Goal: Task Accomplishment & Management: Manage account settings

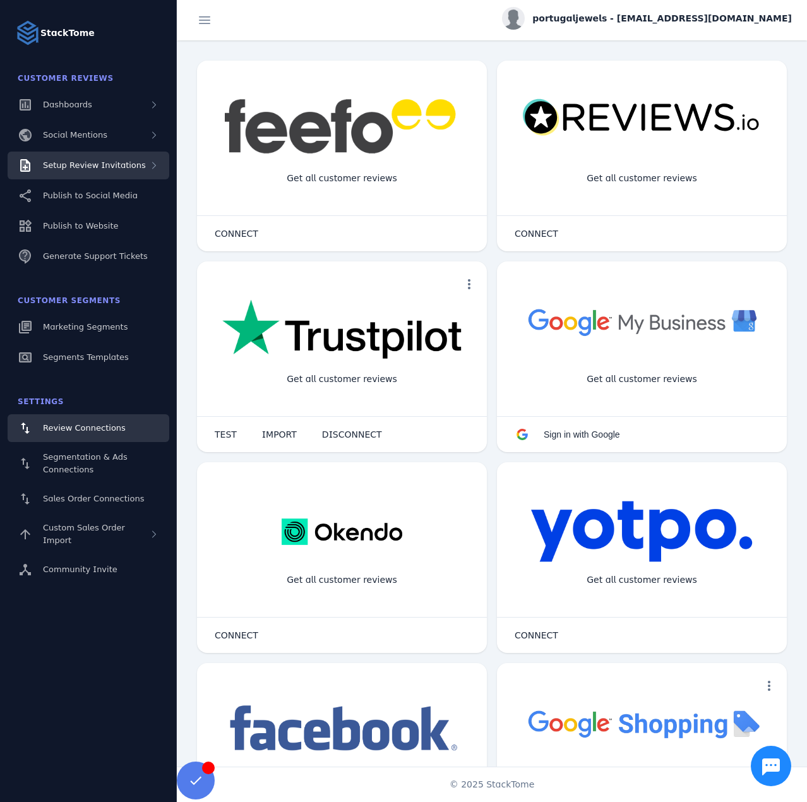
click at [126, 162] on span "Setup Review Invitations" at bounding box center [94, 164] width 103 height 9
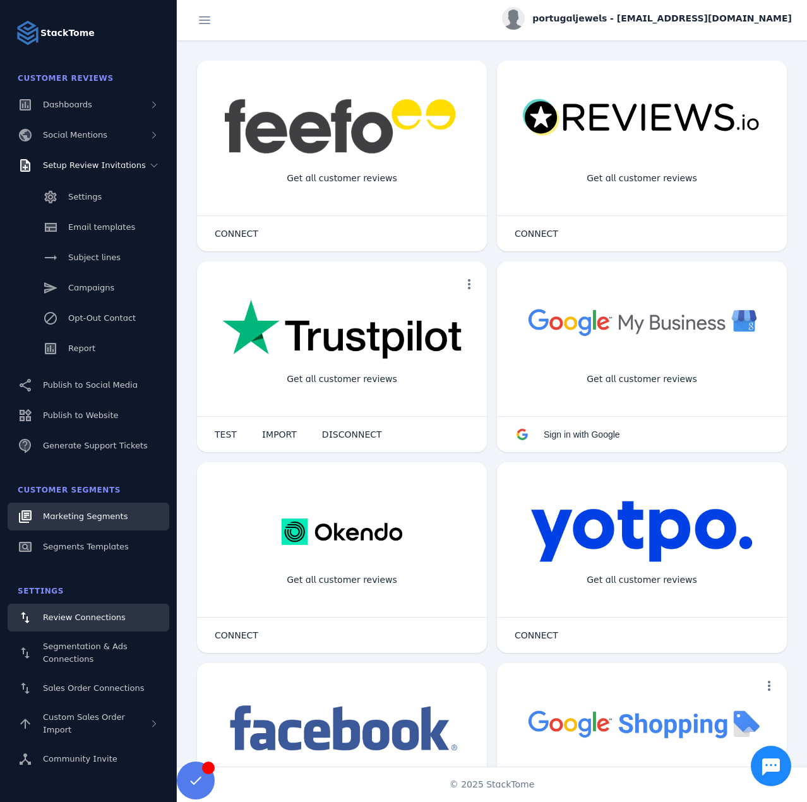
click at [85, 525] on link "Marketing Segments" at bounding box center [89, 517] width 162 height 28
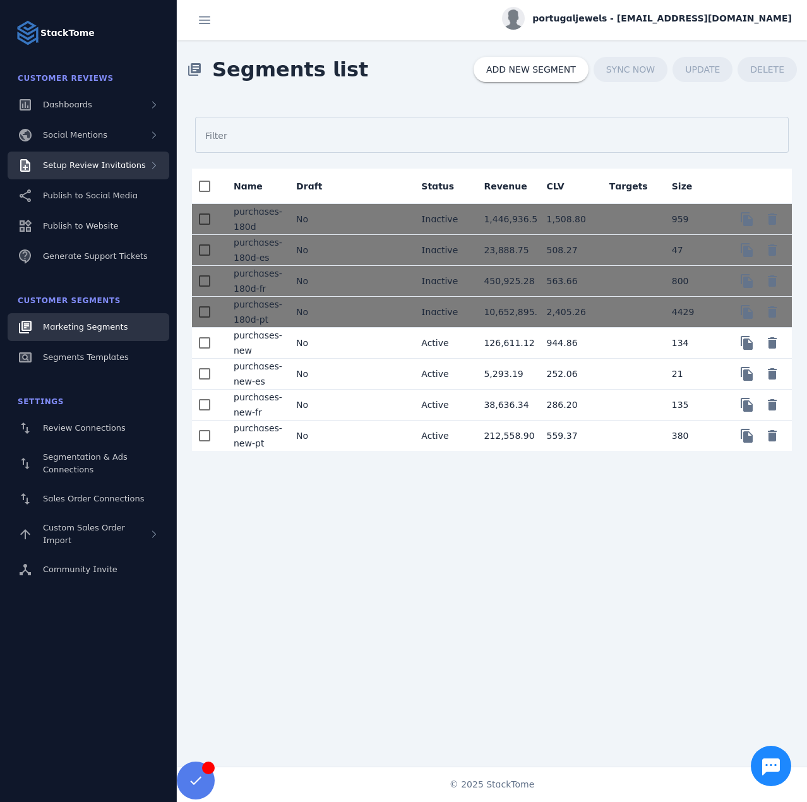
click at [98, 171] on div "Setup Review Invitations" at bounding box center [94, 165] width 103 height 13
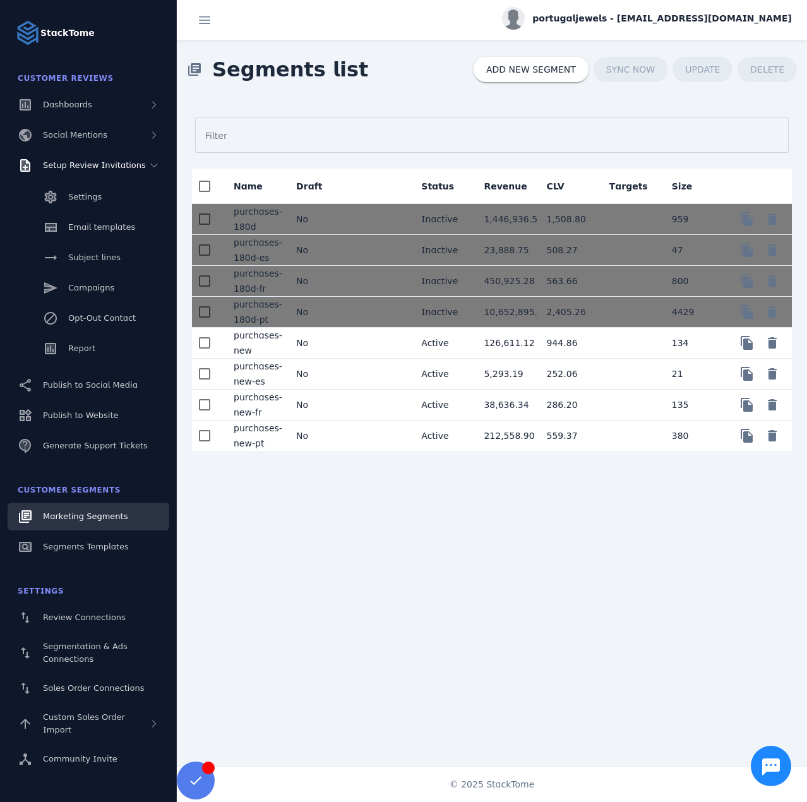
click at [327, 340] on mat-cell "No" at bounding box center [317, 343] width 63 height 31
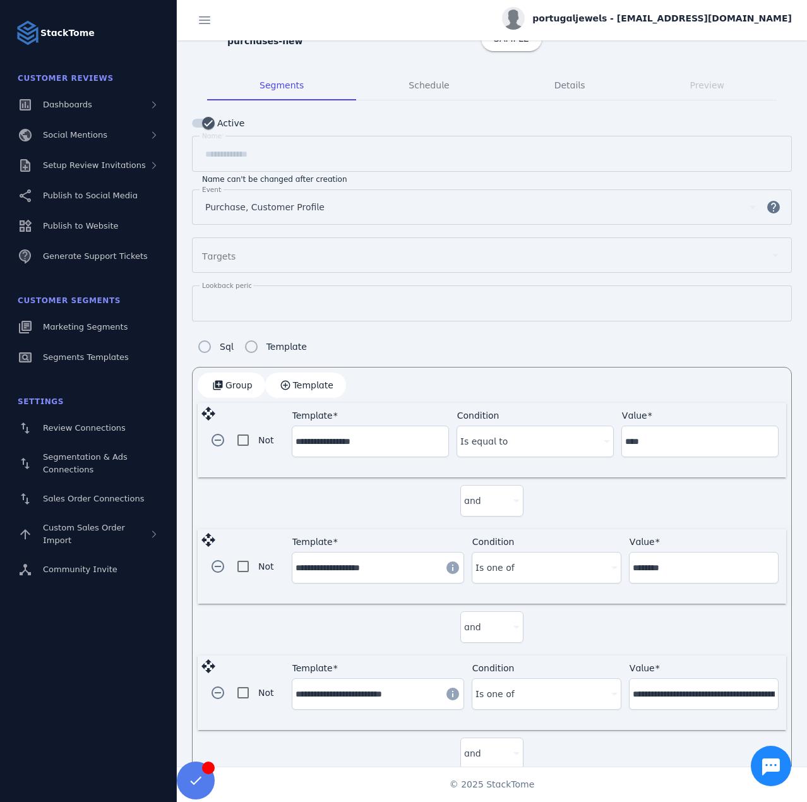
scroll to position [20, 0]
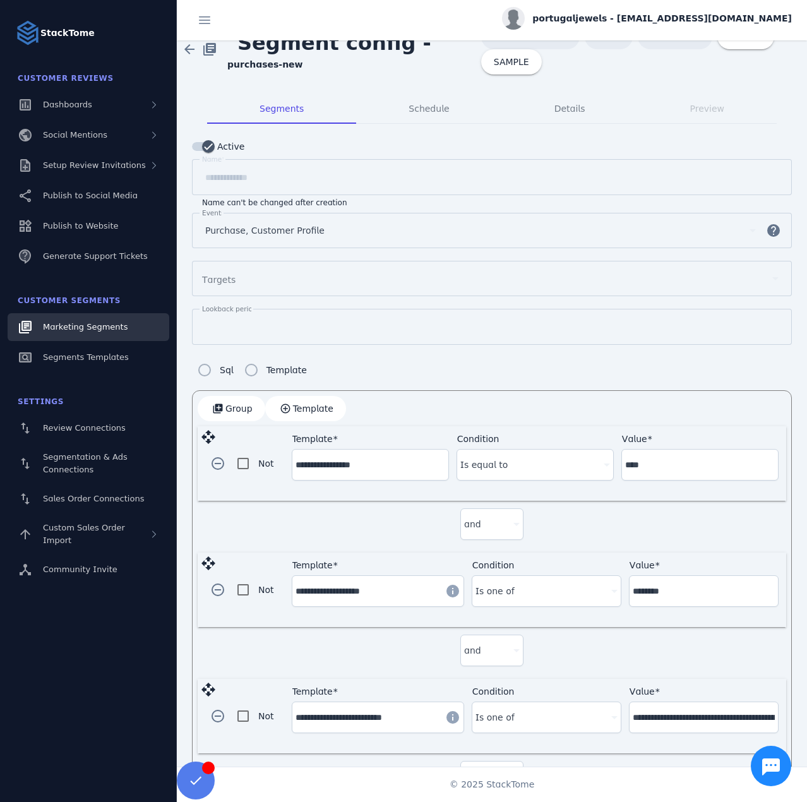
click at [109, 327] on span "Marketing Segments" at bounding box center [85, 326] width 85 height 9
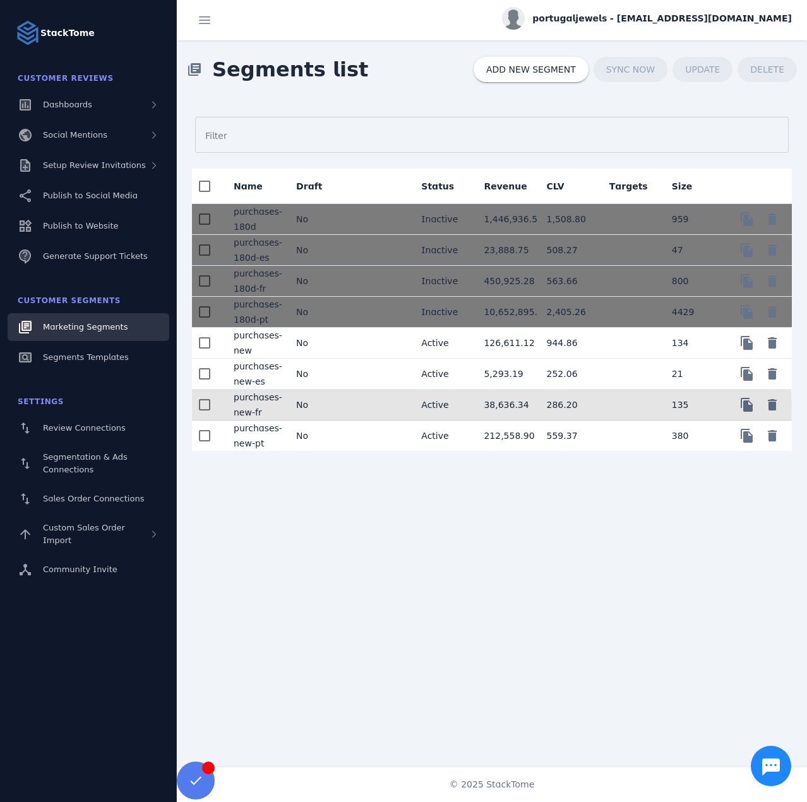
click at [340, 404] on mat-cell "No" at bounding box center [317, 405] width 63 height 31
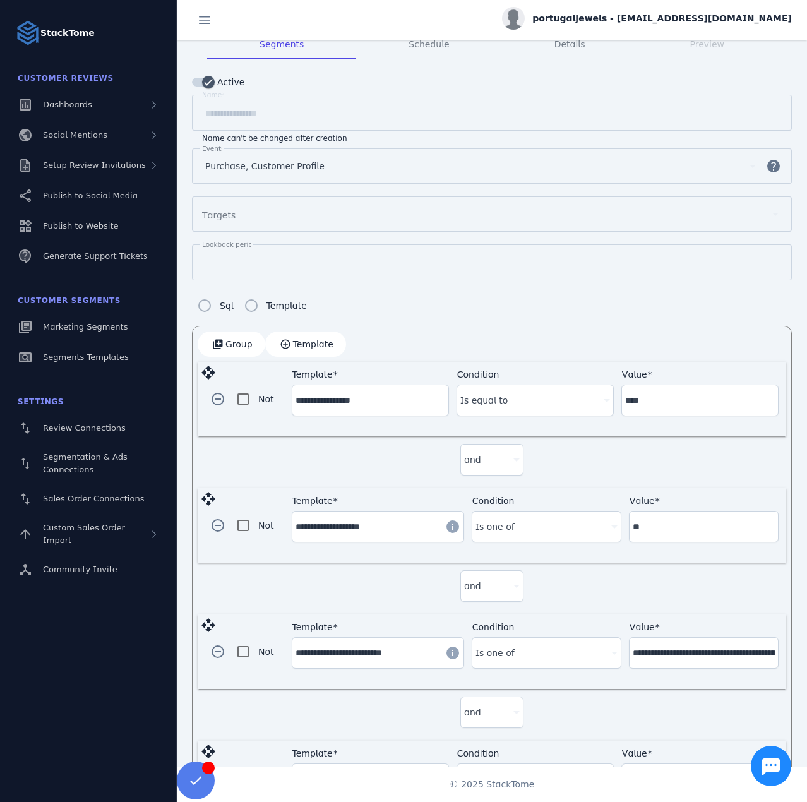
scroll to position [83, 0]
click at [644, 17] on span "portugaljewels - [EMAIL_ADDRESS][DOMAIN_NAME]" at bounding box center [662, 18] width 260 height 13
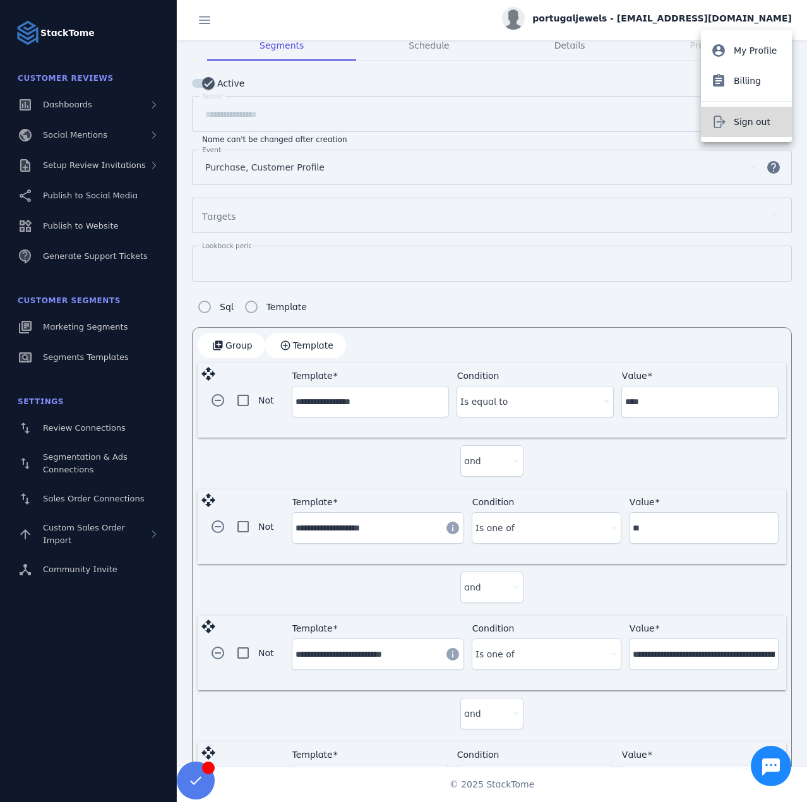
click at [738, 119] on span "Sign out" at bounding box center [752, 121] width 37 height 15
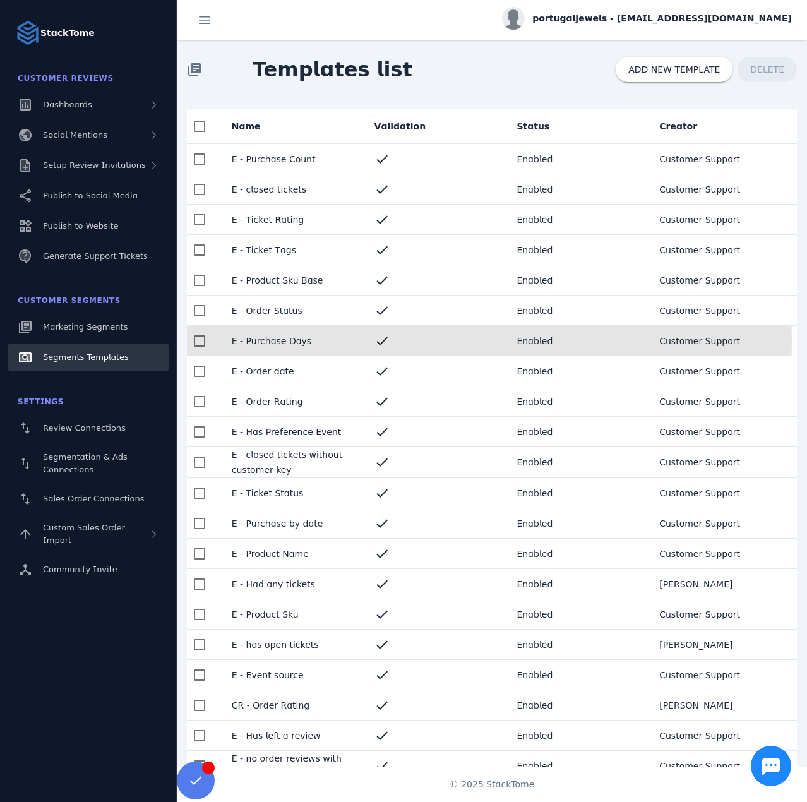
click at [312, 344] on mat-cell "E - Purchase Days" at bounding box center [293, 341] width 143 height 30
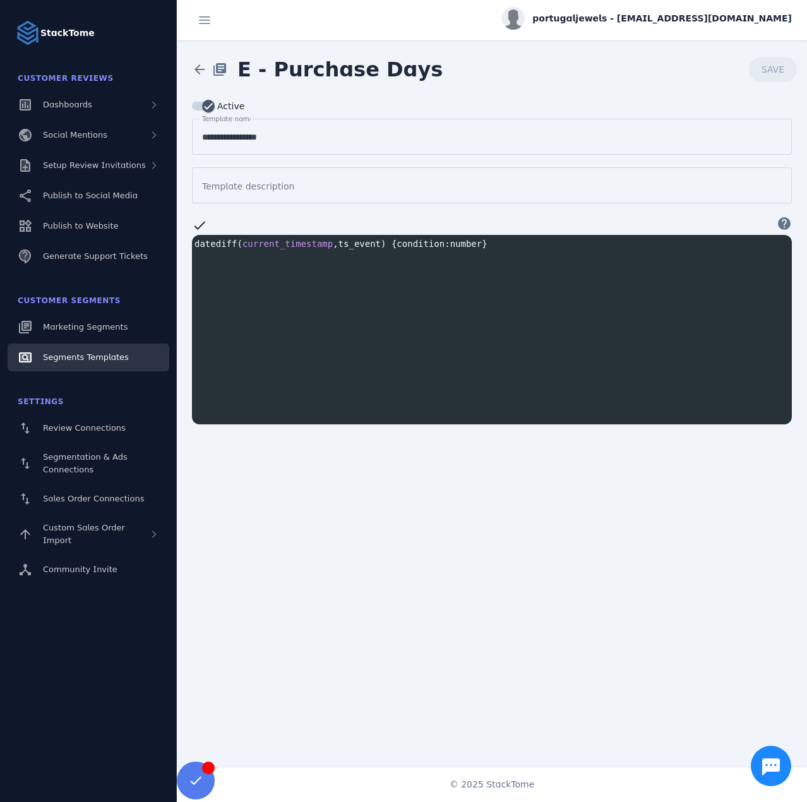
click at [116, 356] on span "Segments Templates" at bounding box center [86, 356] width 86 height 9
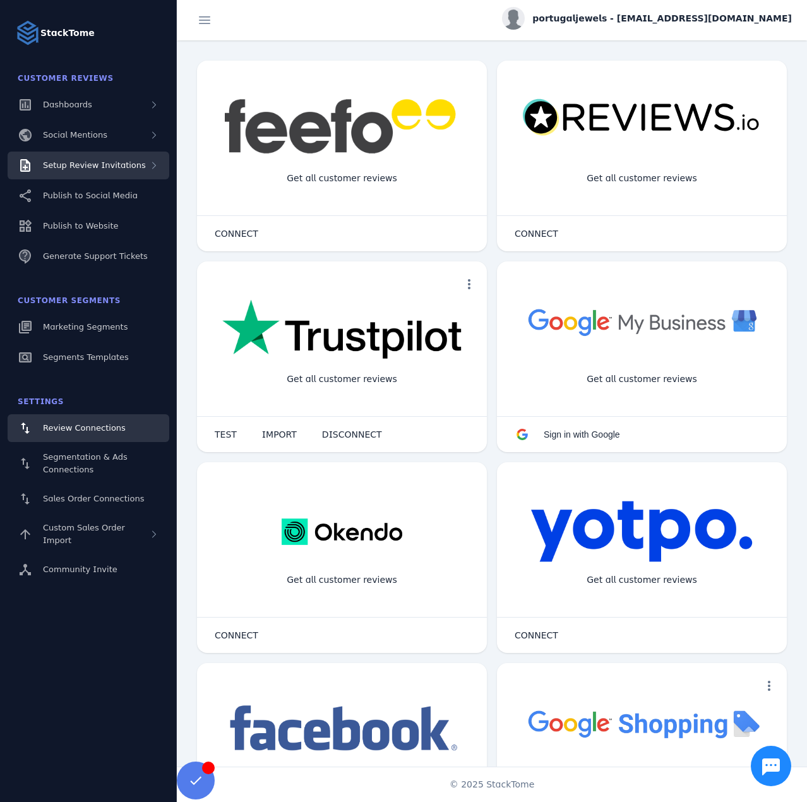
click at [111, 167] on span "Setup Review Invitations" at bounding box center [94, 164] width 103 height 9
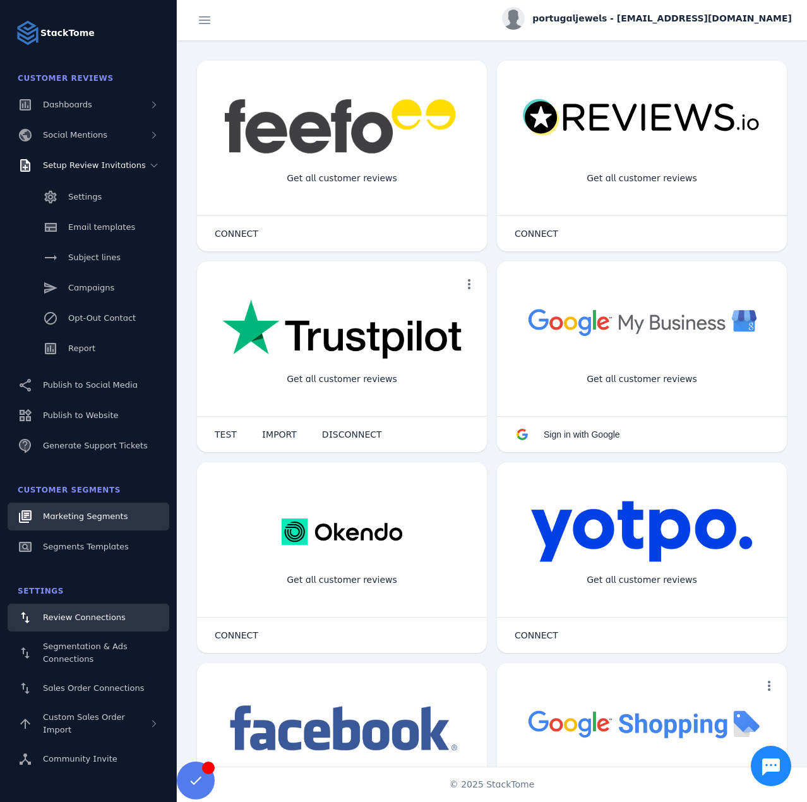
click at [78, 517] on span "Marketing Segments" at bounding box center [85, 516] width 85 height 9
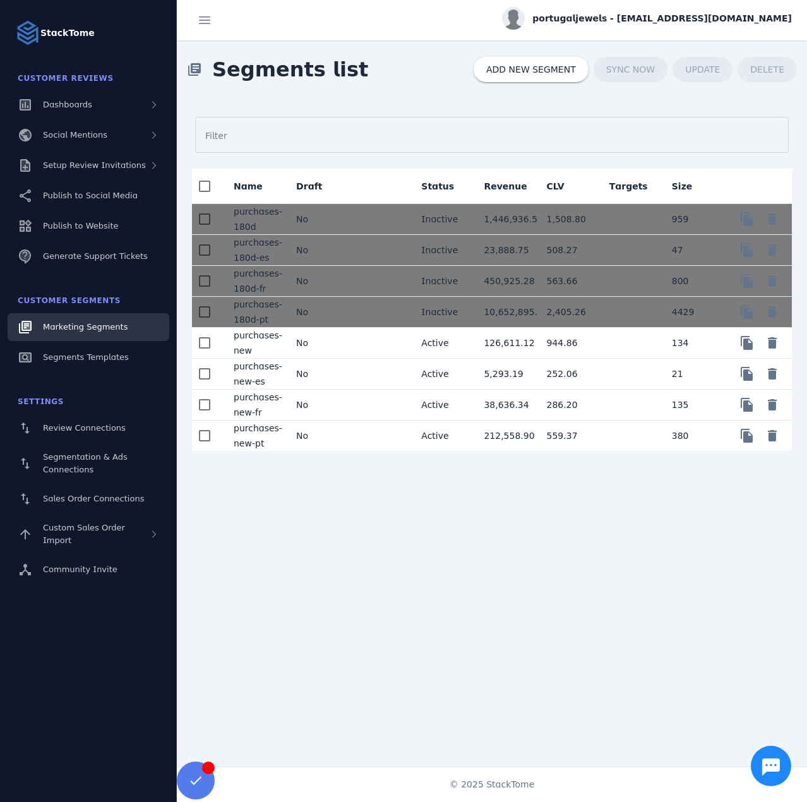
click at [352, 343] on mat-cell at bounding box center [380, 343] width 63 height 31
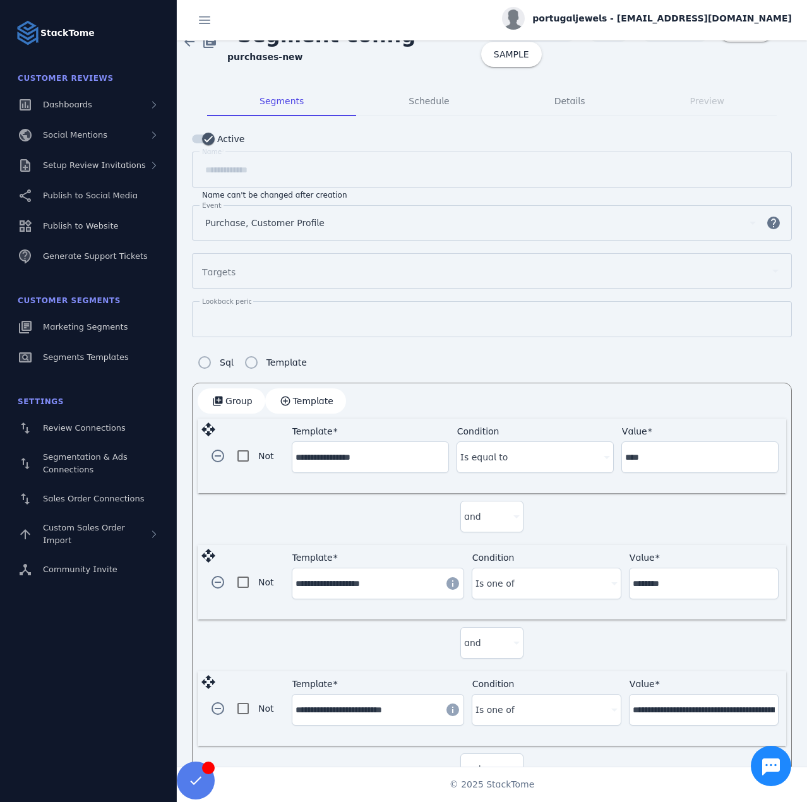
scroll to position [147, 0]
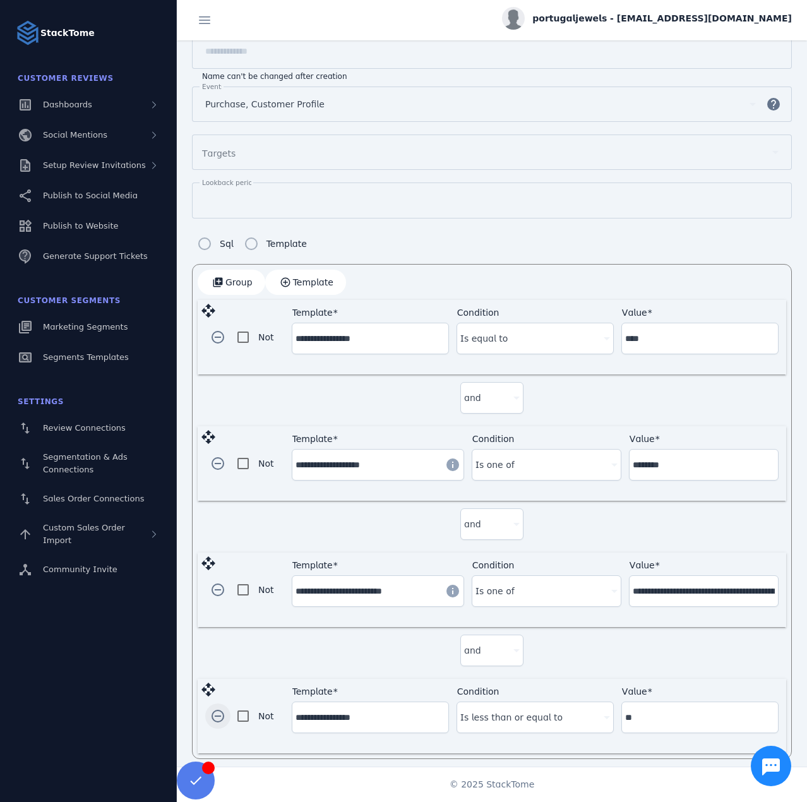
click at [219, 710] on span "button" at bounding box center [218, 716] width 30 height 30
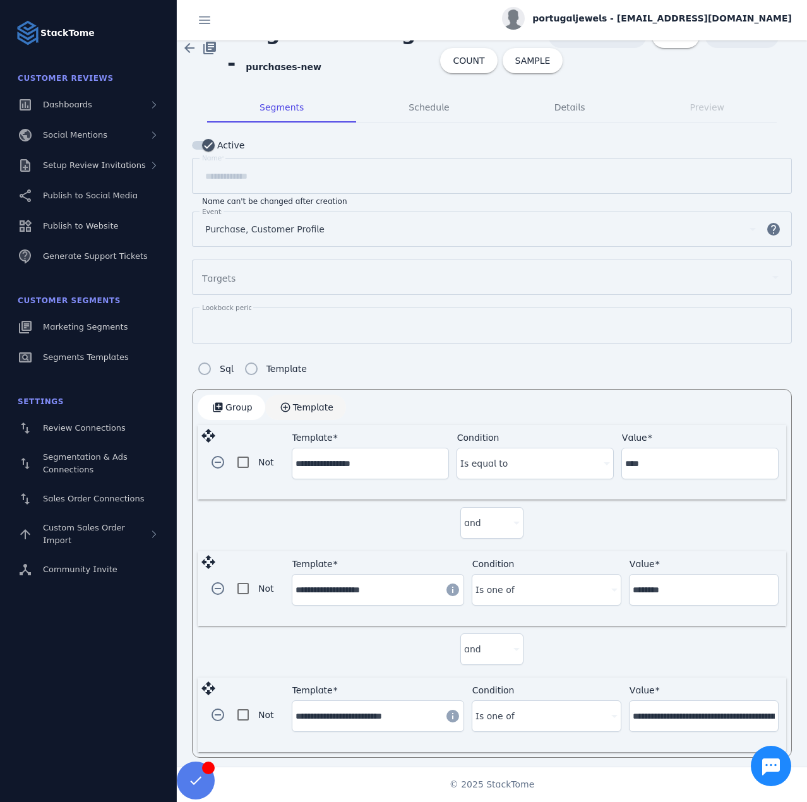
click at [302, 403] on span "Template" at bounding box center [313, 407] width 40 height 9
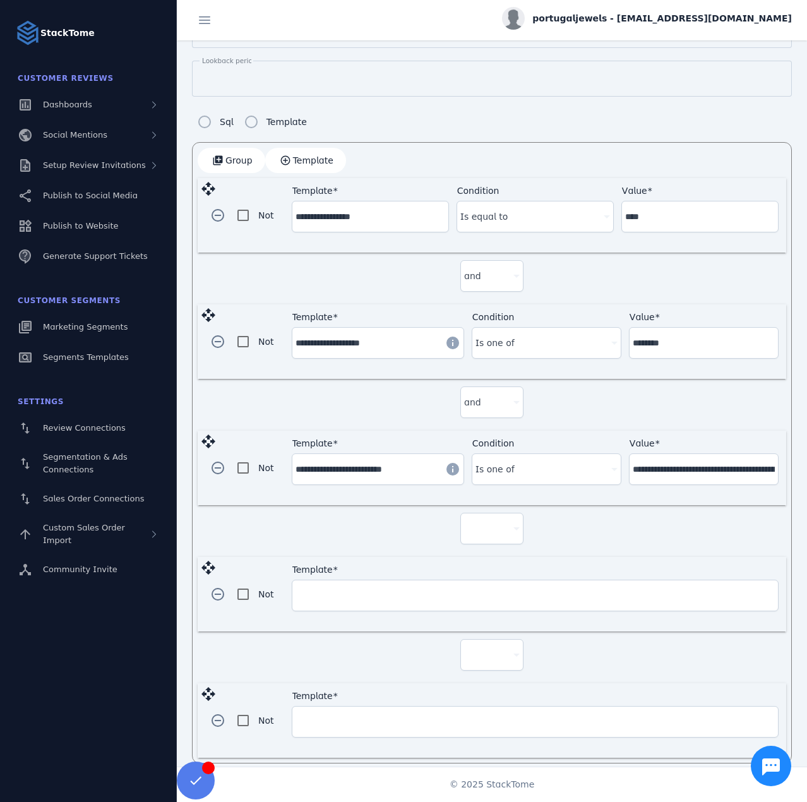
scroll to position [272, 0]
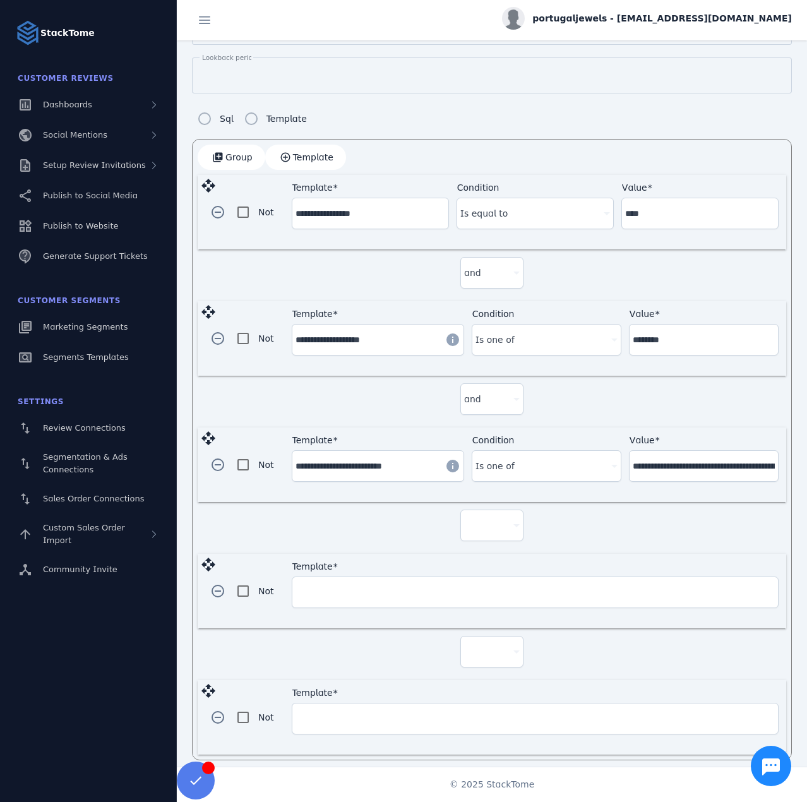
click at [490, 510] on div at bounding box center [492, 525] width 56 height 30
click at [493, 543] on mat-option "and" at bounding box center [489, 555] width 63 height 30
click at [386, 585] on input "Template" at bounding box center [535, 592] width 479 height 15
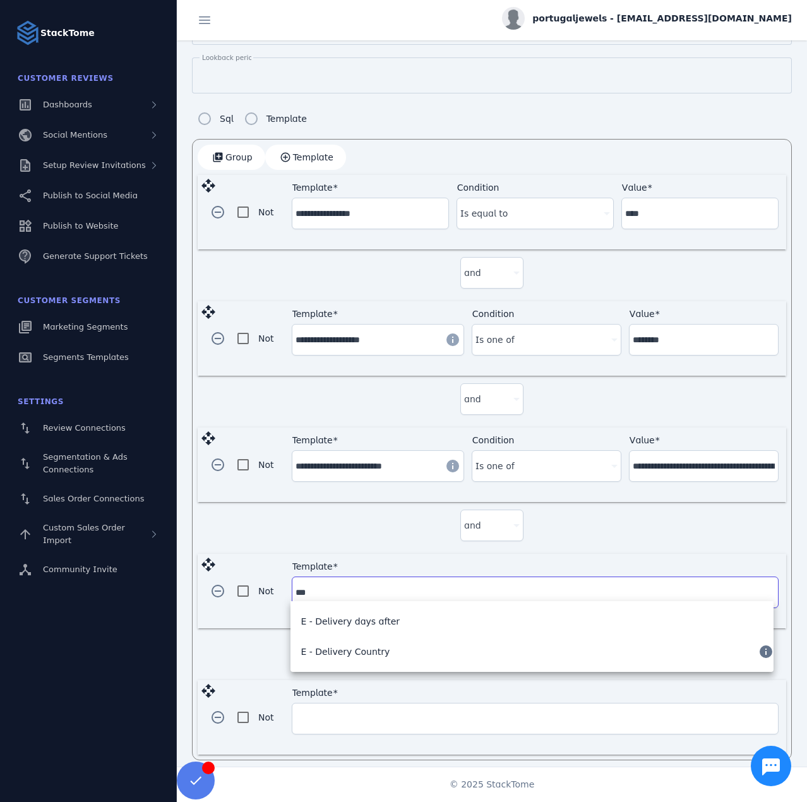
drag, startPoint x: 290, startPoint y: 579, endPoint x: 207, endPoint y: 567, distance: 84.3
click at [210, 567] on div "remove_circle_outline Not Template ***" at bounding box center [492, 617] width 589 height 126
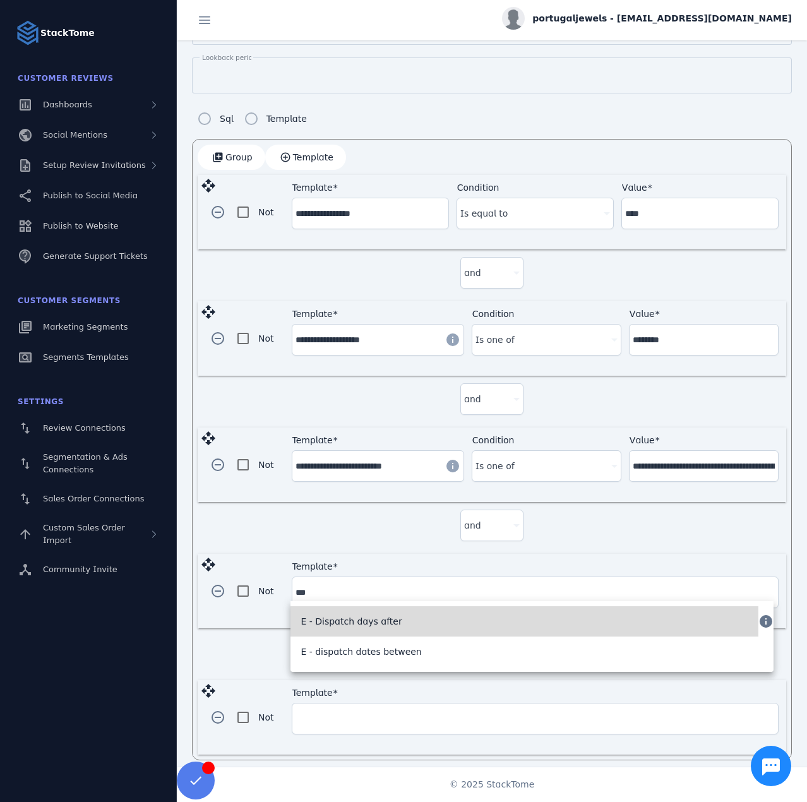
click at [399, 622] on mat-option "E - Dispatch days after" at bounding box center [525, 621] width 468 height 30
type input "**********"
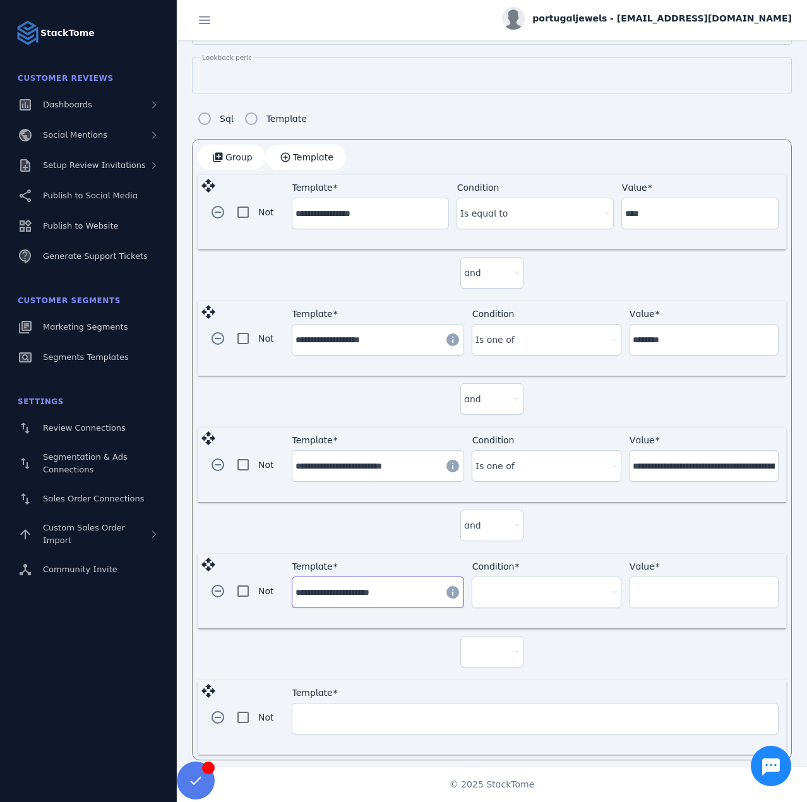
click at [520, 585] on div at bounding box center [541, 592] width 131 height 15
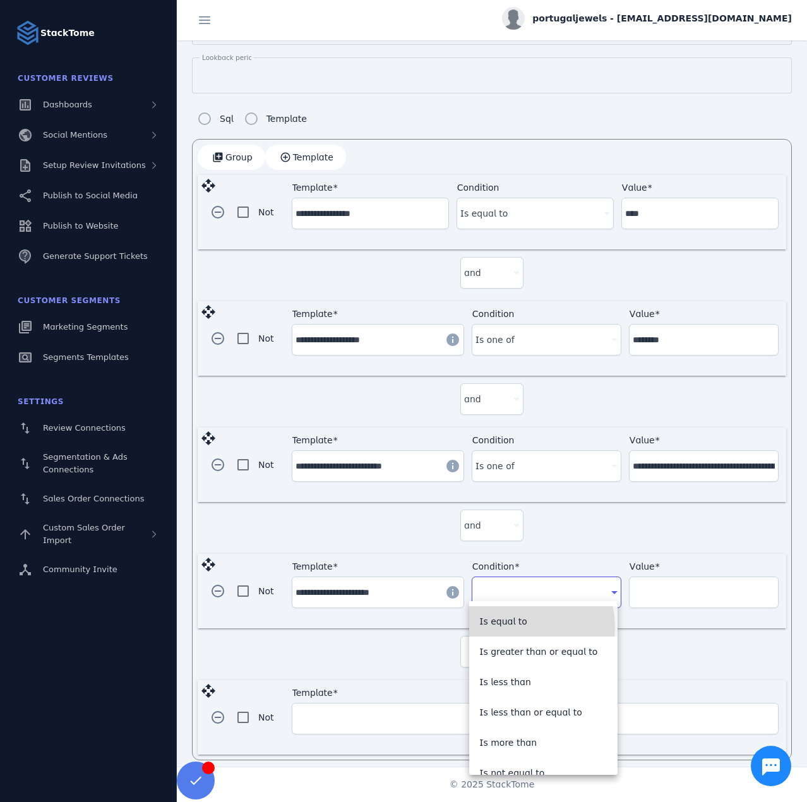
drag, startPoint x: 516, startPoint y: 627, endPoint x: 625, endPoint y: 591, distance: 114.7
click at [517, 625] on span "Is equal to" at bounding box center [503, 621] width 48 height 15
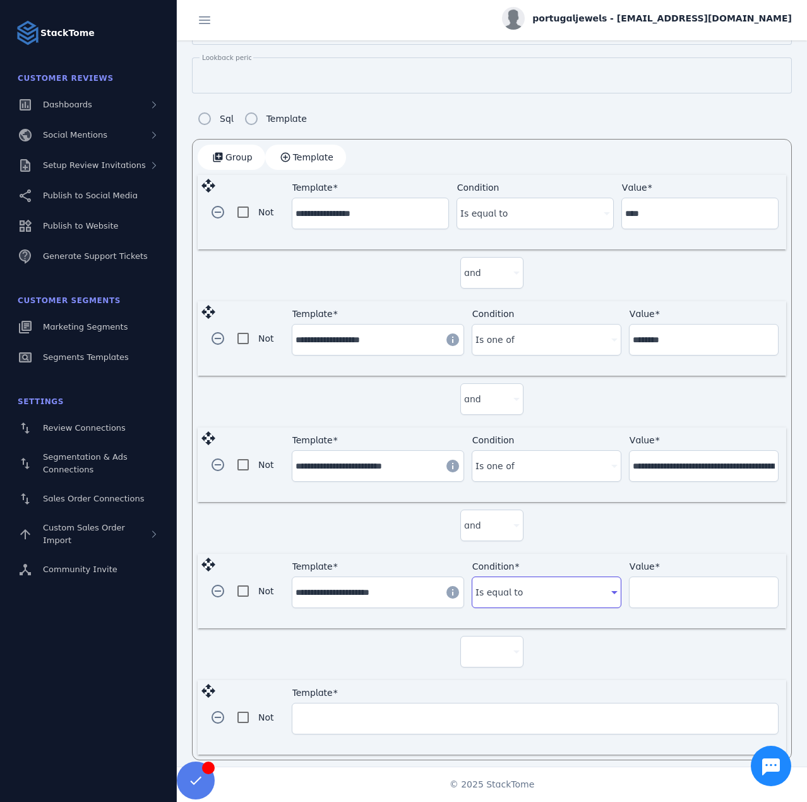
click at [687, 586] on input "Value" at bounding box center [704, 592] width 142 height 15
type input "**"
click at [481, 649] on div at bounding box center [486, 651] width 44 height 15
click at [502, 589] on div at bounding box center [403, 401] width 807 height 802
click at [517, 585] on div "Is equal to" at bounding box center [541, 592] width 131 height 15
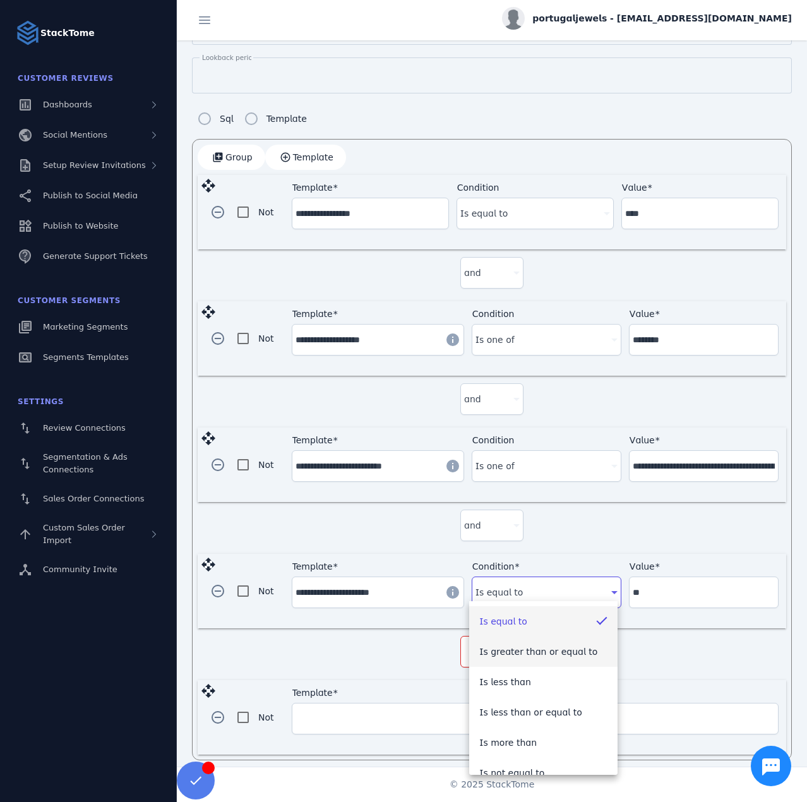
click at [522, 654] on span "Is greater than or equal to" at bounding box center [538, 651] width 118 height 15
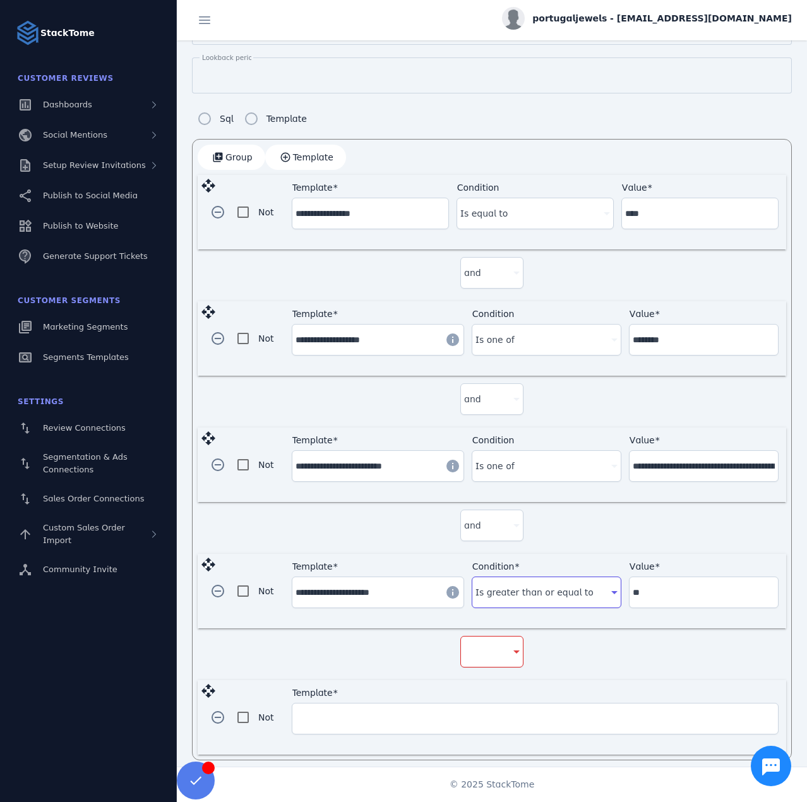
click at [481, 648] on div at bounding box center [486, 651] width 44 height 15
click at [486, 680] on mat-option "and" at bounding box center [489, 680] width 63 height 30
click at [373, 714] on input "Template" at bounding box center [535, 718] width 479 height 15
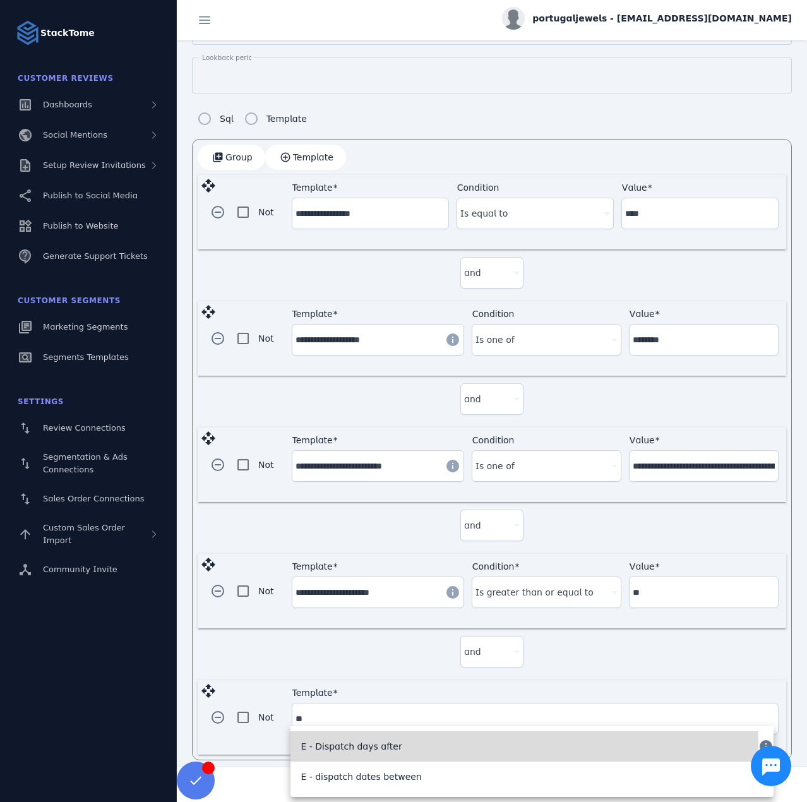
click at [360, 746] on span "E - Dispatch days after" at bounding box center [351, 746] width 101 height 15
type input "**********"
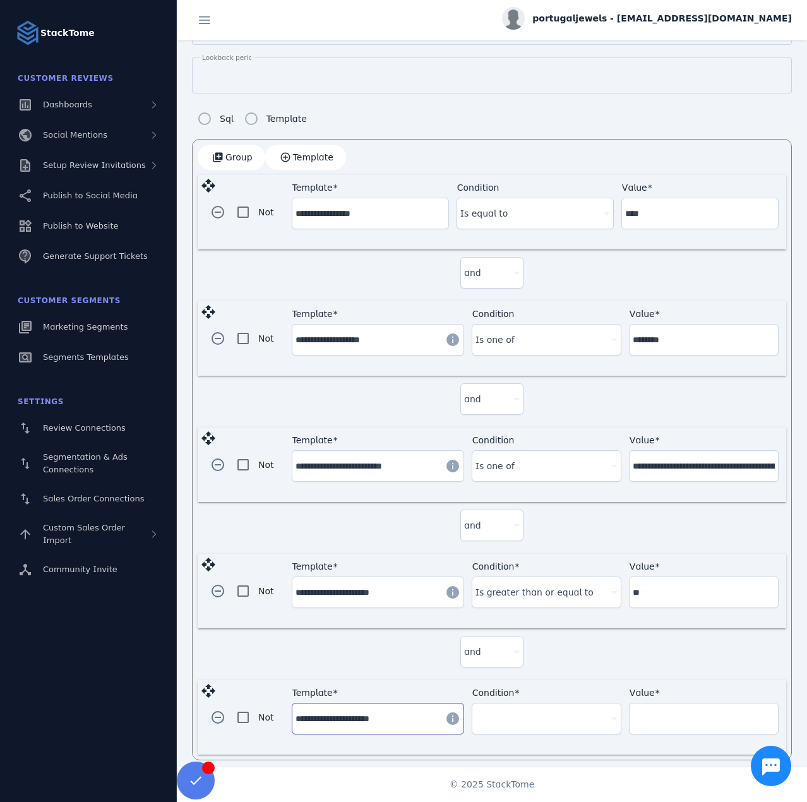
click at [529, 711] on div at bounding box center [541, 718] width 131 height 15
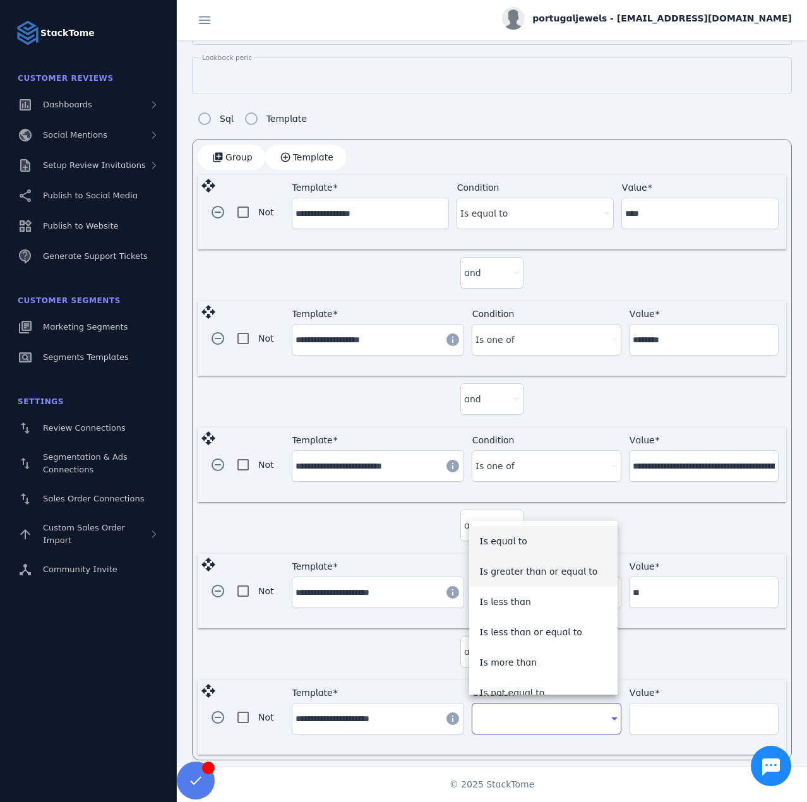
click at [527, 573] on span "Is greater than or equal to" at bounding box center [538, 571] width 118 height 15
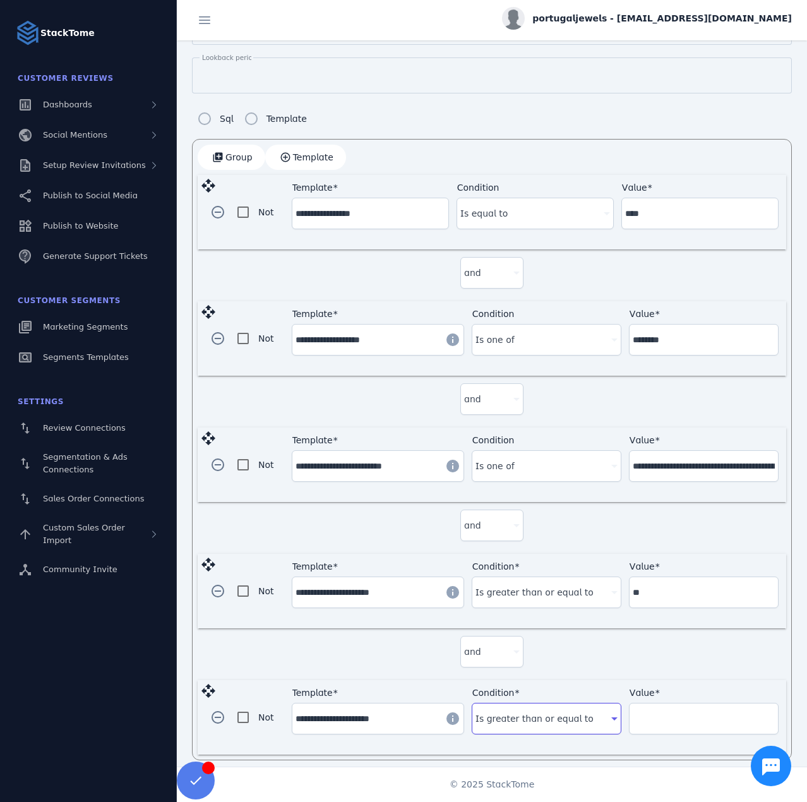
click at [652, 711] on input "Value" at bounding box center [704, 718] width 142 height 15
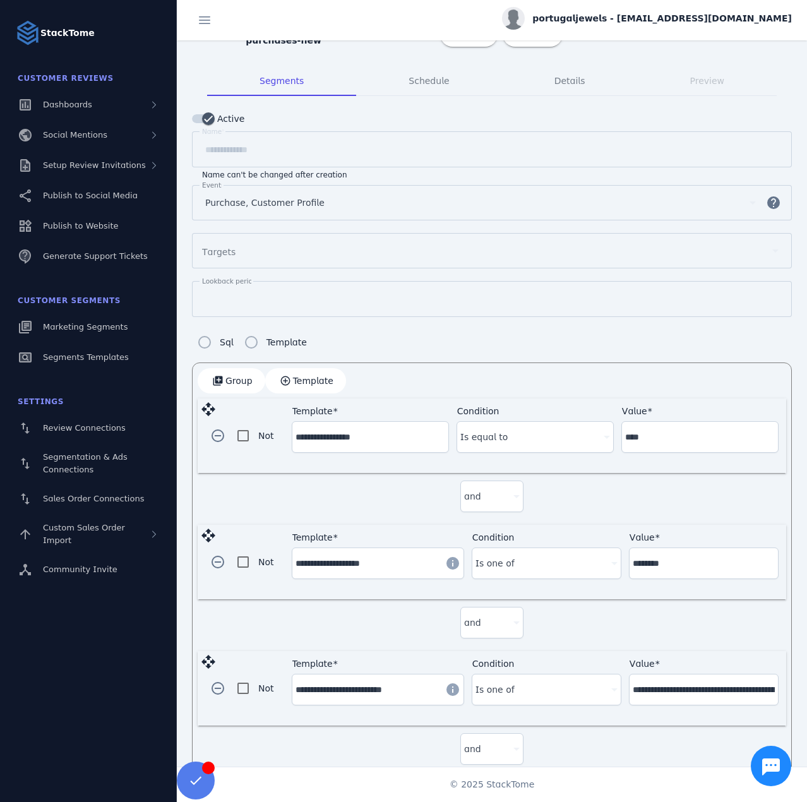
scroll to position [0, 0]
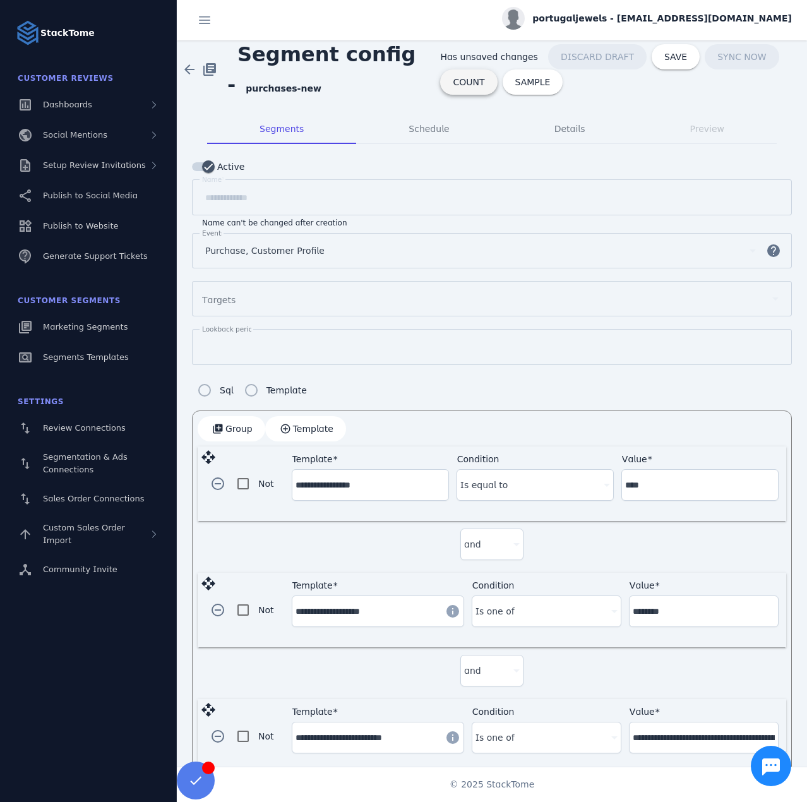
type input "**"
drag, startPoint x: 465, startPoint y: 85, endPoint x: 356, endPoint y: 44, distance: 116.1
click at [465, 85] on span "COUNT" at bounding box center [469, 82] width 32 height 9
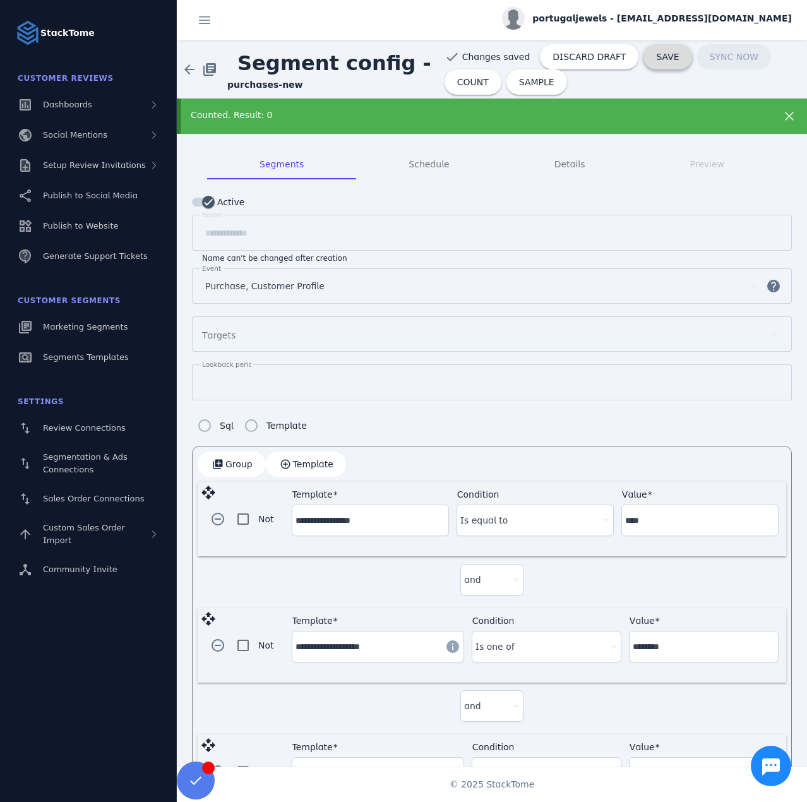
click at [656, 59] on span "SAVE" at bounding box center [667, 56] width 23 height 9
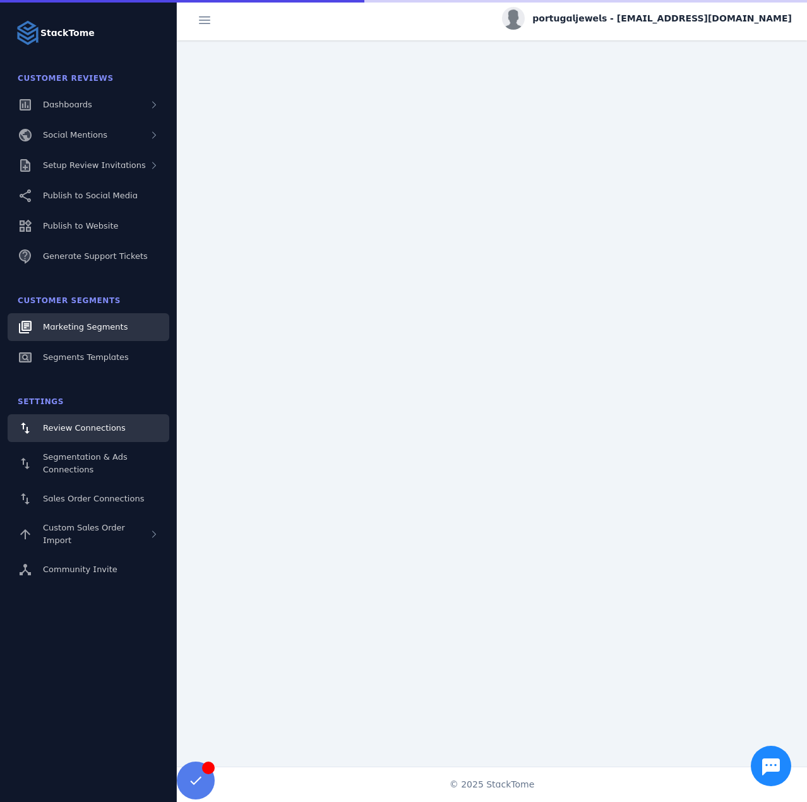
click at [90, 316] on link "Marketing Segments" at bounding box center [89, 327] width 162 height 28
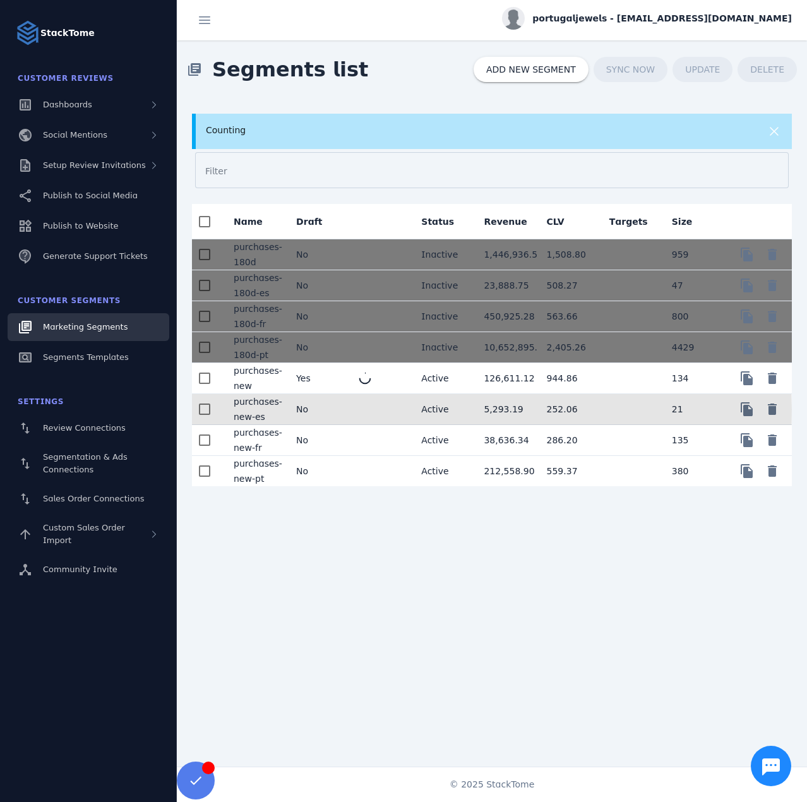
click at [338, 408] on mat-cell "No" at bounding box center [317, 409] width 63 height 31
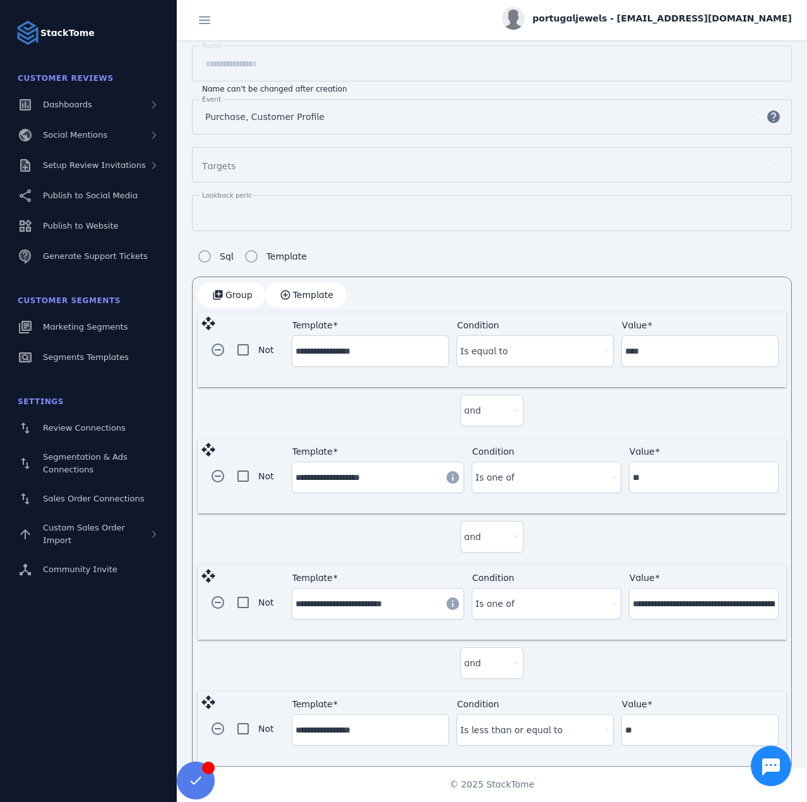
scroll to position [147, 0]
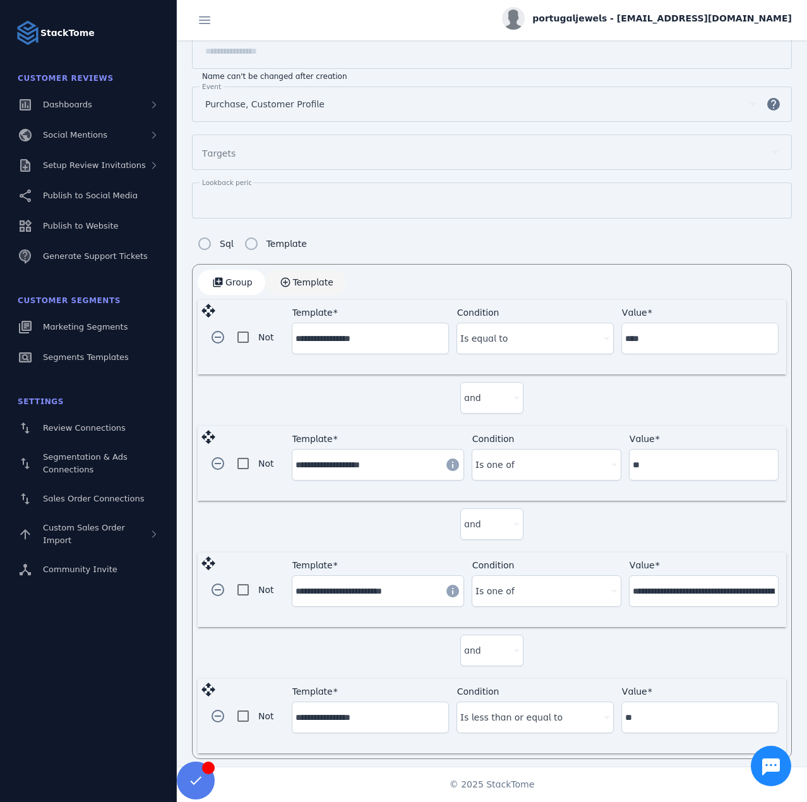
click at [290, 280] on span "button" at bounding box center [305, 282] width 81 height 30
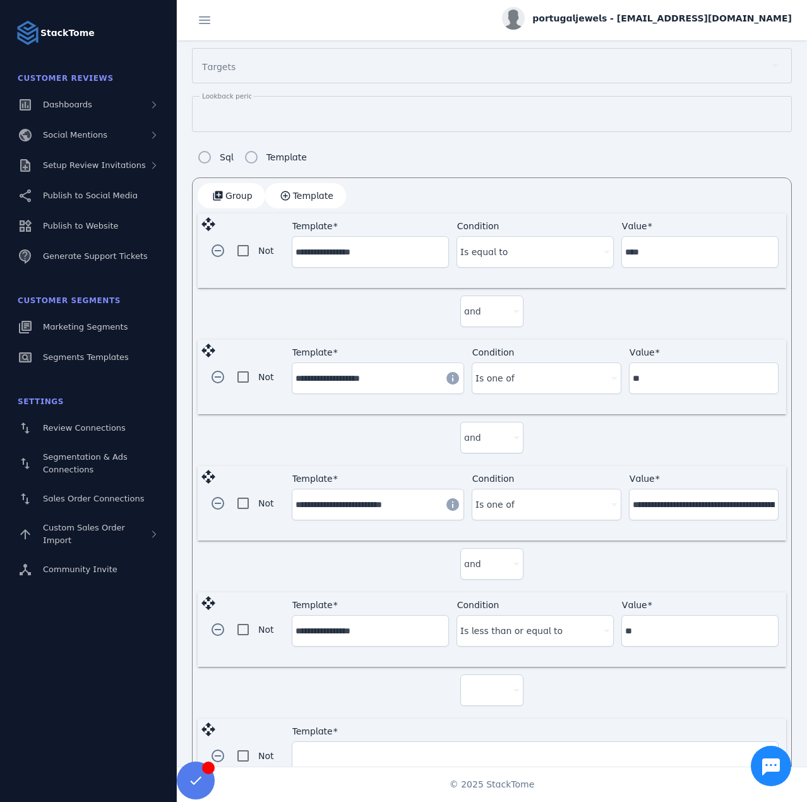
scroll to position [397, 0]
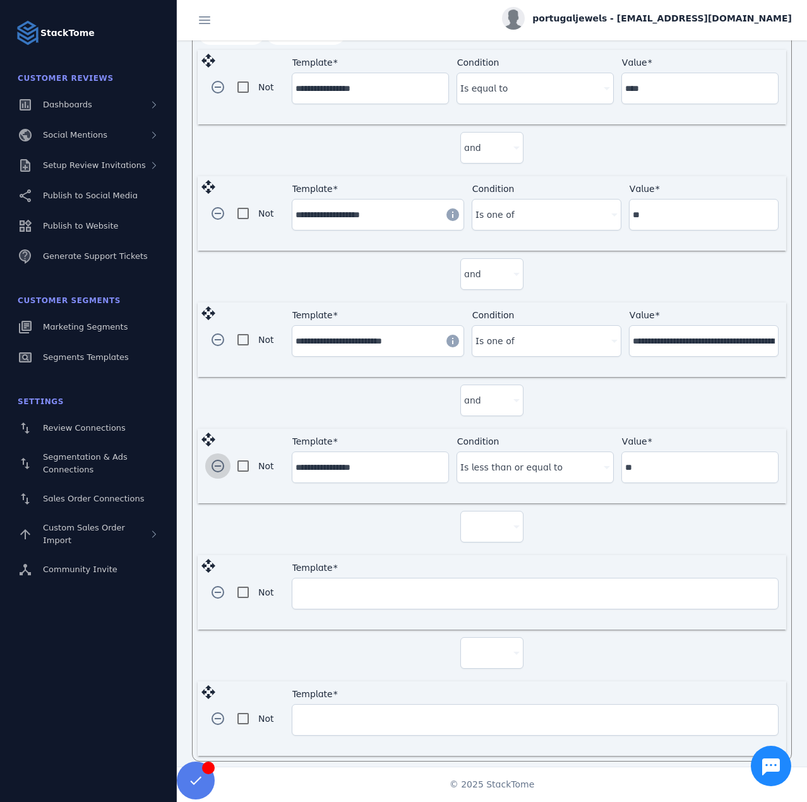
click at [210, 454] on span "button" at bounding box center [218, 466] width 30 height 30
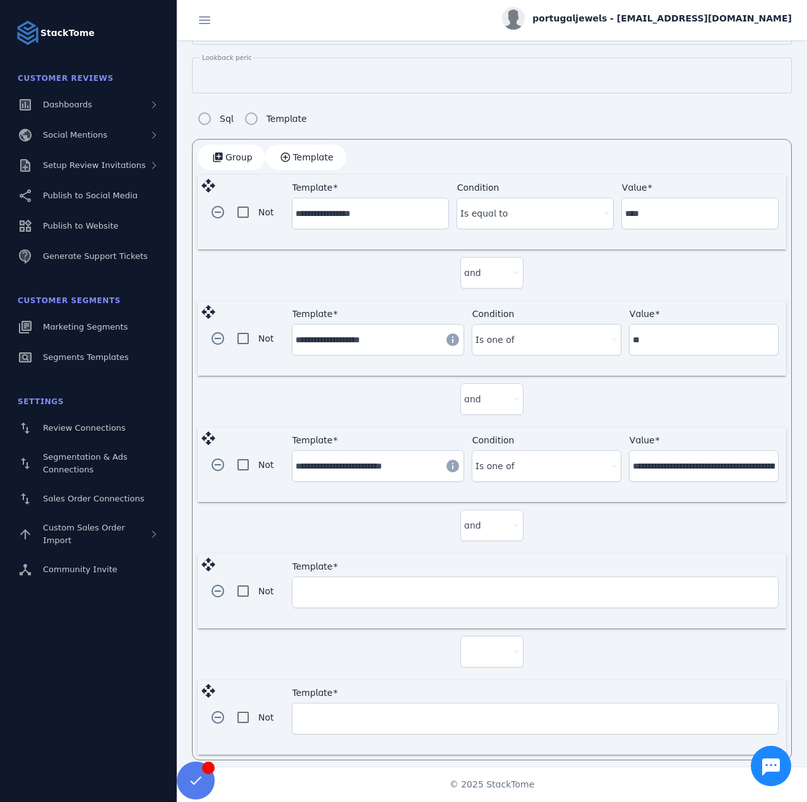
click at [482, 651] on div at bounding box center [486, 651] width 44 height 15
click at [483, 690] on mat-option "and" at bounding box center [489, 680] width 63 height 30
click at [370, 585] on input "Template" at bounding box center [535, 592] width 479 height 15
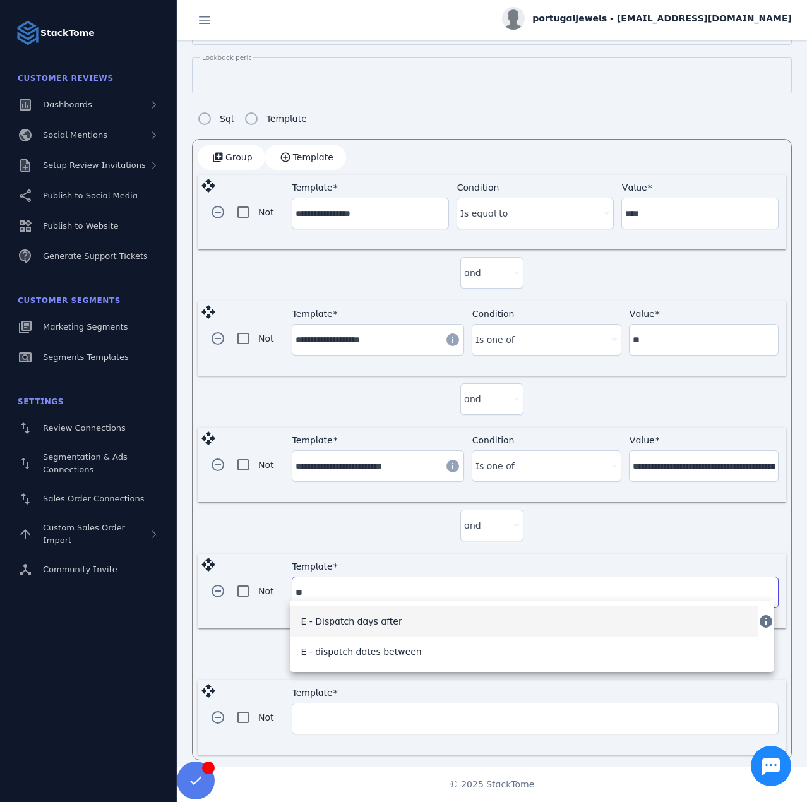
click at [372, 628] on span "E - Dispatch days after" at bounding box center [351, 621] width 101 height 15
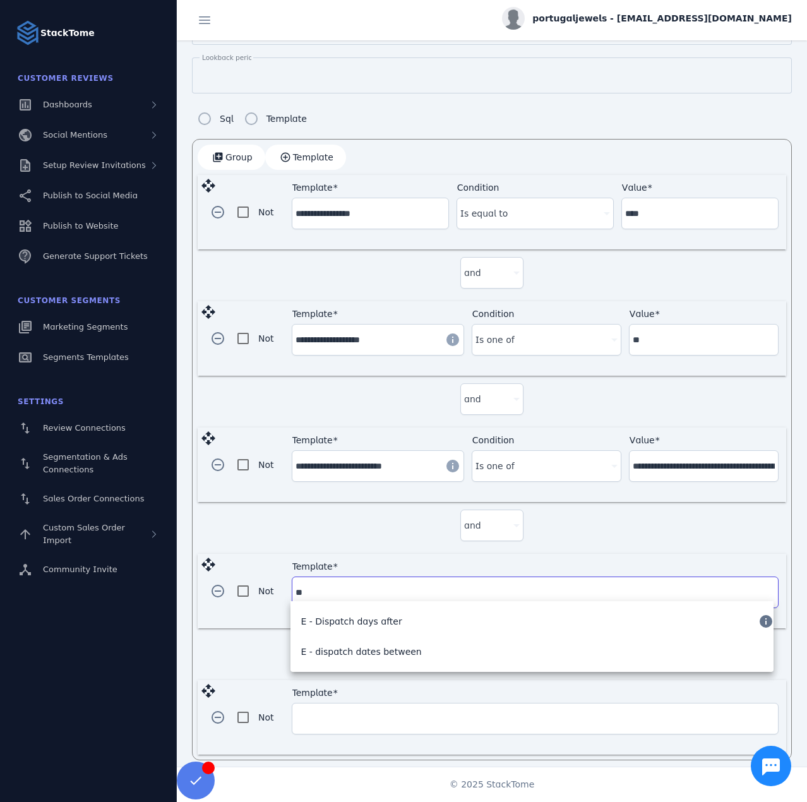
type input "**********"
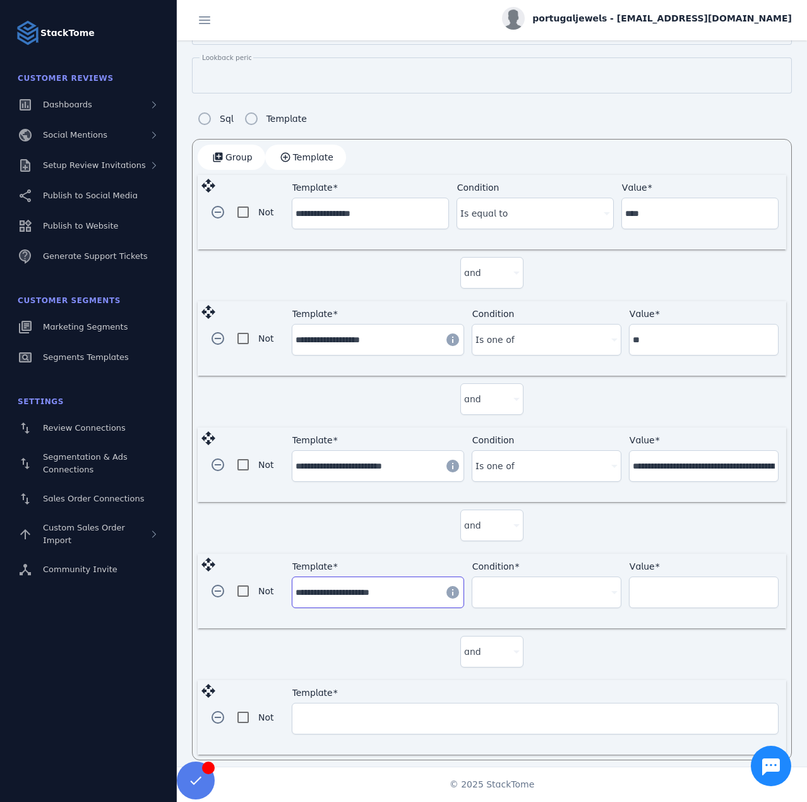
click at [534, 595] on div "Condition" at bounding box center [547, 592] width 142 height 30
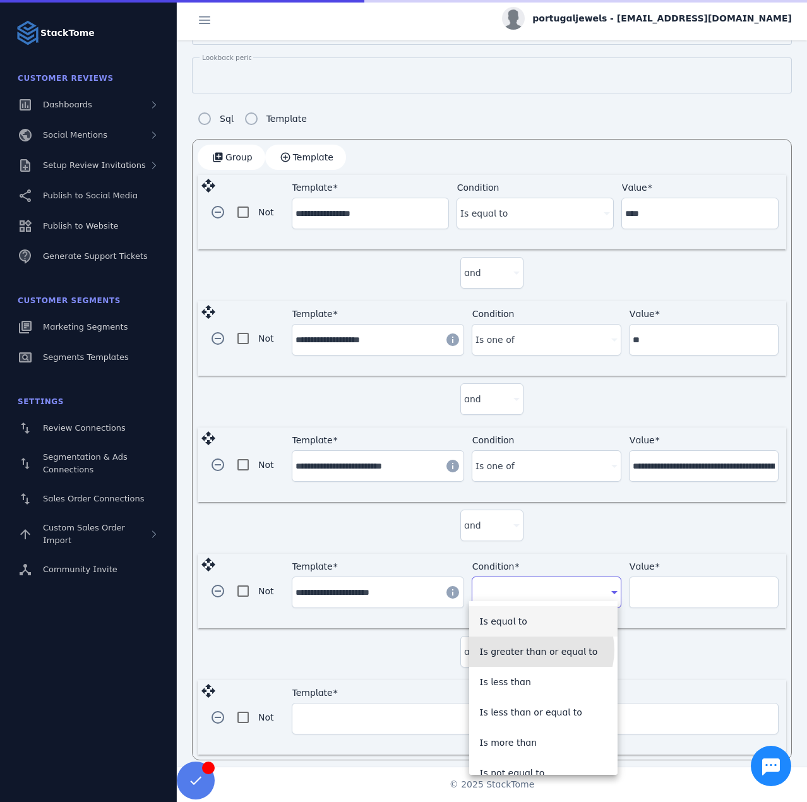
drag, startPoint x: 538, startPoint y: 650, endPoint x: 664, endPoint y: 588, distance: 140.1
click at [540, 646] on span "Is greater than or equal to" at bounding box center [538, 651] width 118 height 15
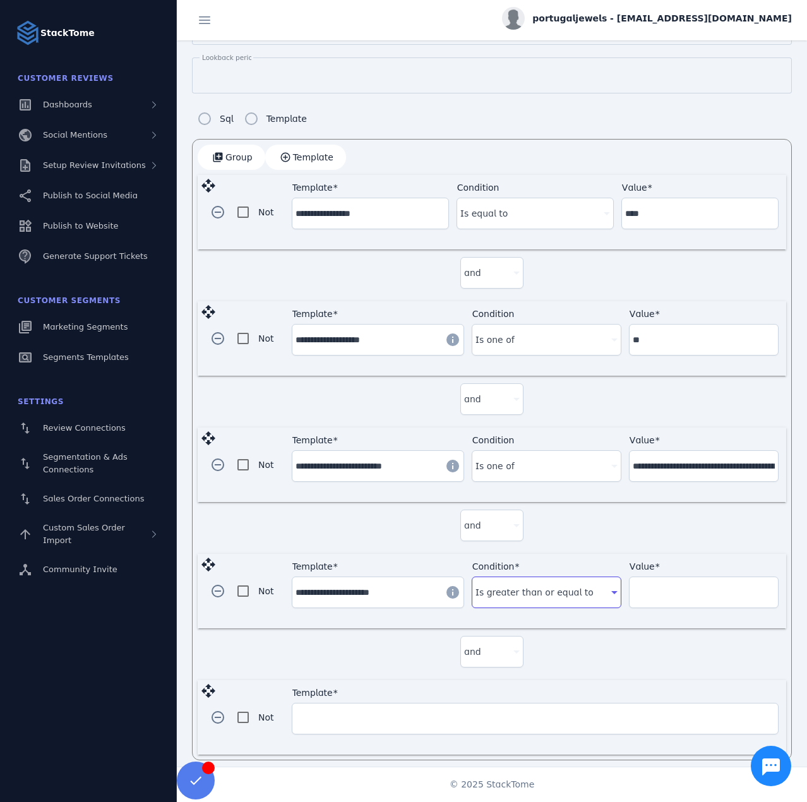
click at [672, 591] on input "Value" at bounding box center [704, 592] width 142 height 15
type input "**"
click at [347, 711] on input "Template" at bounding box center [535, 718] width 479 height 15
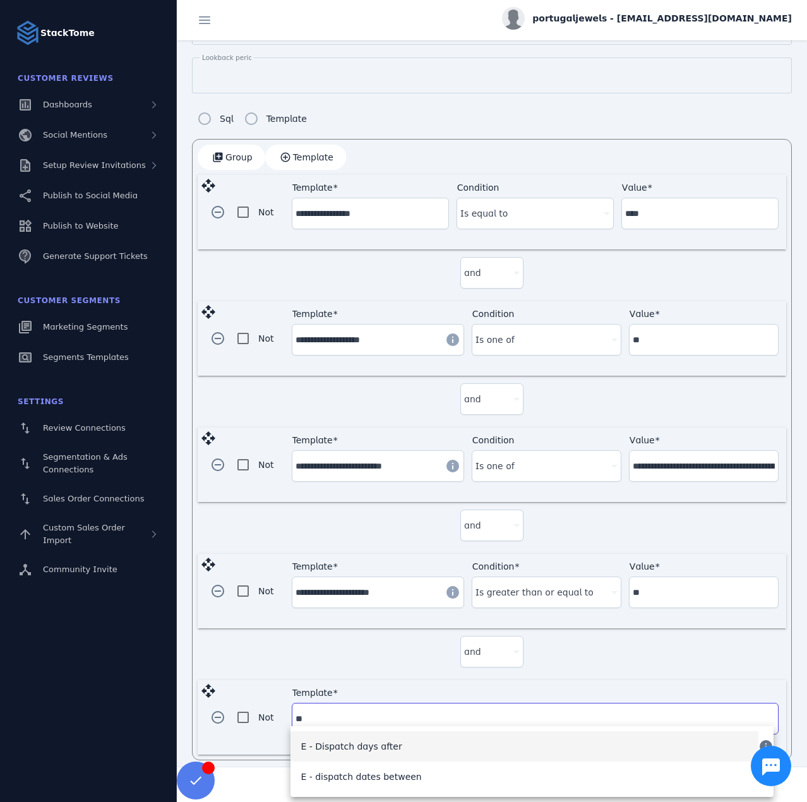
click at [374, 747] on span "E - Dispatch days after" at bounding box center [351, 746] width 101 height 15
type input "**********"
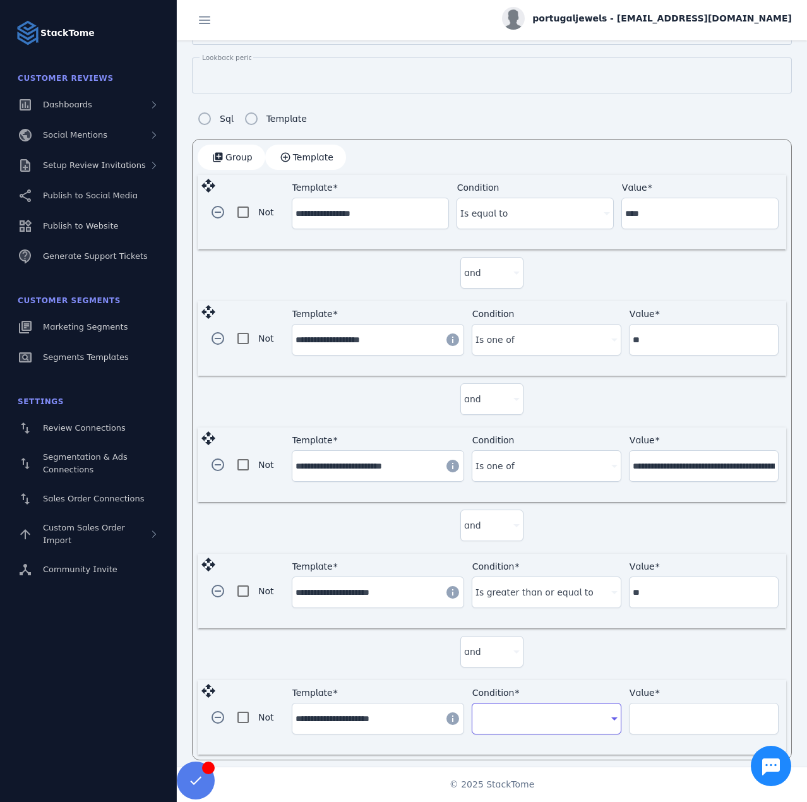
click at [541, 714] on div at bounding box center [541, 718] width 131 height 15
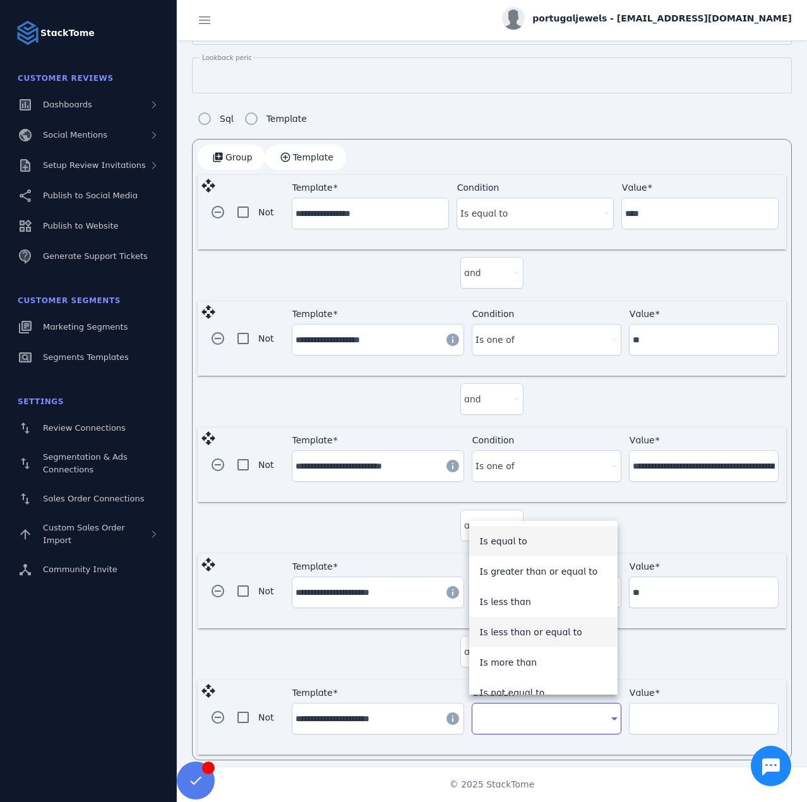
click at [548, 636] on span "Is less than or equal to" at bounding box center [530, 632] width 103 height 15
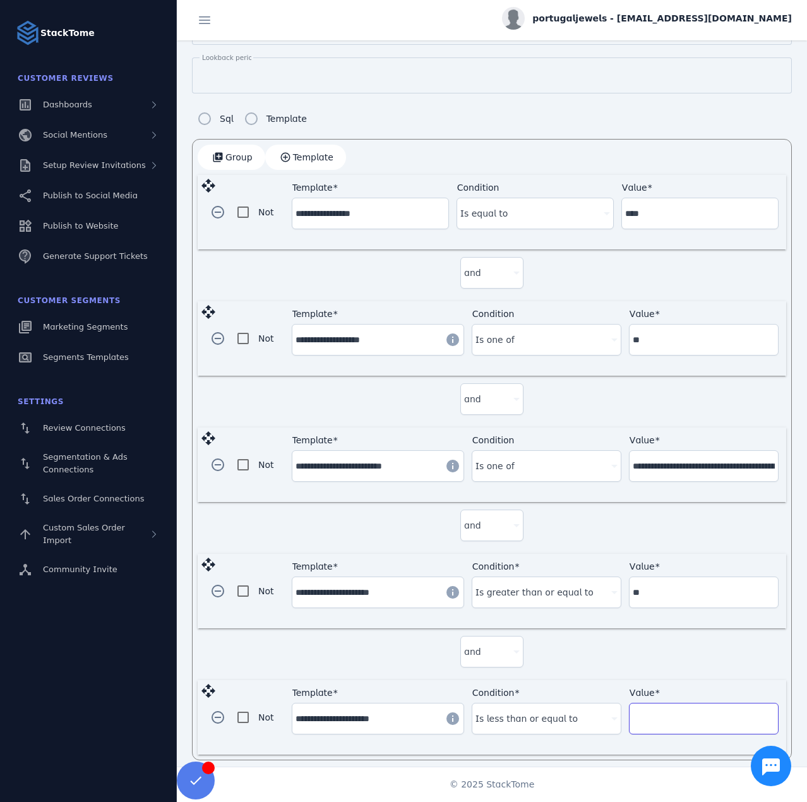
click at [654, 716] on input "Value" at bounding box center [704, 718] width 142 height 15
type input "**"
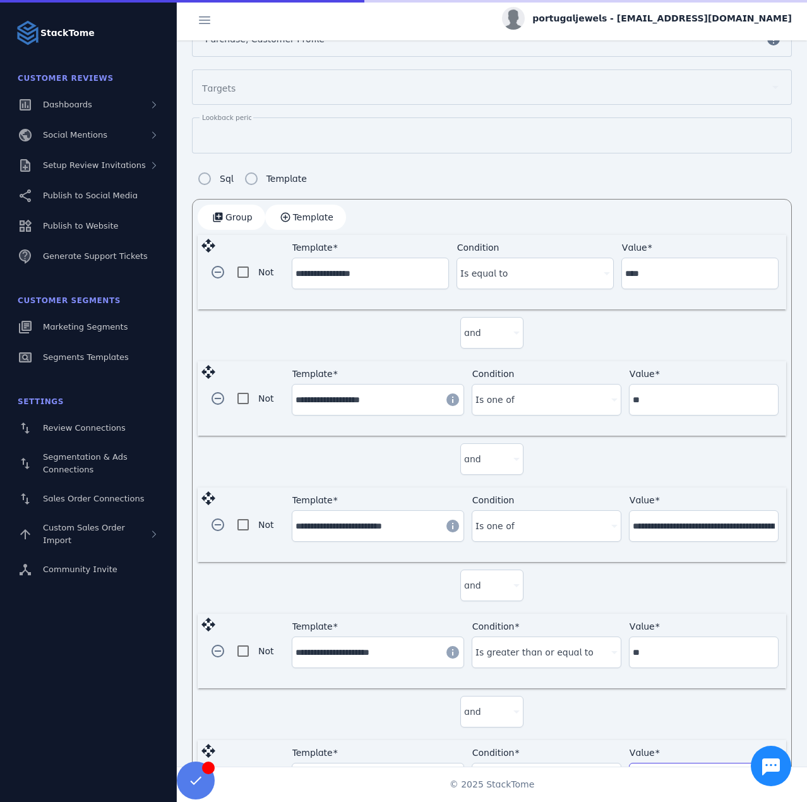
scroll to position [0, 0]
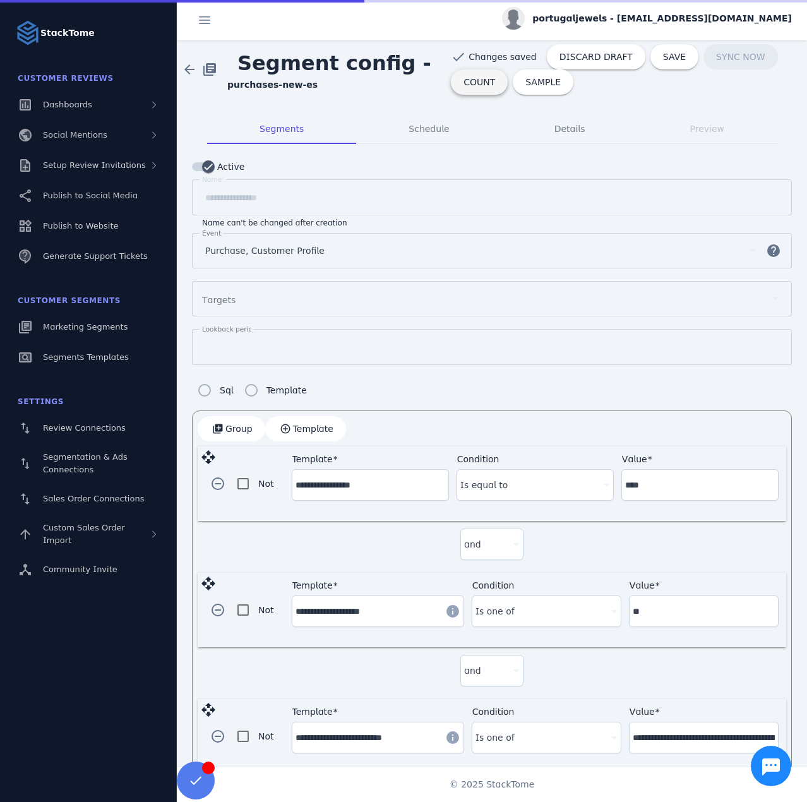
click at [469, 85] on span "COUNT" at bounding box center [480, 82] width 32 height 9
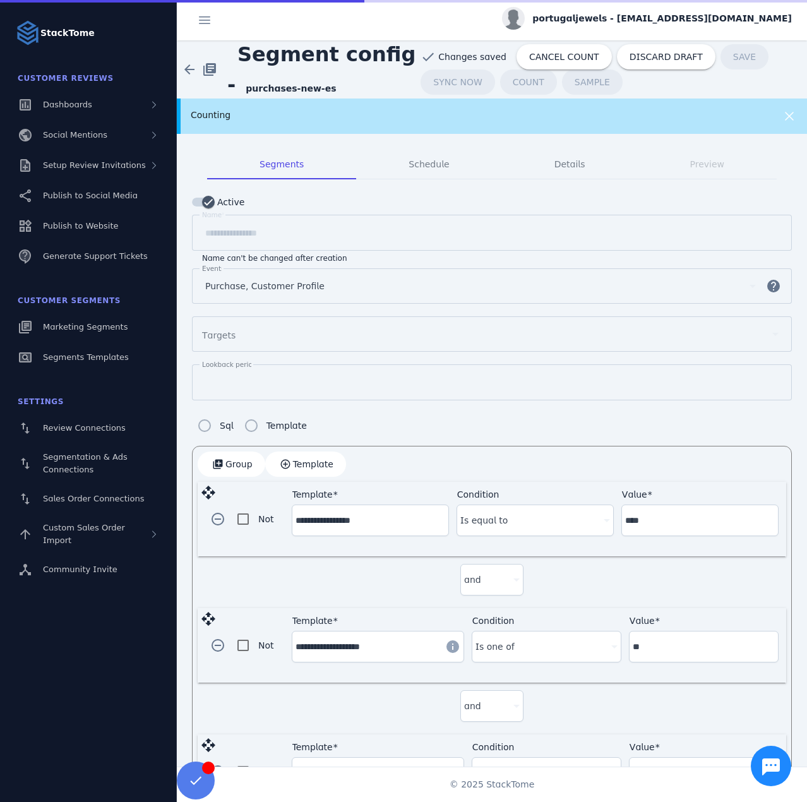
click at [294, 124] on div "Counting" at bounding box center [492, 116] width 630 height 35
click at [555, 59] on span "CANCEL COUNT" at bounding box center [564, 56] width 70 height 9
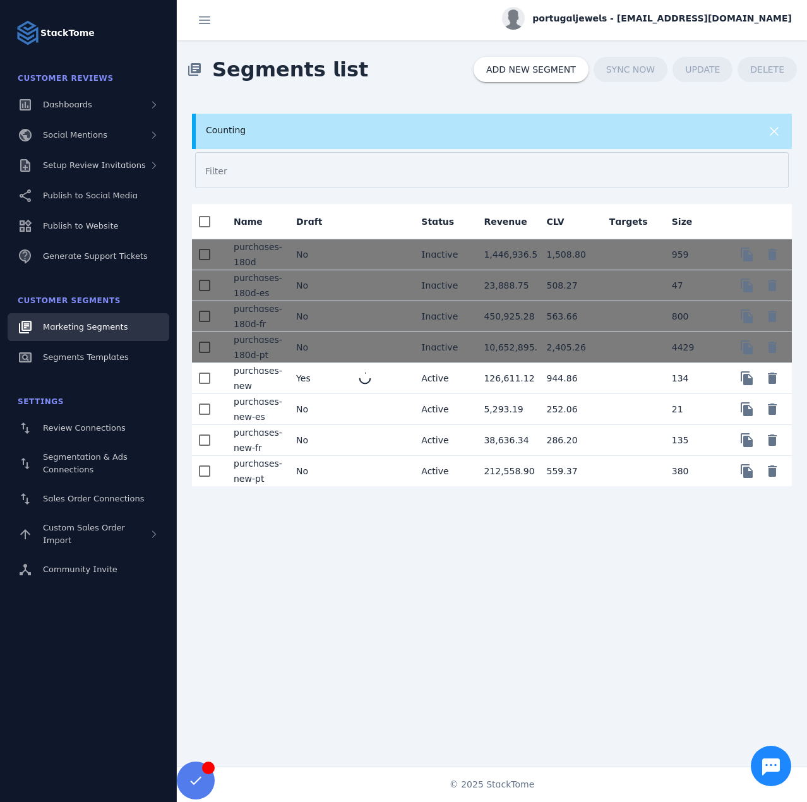
click at [335, 442] on mat-cell "No" at bounding box center [317, 440] width 63 height 31
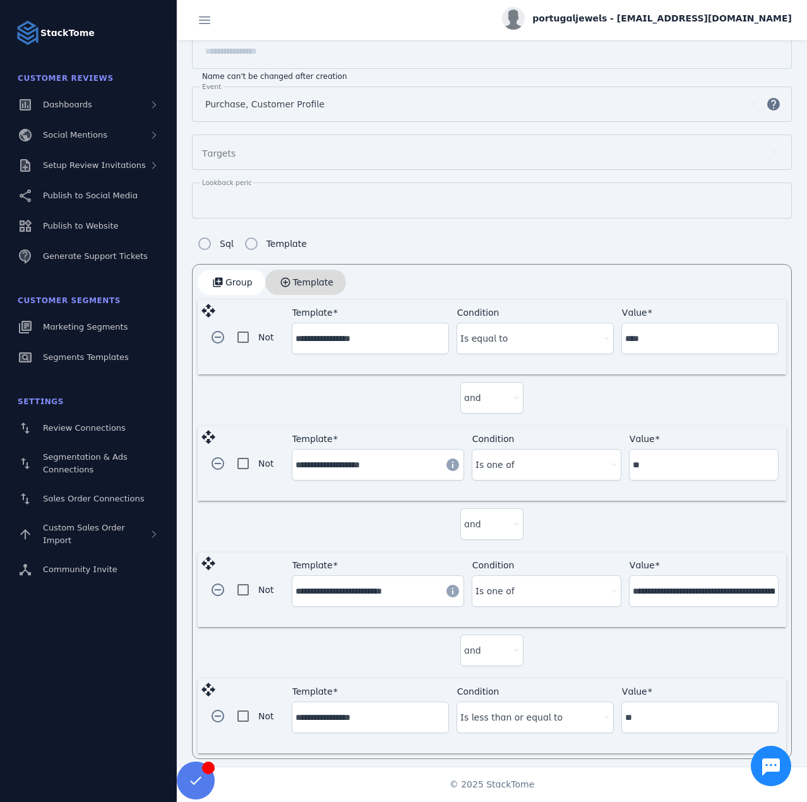
click at [299, 286] on span "button" at bounding box center [305, 282] width 81 height 30
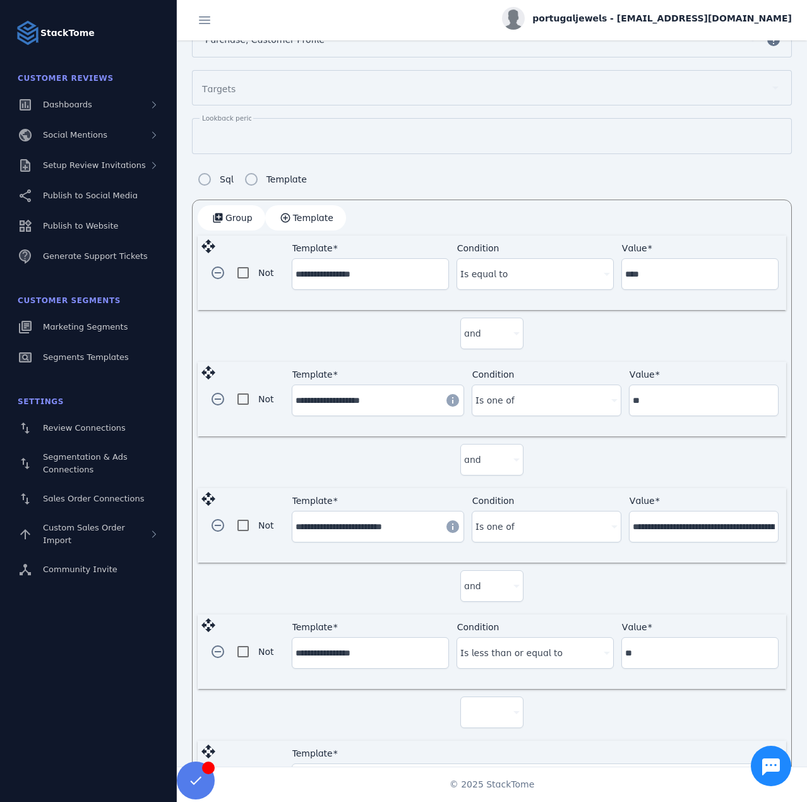
scroll to position [397, 0]
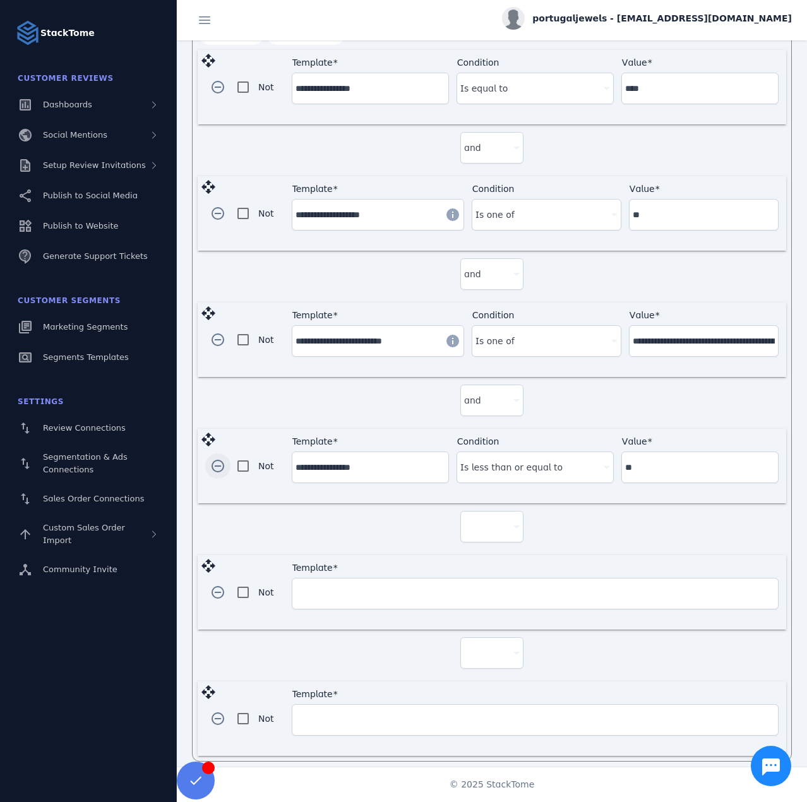
click at [223, 462] on span "button" at bounding box center [218, 466] width 30 height 30
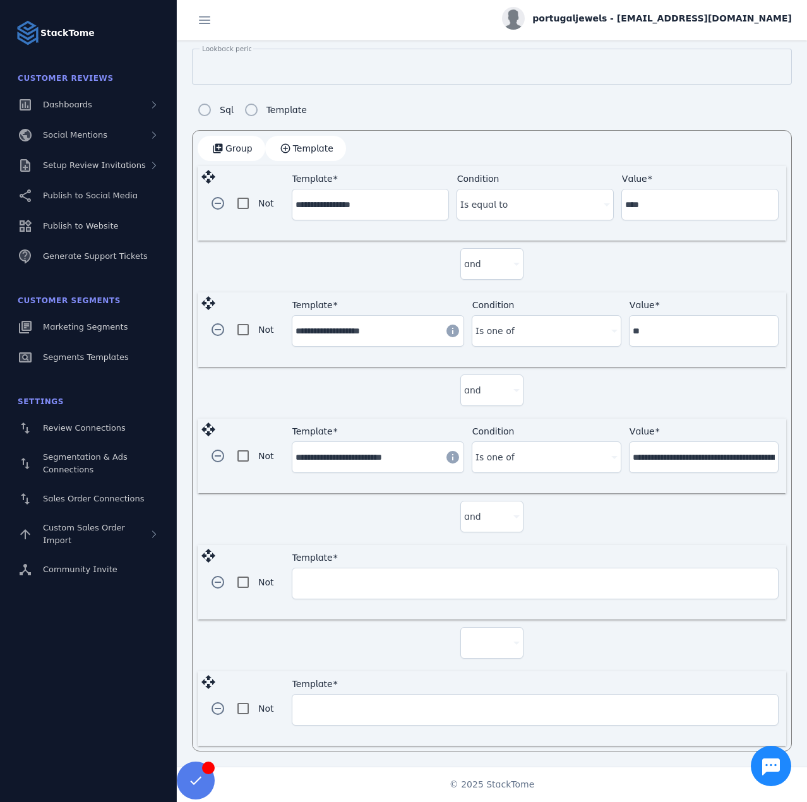
scroll to position [272, 0]
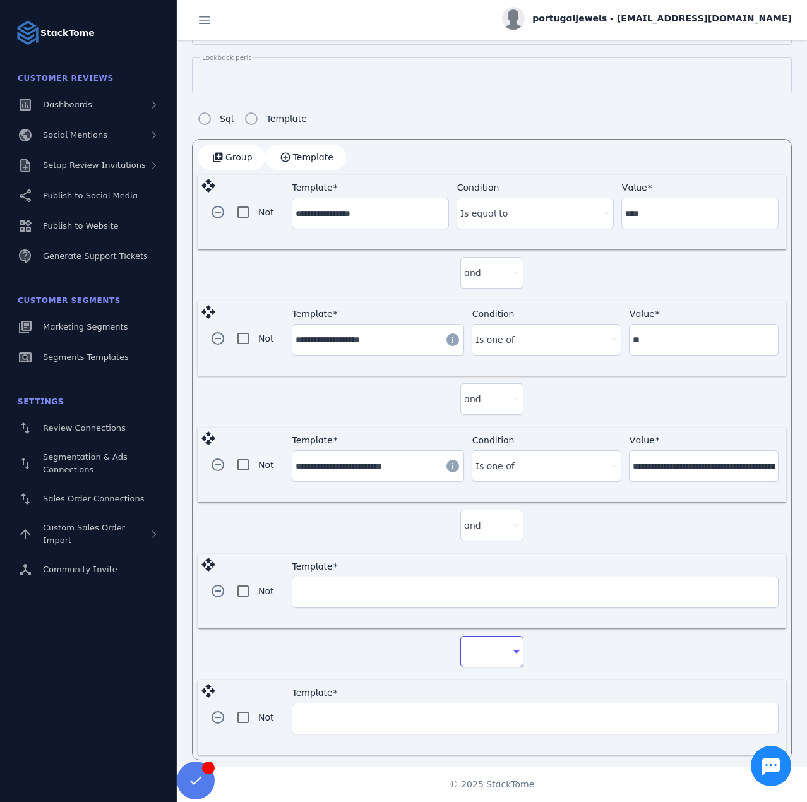
click at [479, 645] on div at bounding box center [486, 651] width 44 height 15
click at [476, 670] on mat-option "and" at bounding box center [489, 680] width 63 height 30
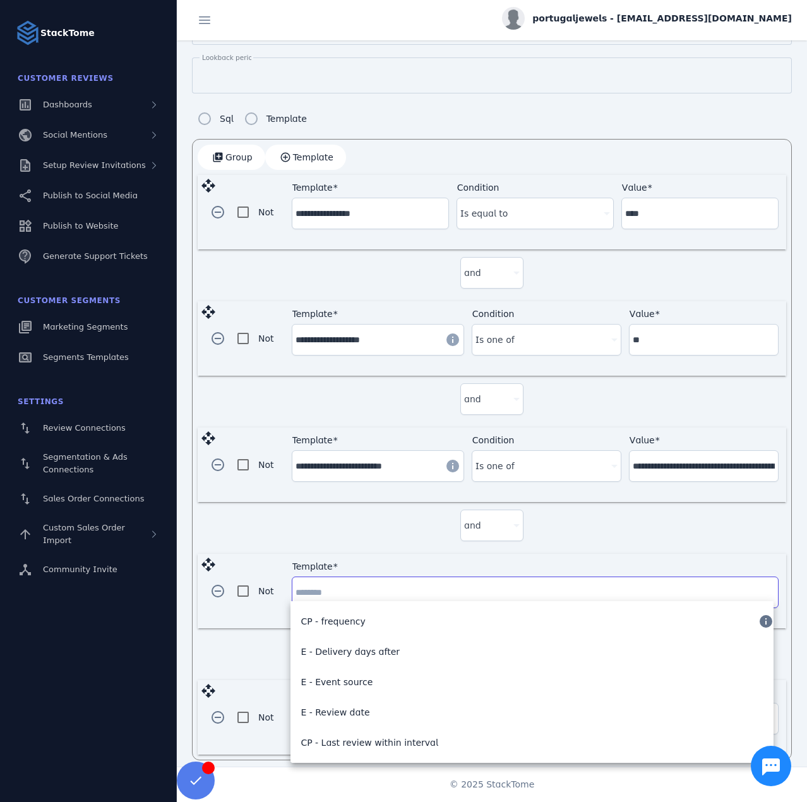
click at [346, 592] on input "Template" at bounding box center [535, 592] width 479 height 15
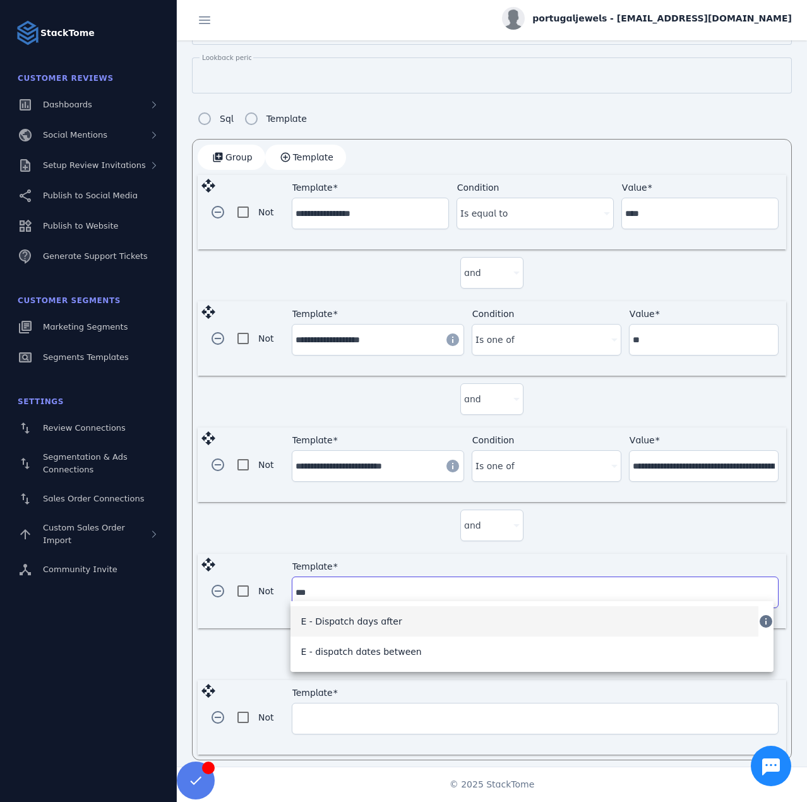
click at [361, 623] on span "E - Dispatch days after" at bounding box center [351, 621] width 101 height 15
type input "**********"
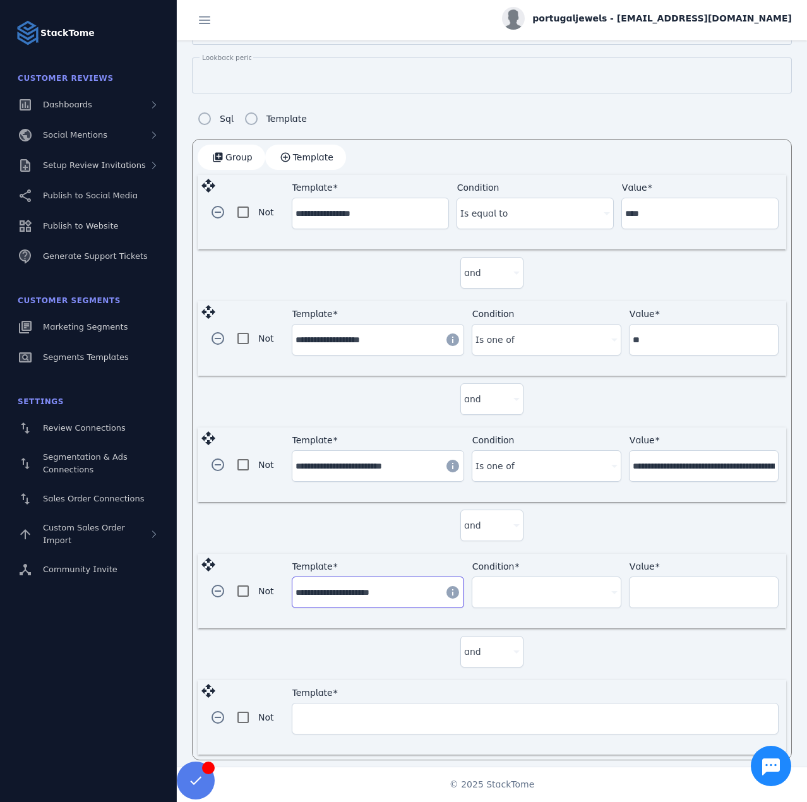
click at [531, 586] on div at bounding box center [541, 592] width 131 height 15
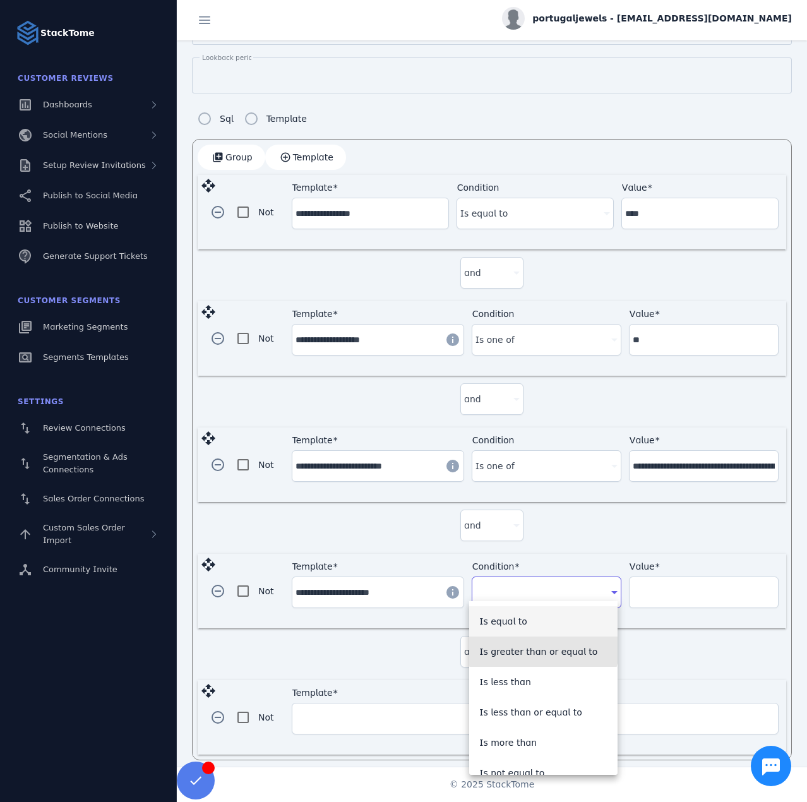
drag, startPoint x: 543, startPoint y: 647, endPoint x: 654, endPoint y: 603, distance: 119.4
click at [546, 646] on span "Is greater than or equal to" at bounding box center [538, 651] width 118 height 15
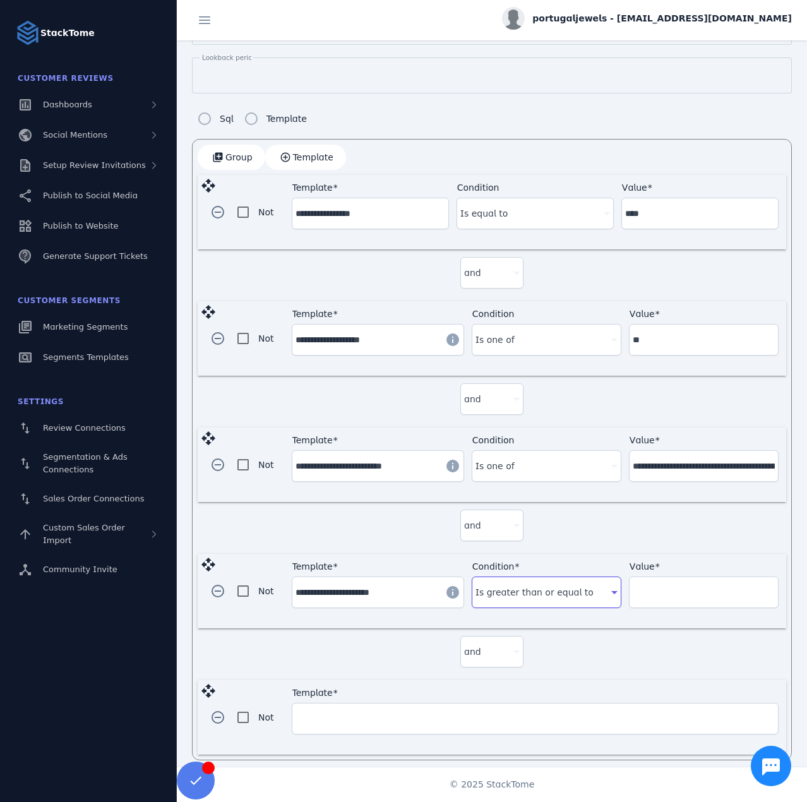
click at [667, 593] on div "Value" at bounding box center [704, 592] width 142 height 30
type input "**"
click at [337, 711] on input "Template" at bounding box center [535, 718] width 479 height 15
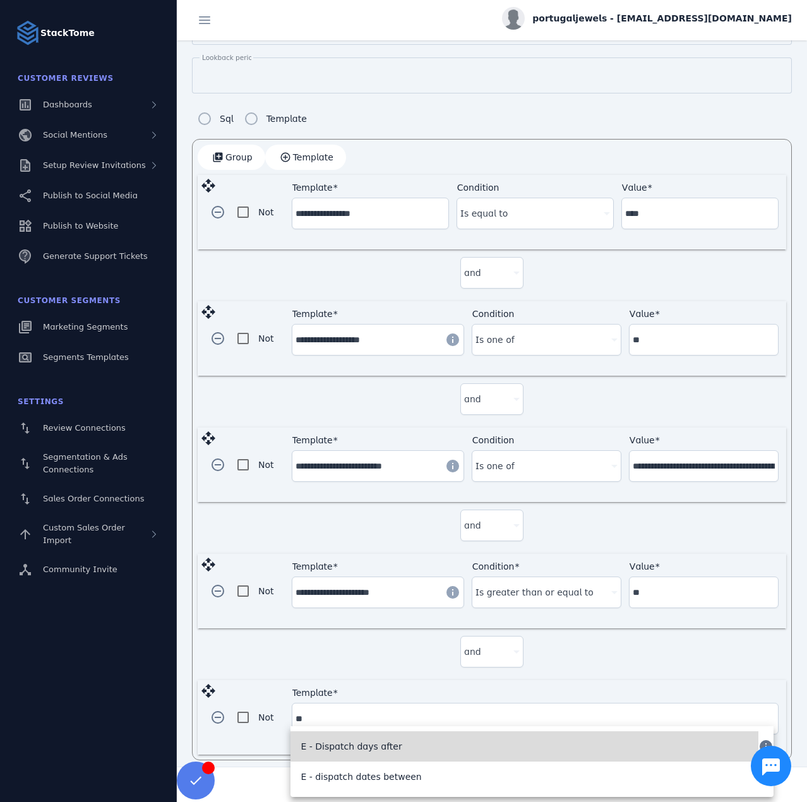
click at [366, 740] on span "E - Dispatch days after" at bounding box center [351, 746] width 101 height 15
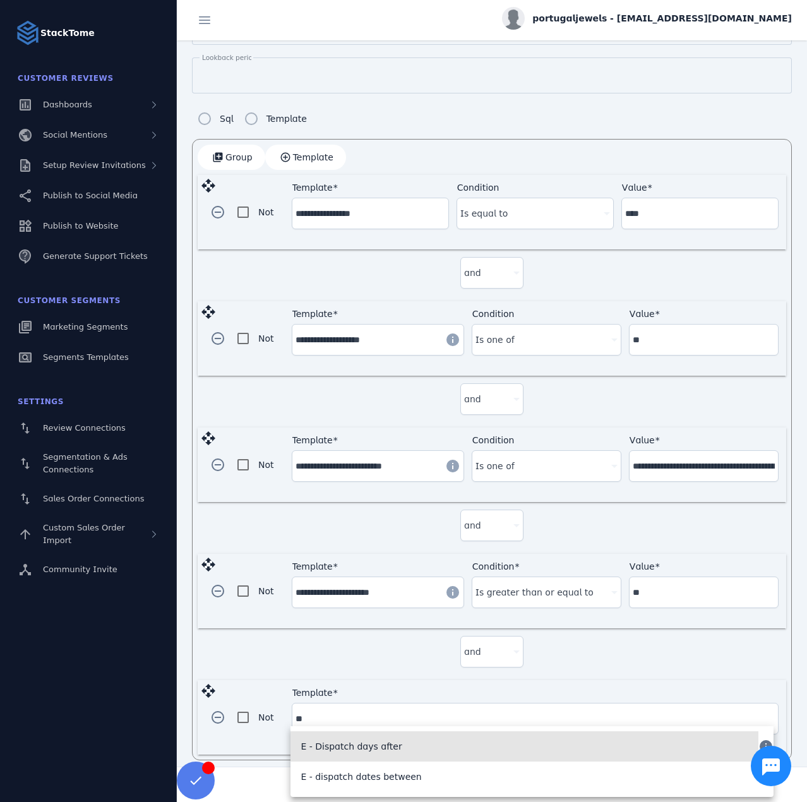
type input "**********"
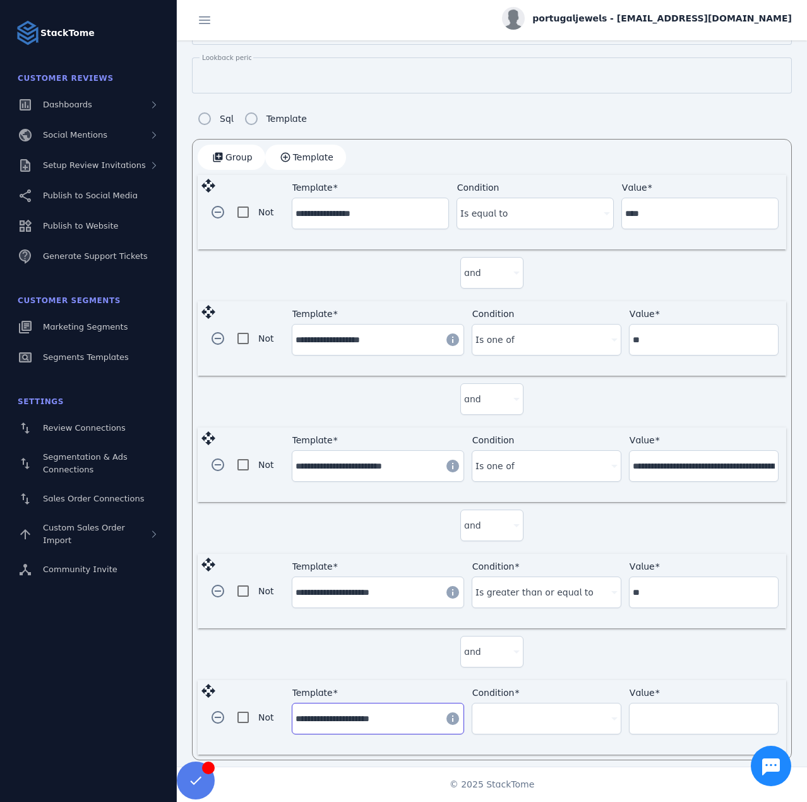
click at [564, 713] on div at bounding box center [541, 718] width 131 height 15
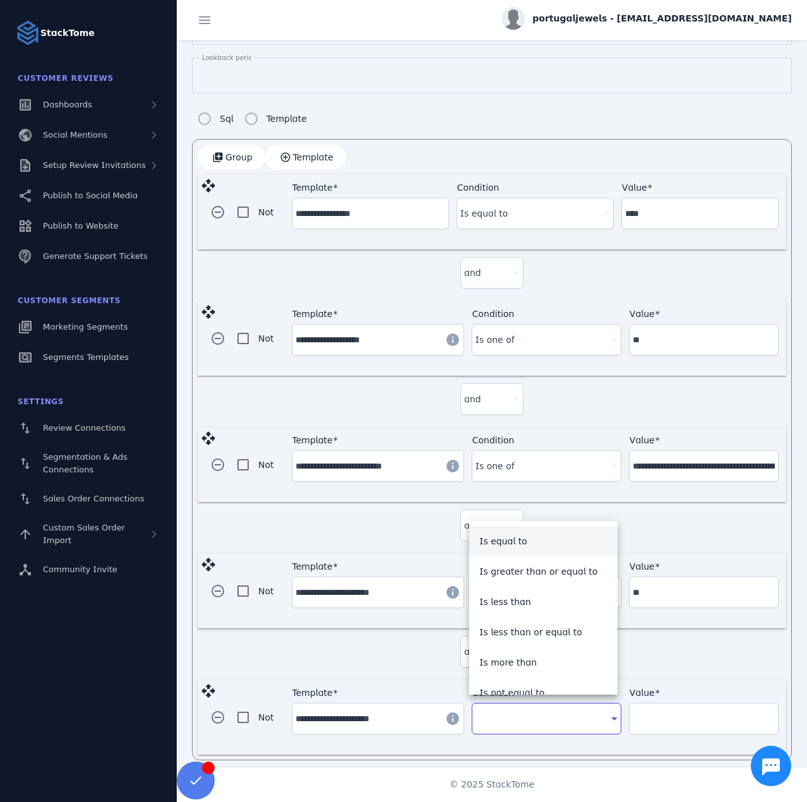
click at [555, 635] on span "Is less than or equal to" at bounding box center [530, 632] width 103 height 15
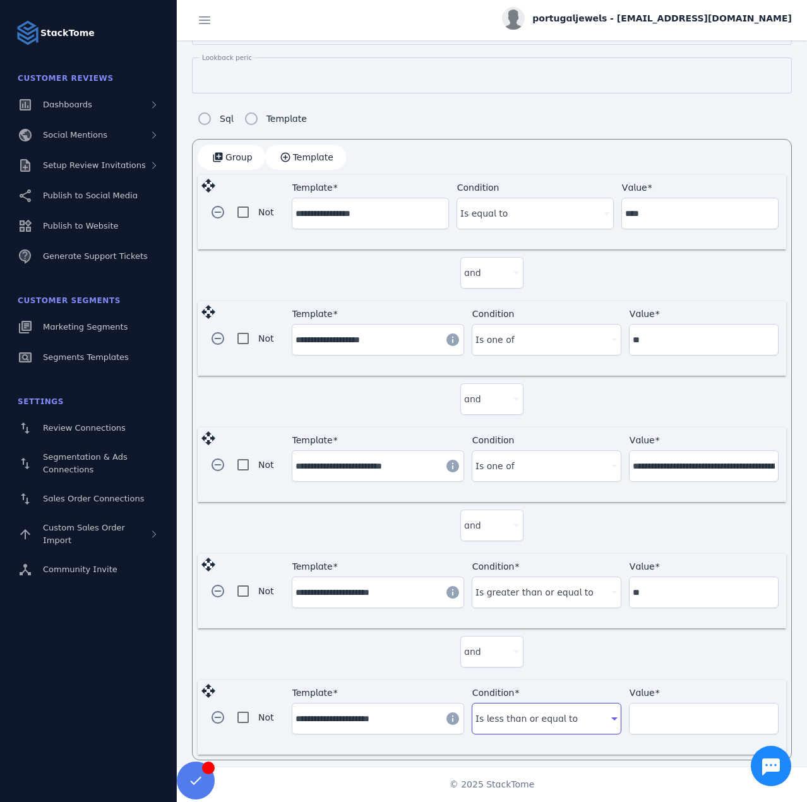
click at [664, 711] on input "Value" at bounding box center [704, 718] width 142 height 15
type input "**"
click at [312, 157] on span "Template" at bounding box center [313, 157] width 40 height 9
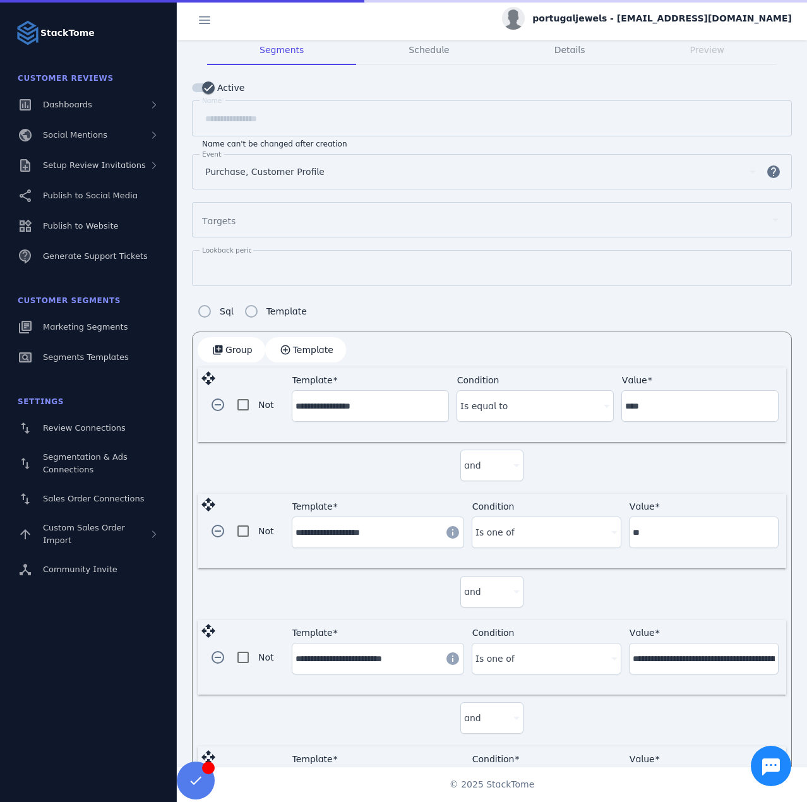
scroll to position [397, 0]
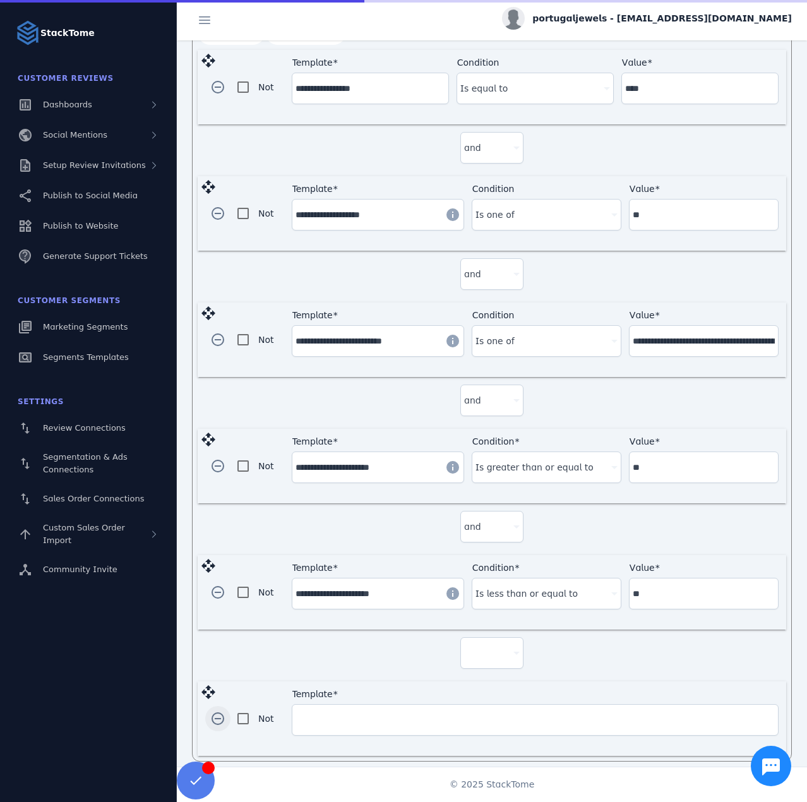
click at [215, 708] on span "button" at bounding box center [218, 719] width 30 height 30
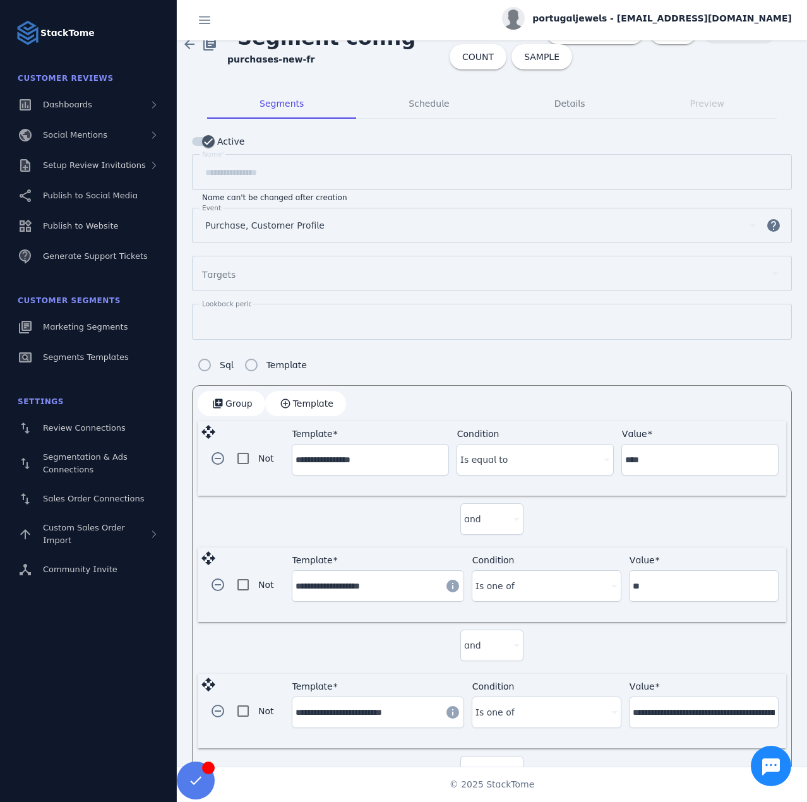
scroll to position [0, 0]
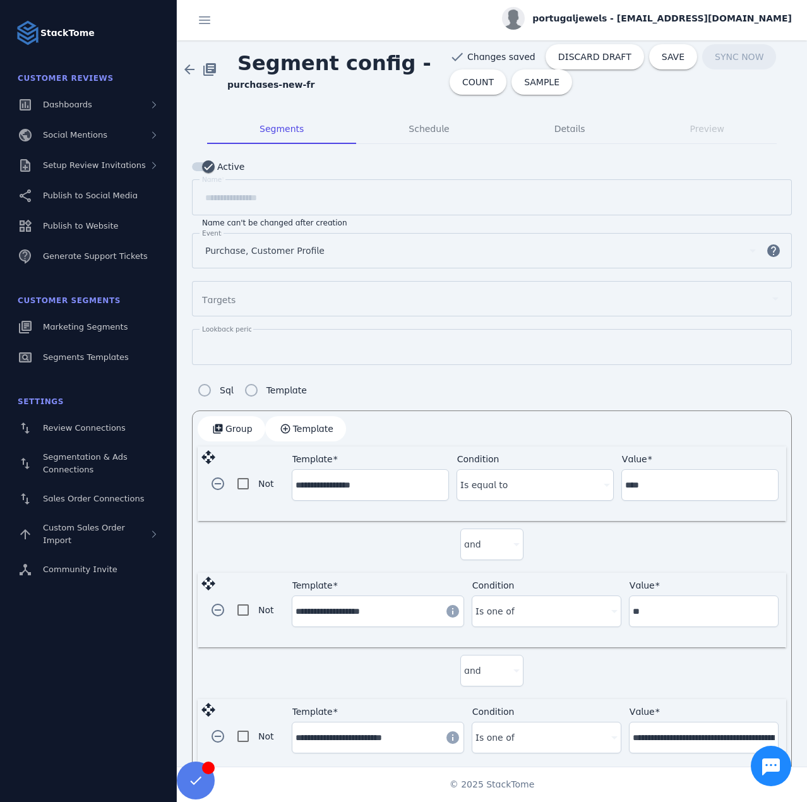
click at [395, 69] on span "Segment config -" at bounding box center [334, 63] width 214 height 44
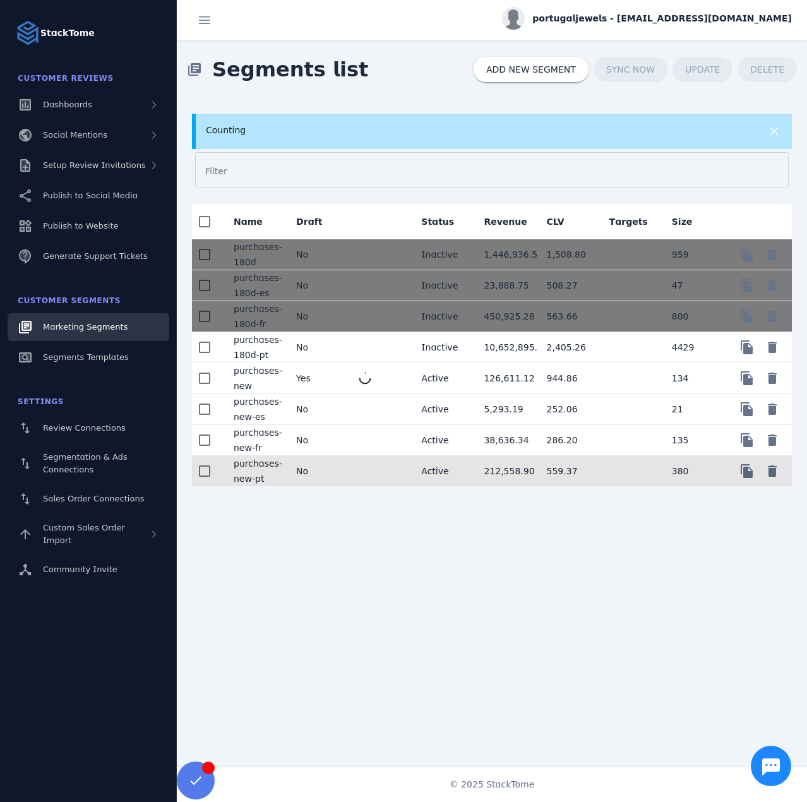
drag, startPoint x: 319, startPoint y: 474, endPoint x: 383, endPoint y: 348, distance: 141.8
click at [321, 471] on mat-cell "No" at bounding box center [317, 471] width 63 height 30
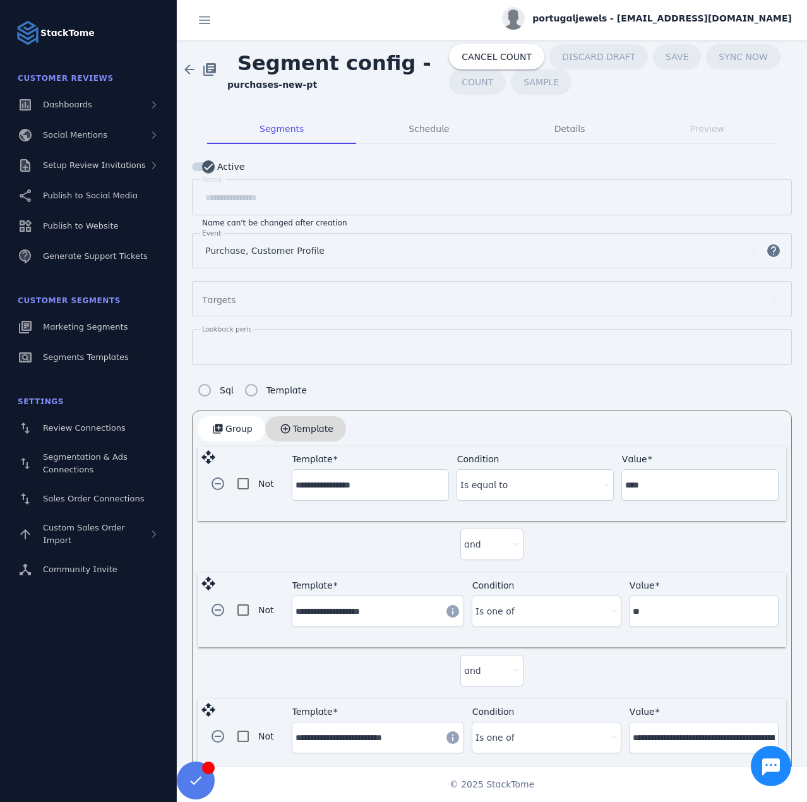
click at [310, 424] on span "Template" at bounding box center [313, 428] width 40 height 9
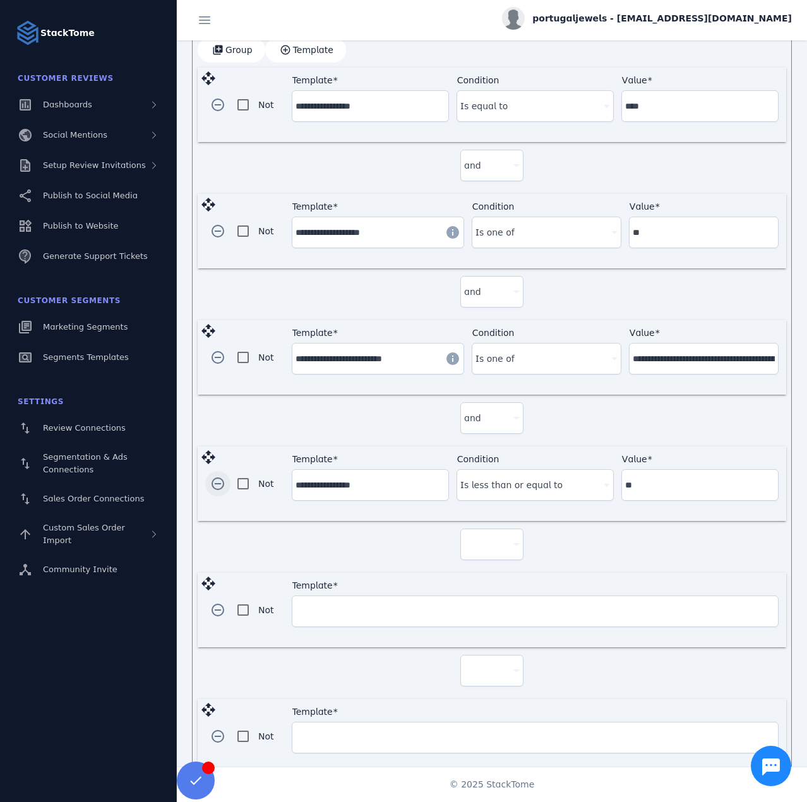
click at [217, 479] on span "button" at bounding box center [218, 484] width 30 height 30
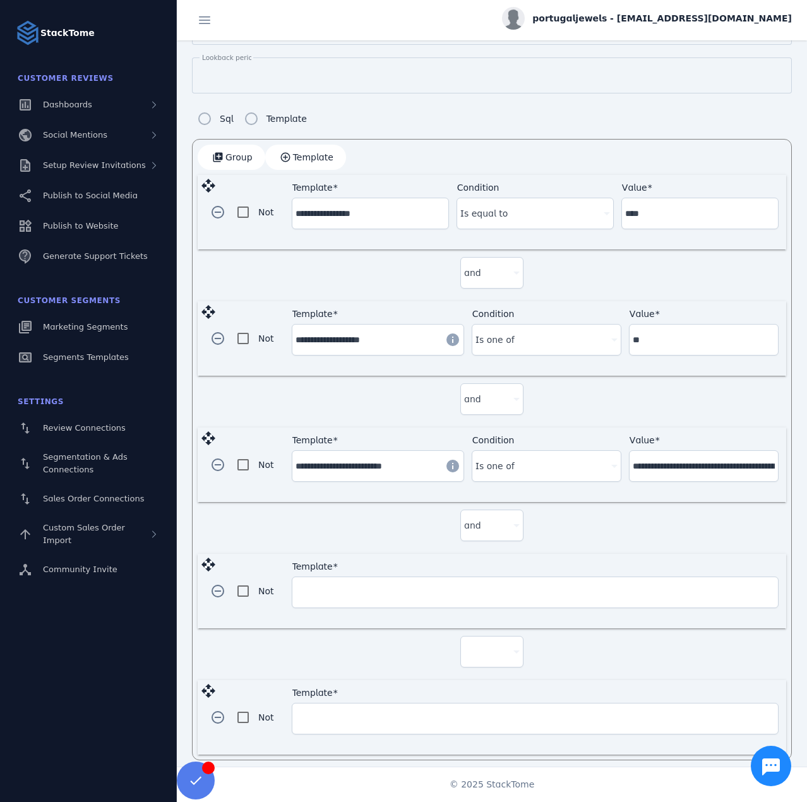
click at [481, 644] on div at bounding box center [486, 651] width 44 height 15
click at [476, 674] on span "and" at bounding box center [476, 680] width 17 height 15
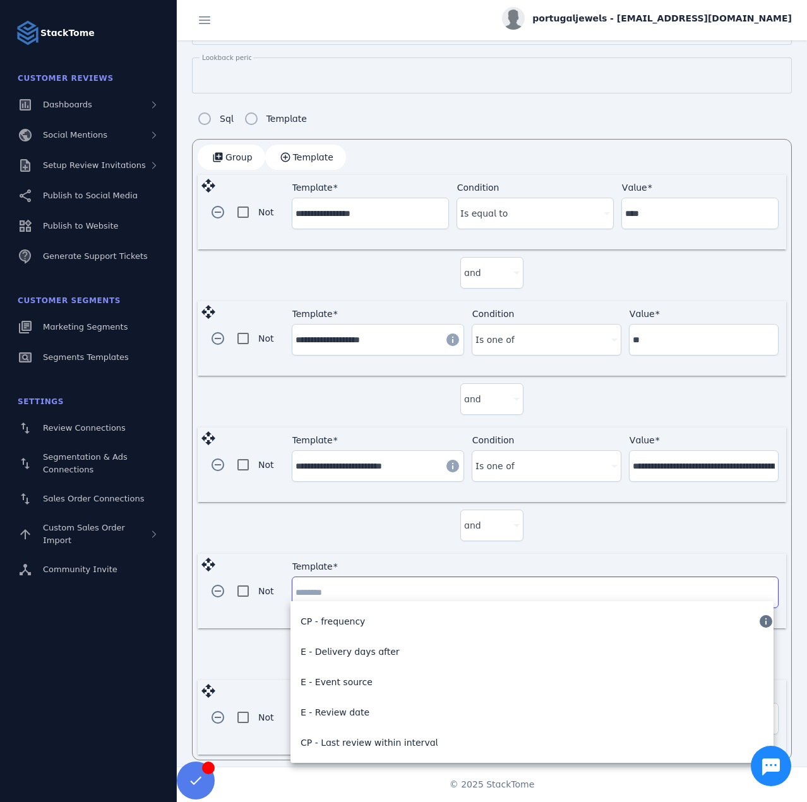
click at [376, 587] on input "Template" at bounding box center [535, 592] width 479 height 15
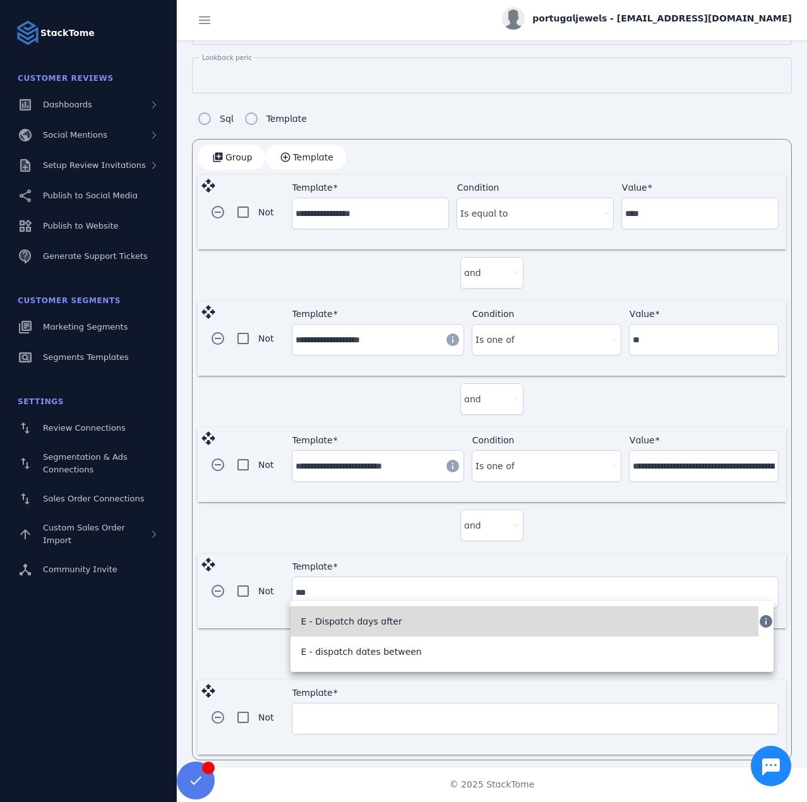
click at [388, 627] on span "E - Dispatch days after" at bounding box center [351, 621] width 101 height 15
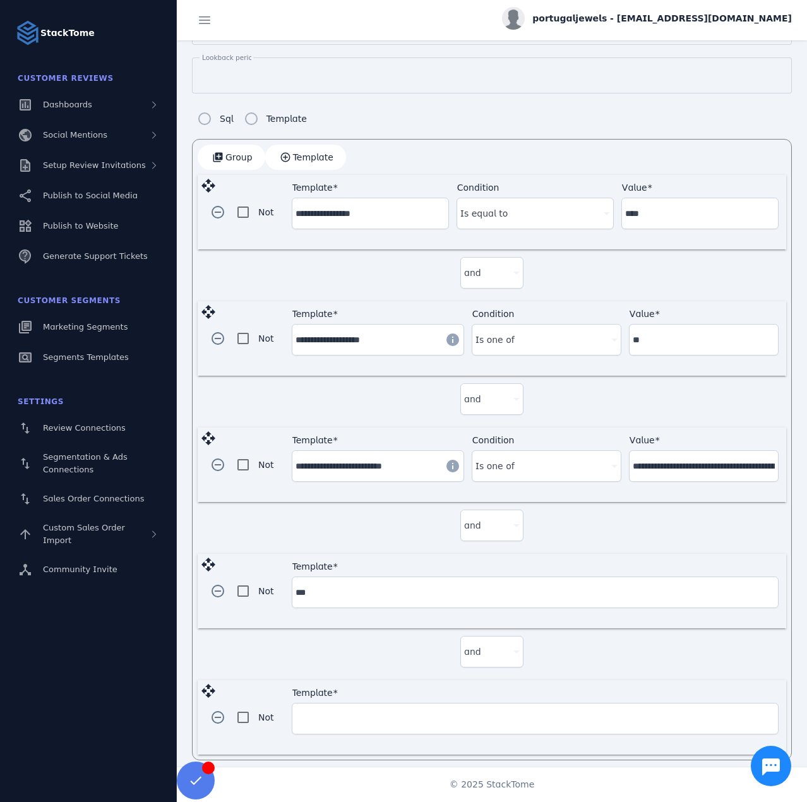
type input "**********"
click at [527, 585] on div at bounding box center [541, 592] width 131 height 15
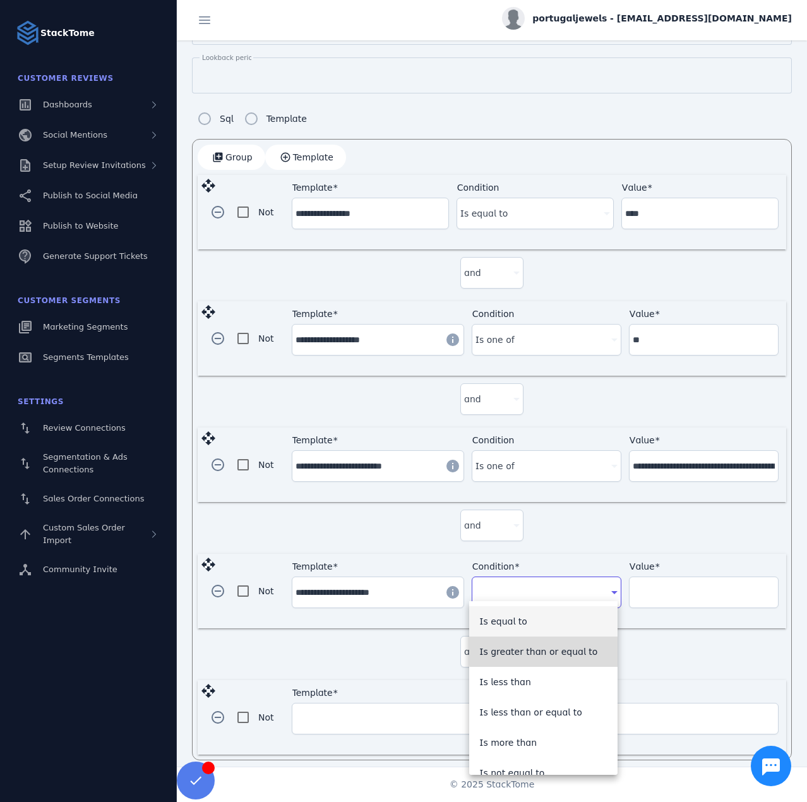
drag, startPoint x: 553, startPoint y: 651, endPoint x: 639, endPoint y: 600, distance: 100.0
click at [553, 651] on span "Is greater than or equal to" at bounding box center [538, 651] width 118 height 15
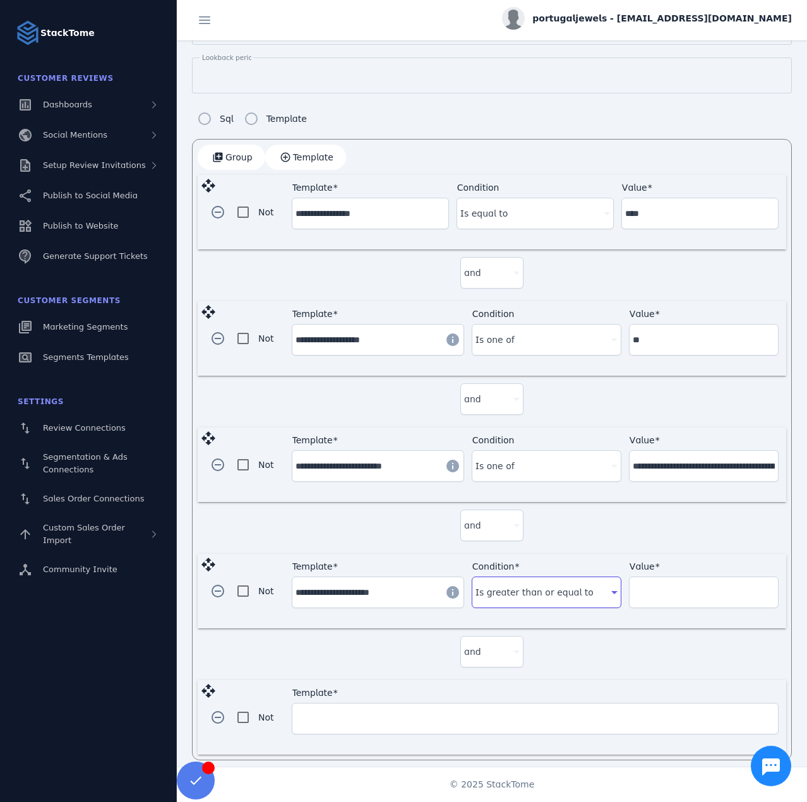
click at [642, 597] on div "Value" at bounding box center [704, 592] width 142 height 30
click at [644, 593] on div "Value" at bounding box center [704, 592] width 142 height 30
type input "**"
click at [377, 711] on input "Template" at bounding box center [535, 718] width 479 height 15
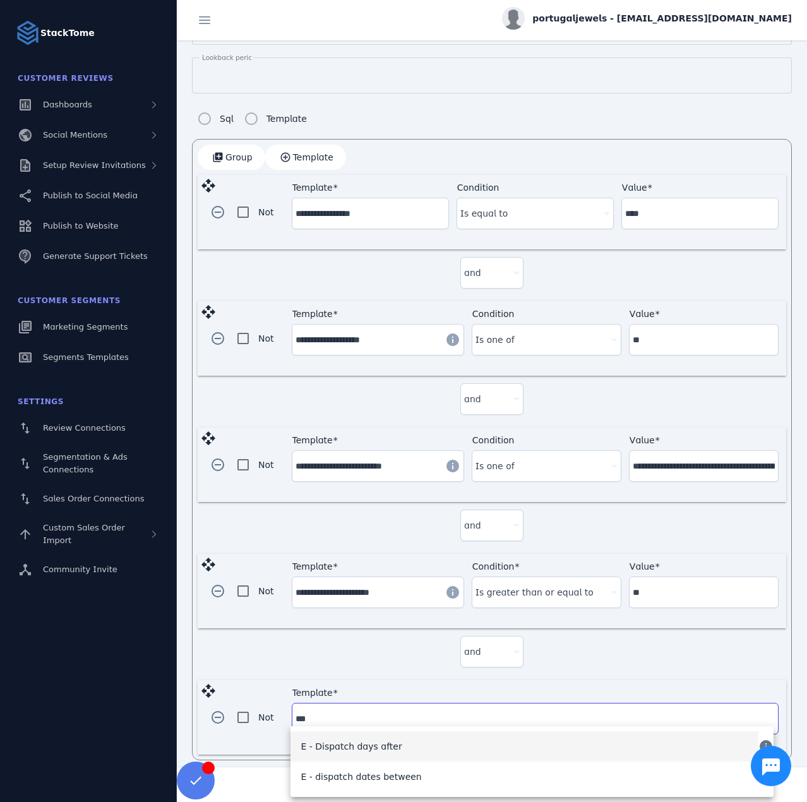
click at [368, 746] on span "E - Dispatch days after" at bounding box center [351, 746] width 101 height 15
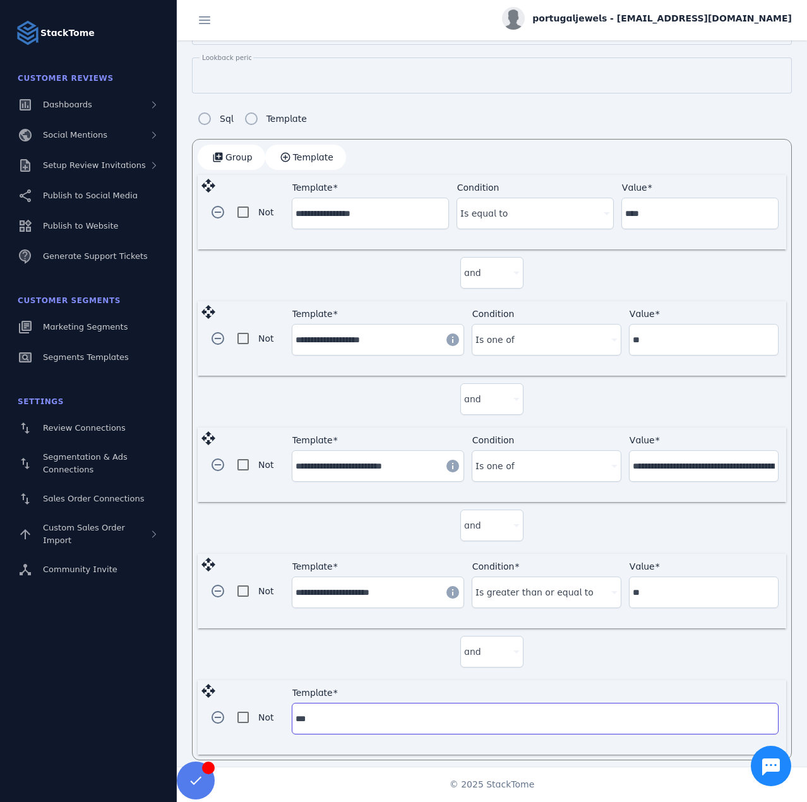
type input "**********"
click at [533, 711] on div at bounding box center [541, 718] width 131 height 15
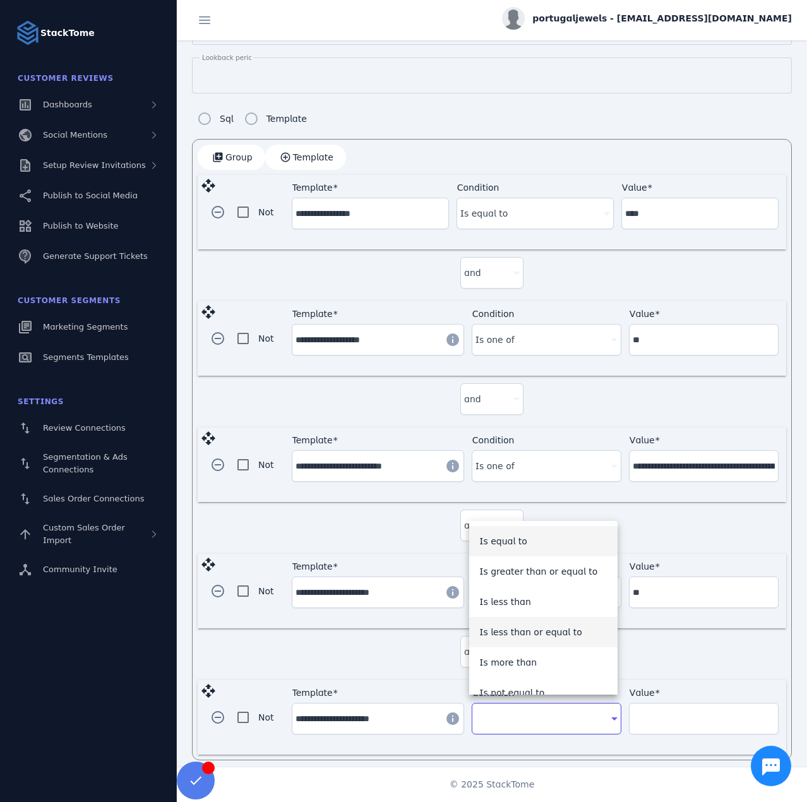
click at [544, 628] on span "Is less than or equal to" at bounding box center [530, 632] width 103 height 15
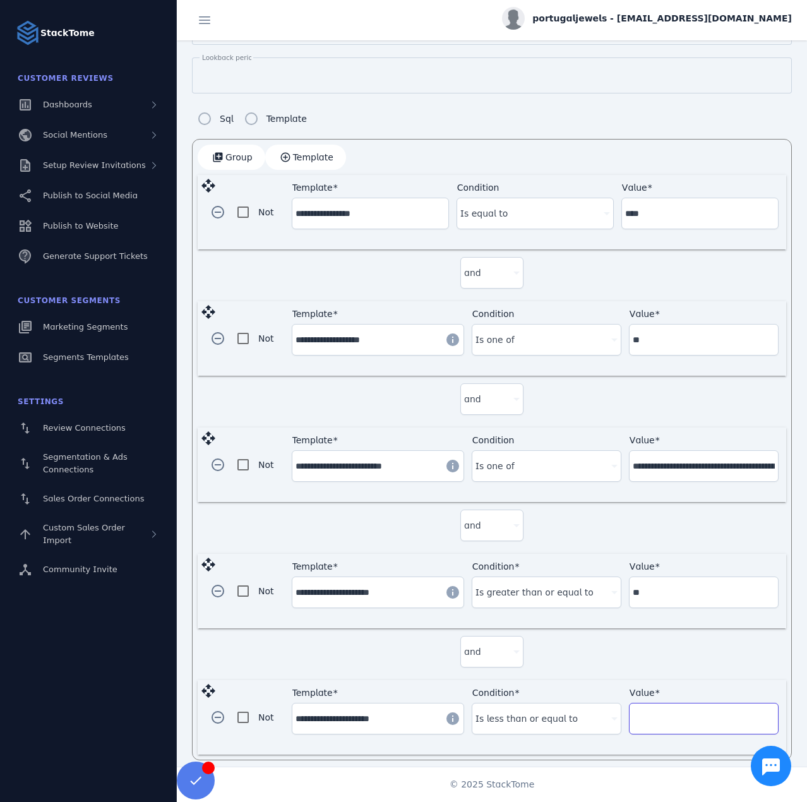
click at [666, 712] on input "Value" at bounding box center [704, 718] width 142 height 15
type input "**"
click at [596, 650] on div "and" at bounding box center [492, 654] width 589 height 52
click at [340, 586] on input "**********" at bounding box center [367, 592] width 142 height 15
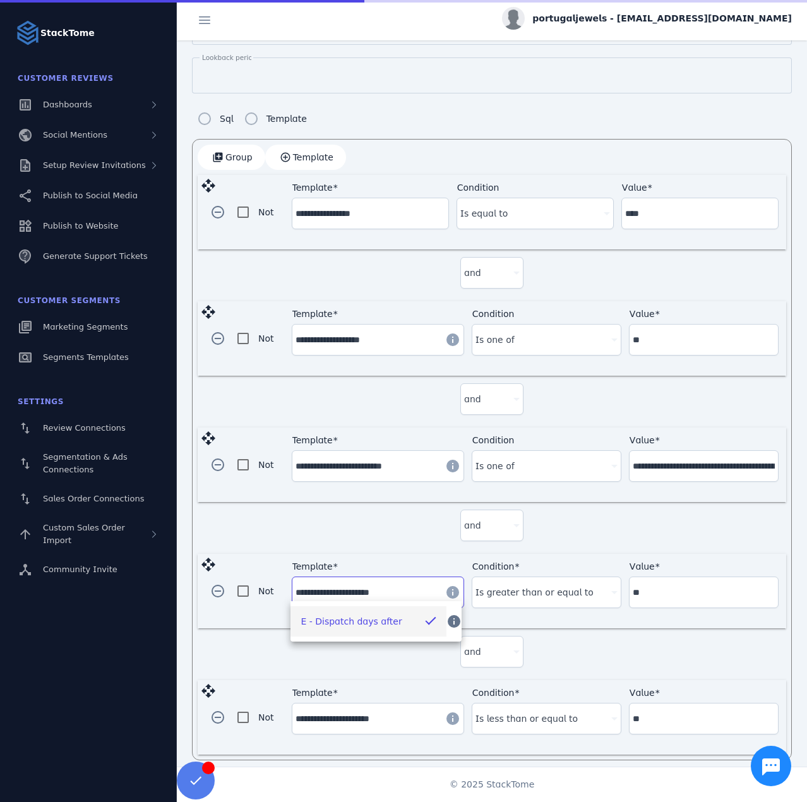
click at [340, 586] on input "**********" at bounding box center [367, 592] width 142 height 15
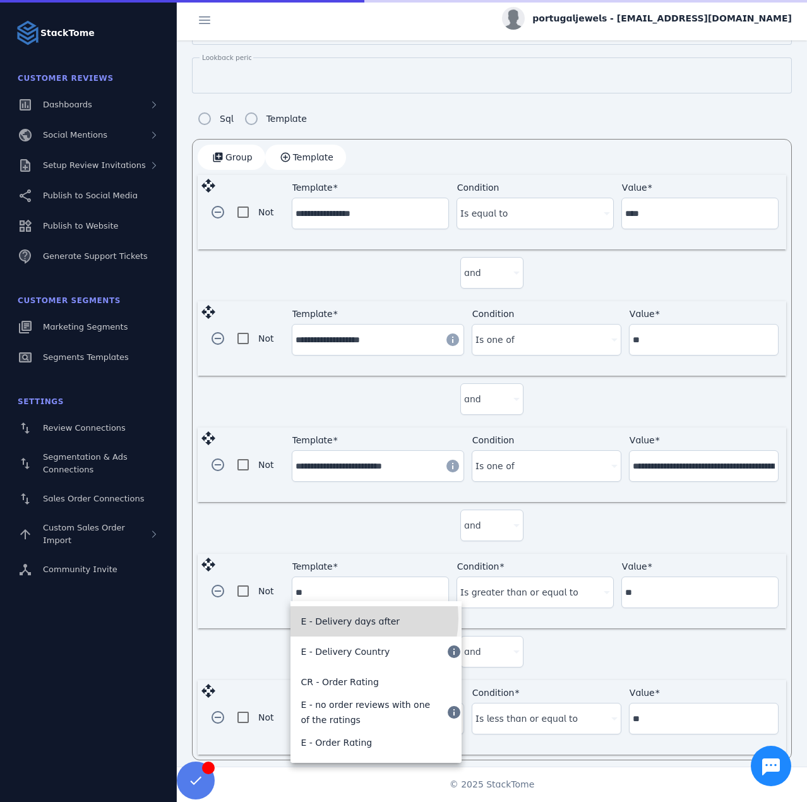
click at [351, 618] on span "E - Delivery days after" at bounding box center [350, 621] width 99 height 15
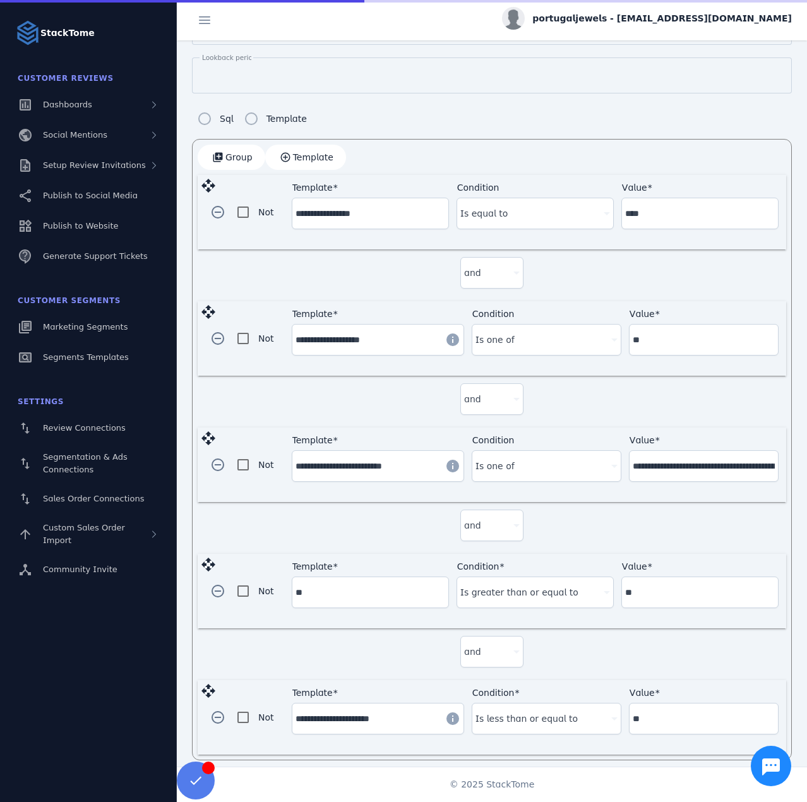
type input "**********"
click at [500, 590] on div at bounding box center [529, 592] width 138 height 15
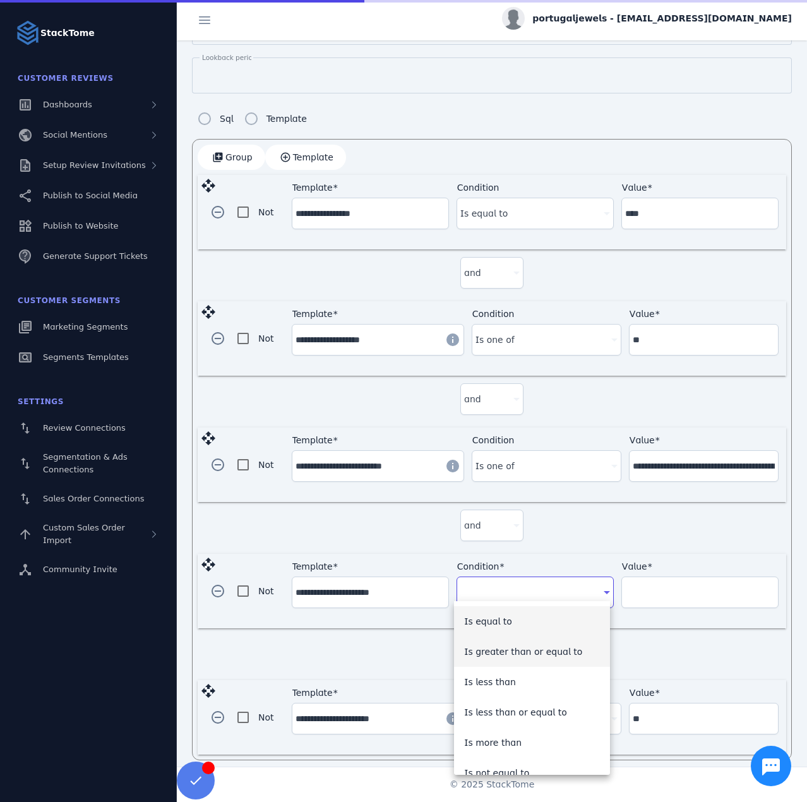
click at [514, 654] on span "Is greater than or equal to" at bounding box center [523, 651] width 118 height 15
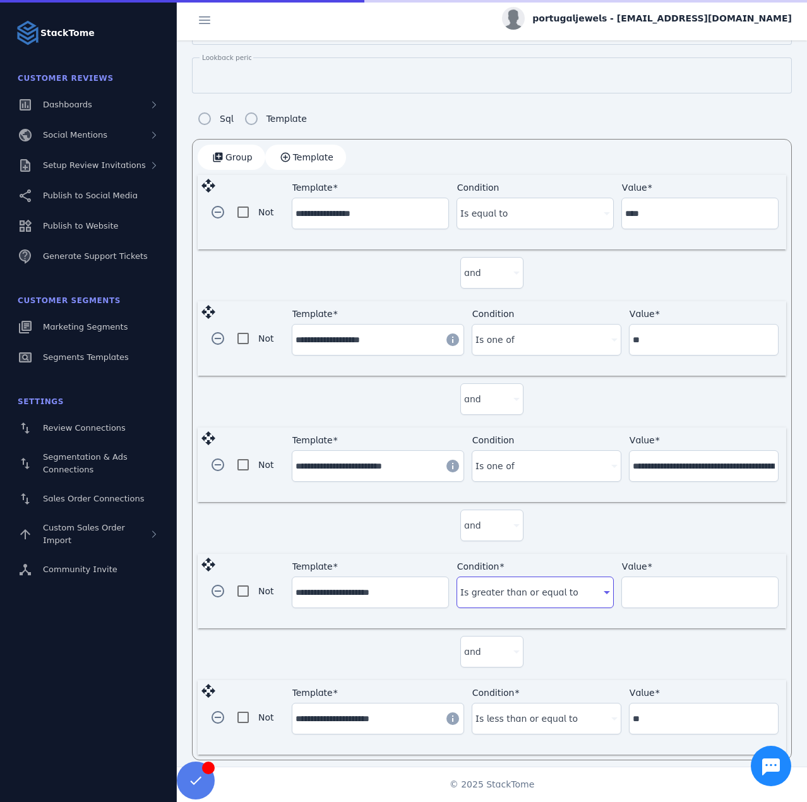
click at [649, 608] on div at bounding box center [700, 614] width 157 height 13
click at [647, 589] on input "Value" at bounding box center [700, 592] width 150 height 15
type input "*"
click at [342, 711] on input "**********" at bounding box center [367, 718] width 142 height 15
drag, startPoint x: 394, startPoint y: 712, endPoint x: 195, endPoint y: 709, distance: 198.4
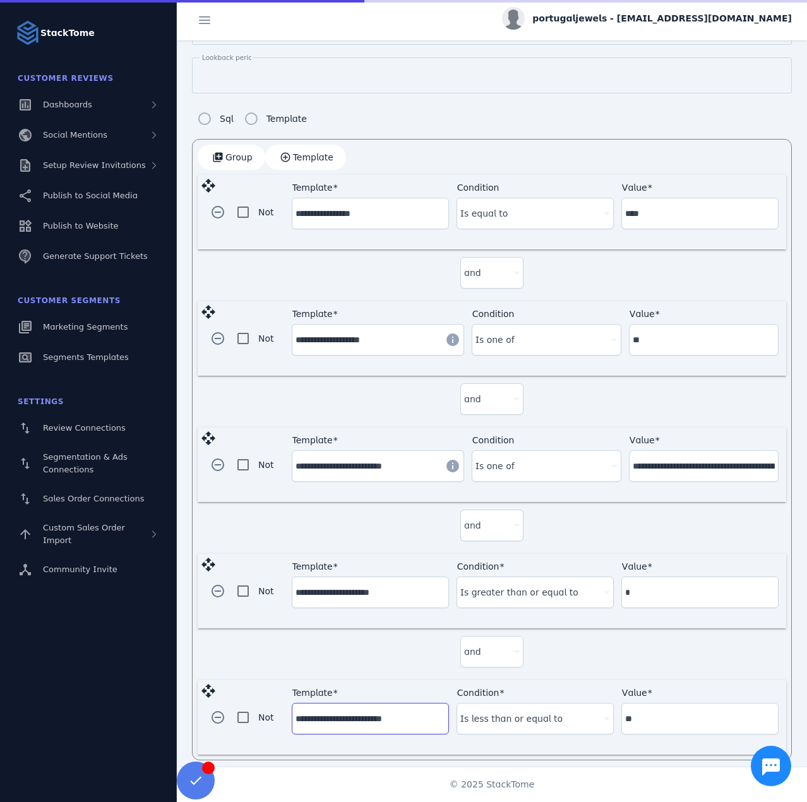
click at [195, 709] on div "**********" at bounding box center [492, 450] width 600 height 622
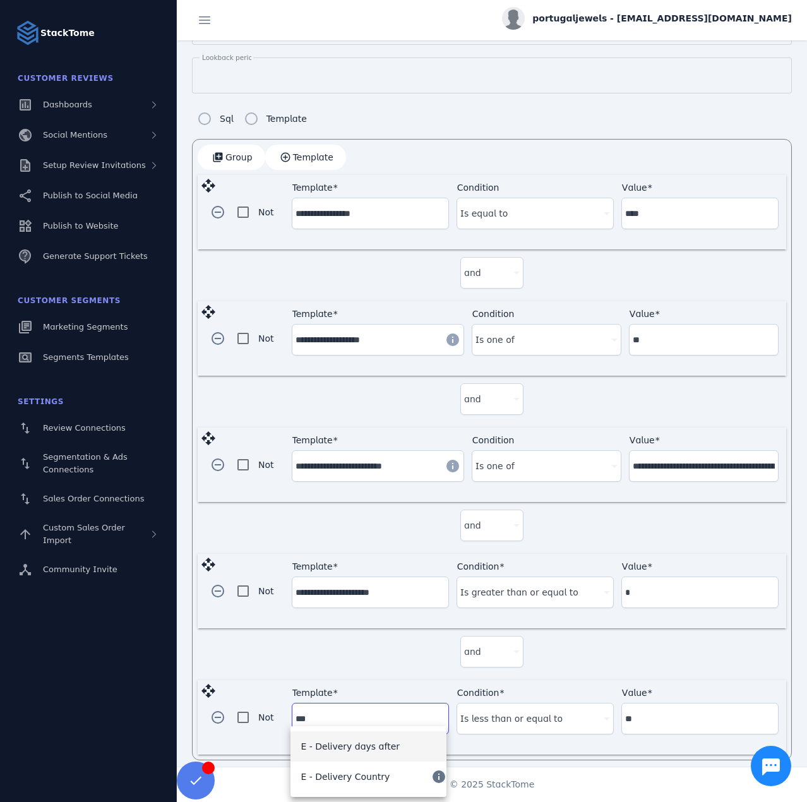
click at [345, 753] on span "E - Delivery days after" at bounding box center [350, 746] width 99 height 15
type input "**********"
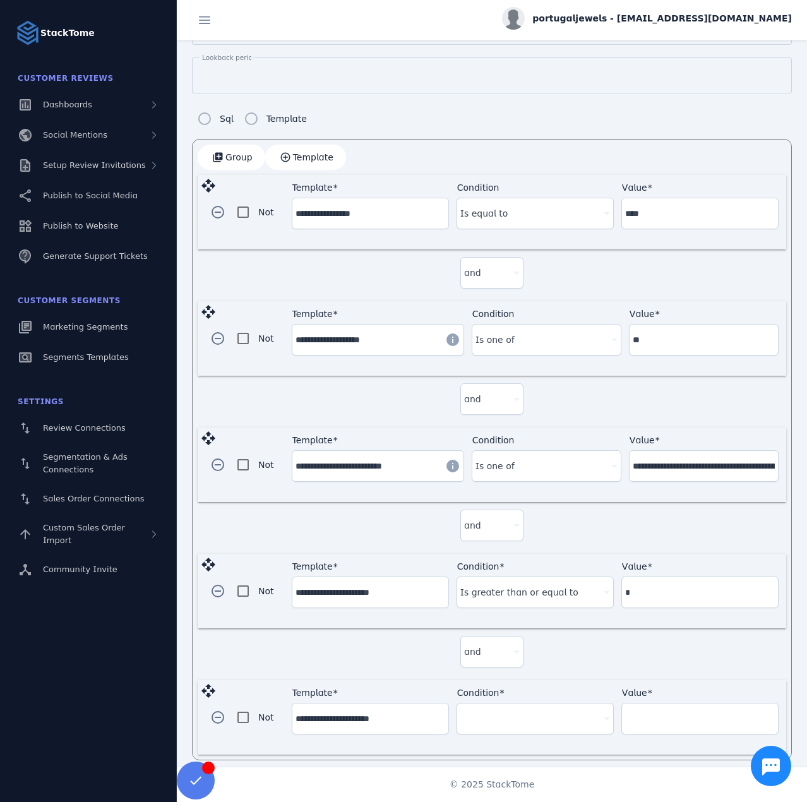
click at [472, 721] on div "Condition" at bounding box center [535, 719] width 150 height 30
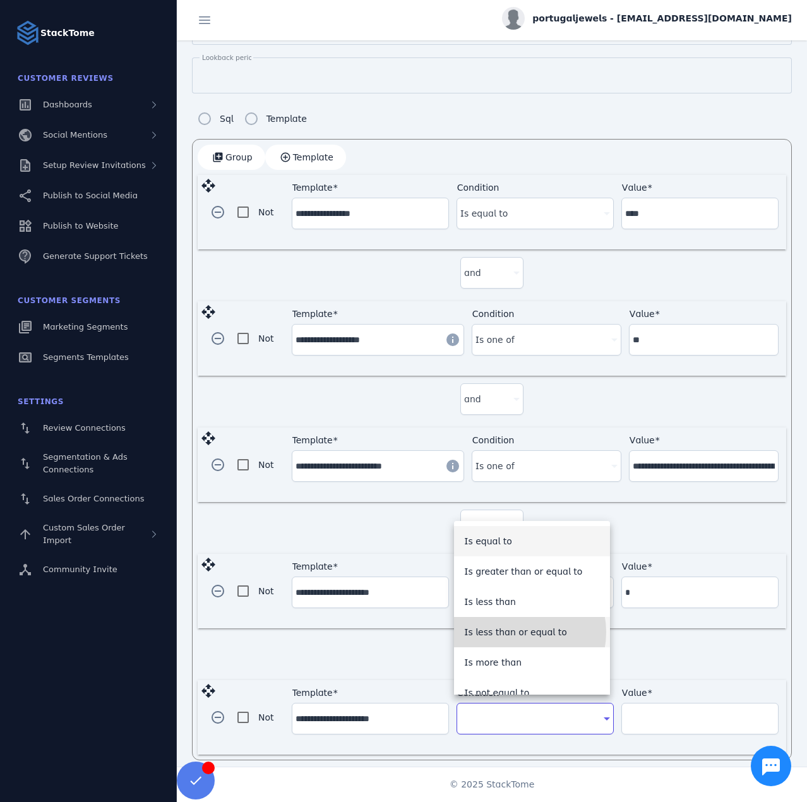
click at [516, 632] on span "Is less than or equal to" at bounding box center [515, 632] width 103 height 15
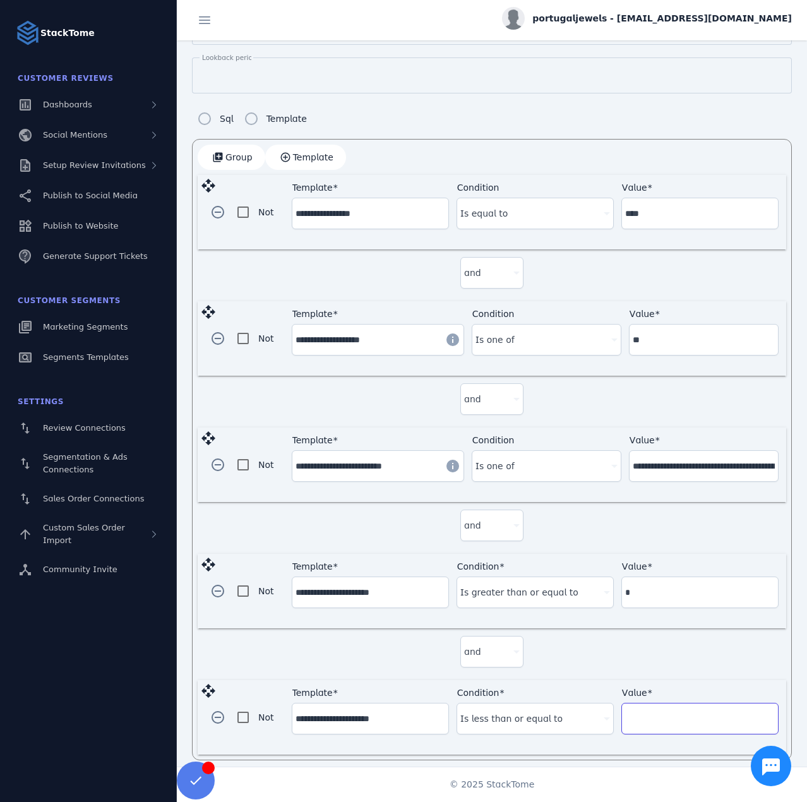
click at [638, 715] on input "Value" at bounding box center [700, 718] width 150 height 15
type input "**"
click at [647, 644] on div "and" at bounding box center [492, 654] width 589 height 52
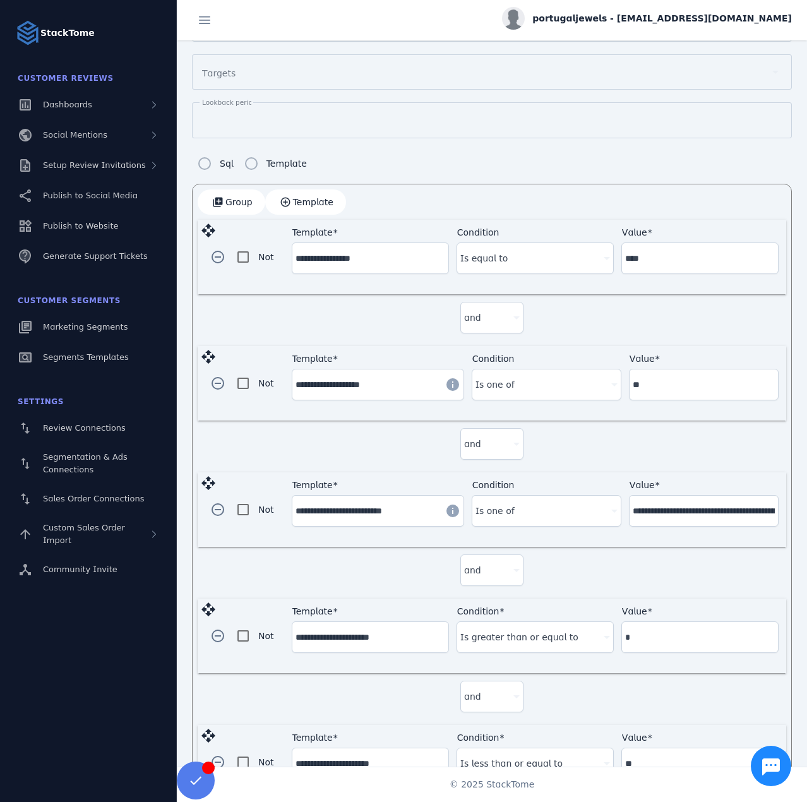
scroll to position [19, 0]
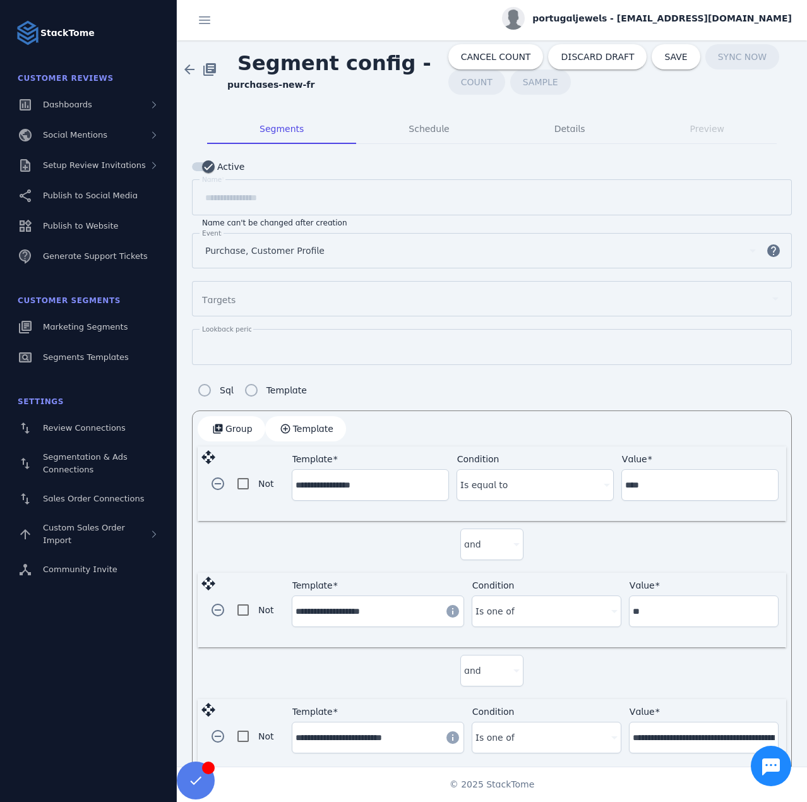
click at [354, 68] on span "Segment config -" at bounding box center [334, 63] width 214 height 44
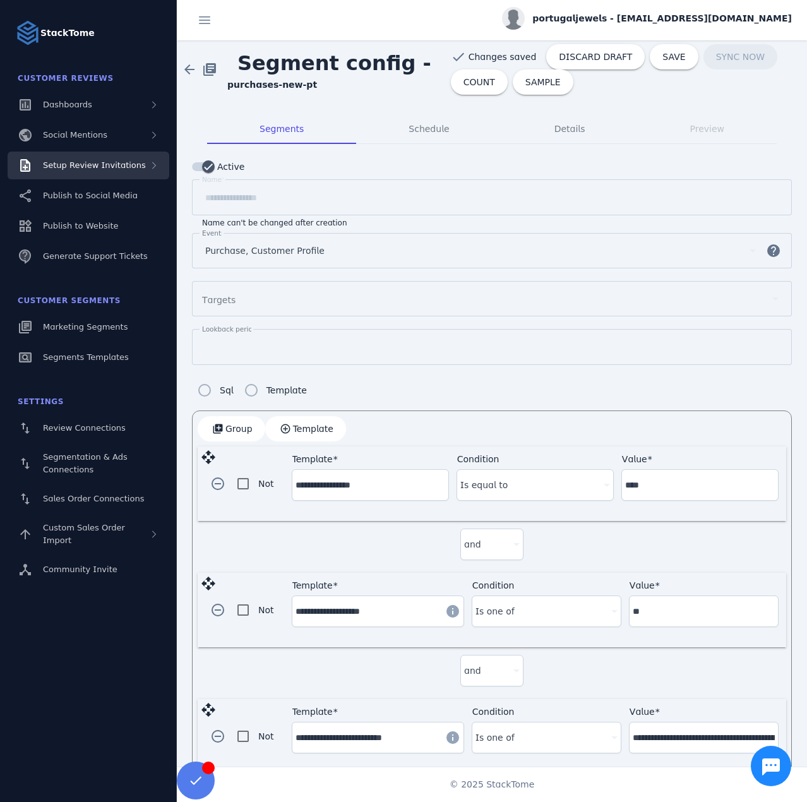
click at [95, 171] on div "Setup Review Invitations" at bounding box center [94, 165] width 103 height 13
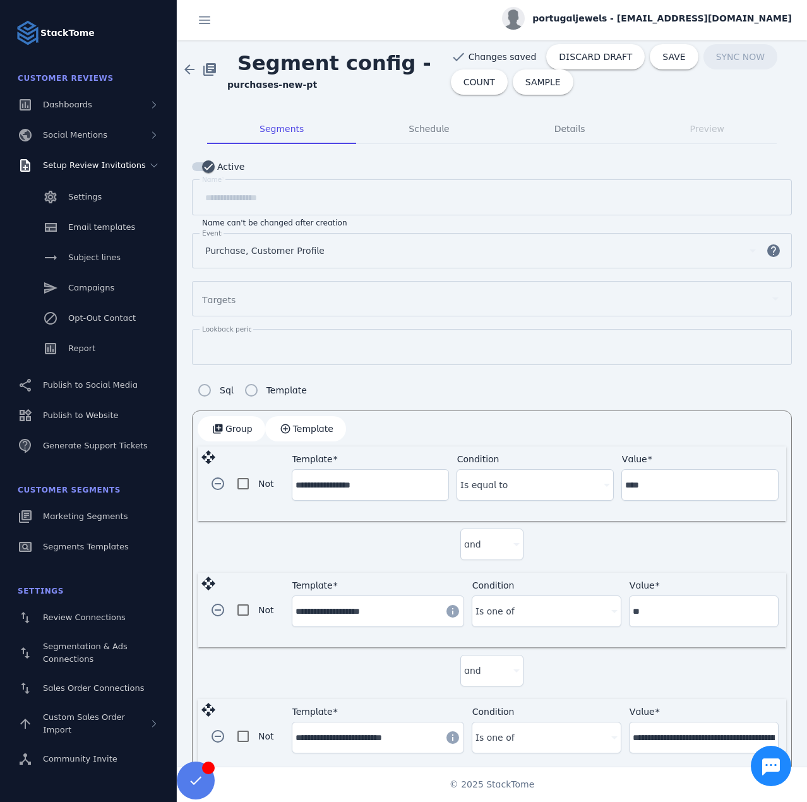
click at [92, 212] on div "Settings Email templates Subject lines Campaigns Opt-Out Contact Report" at bounding box center [88, 273] width 177 height 189
click at [90, 205] on link "Settings" at bounding box center [89, 197] width 162 height 28
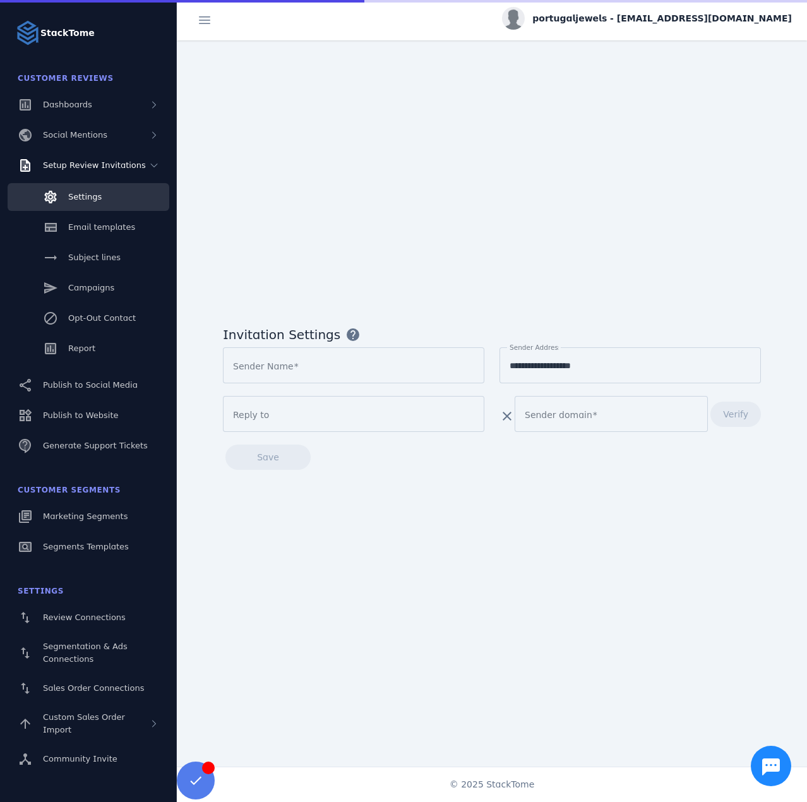
type input "**********"
type input "****"
type input "**********"
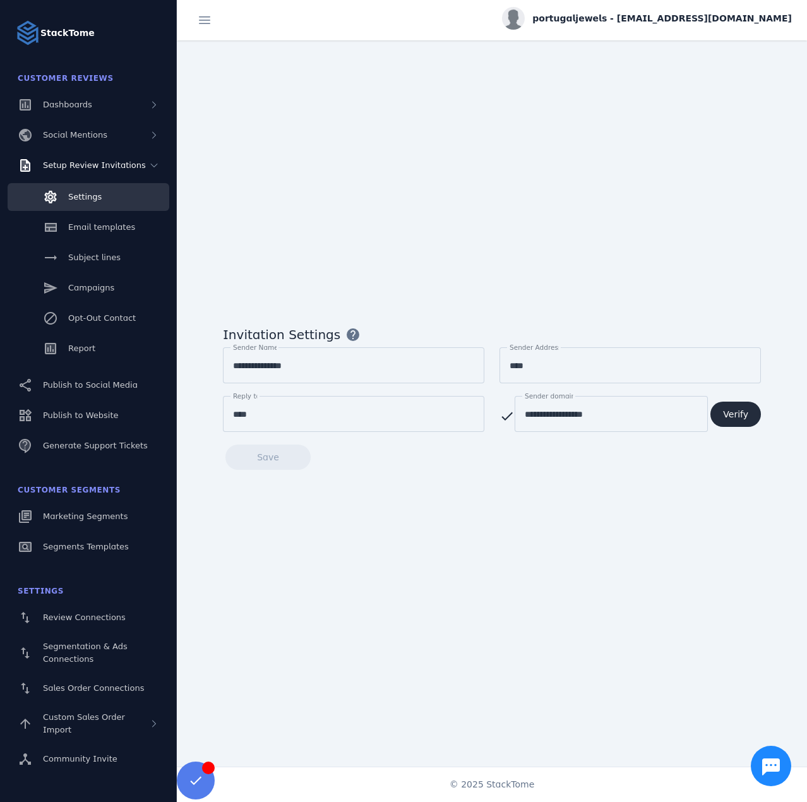
click at [740, 412] on span "Verify" at bounding box center [735, 414] width 25 height 9
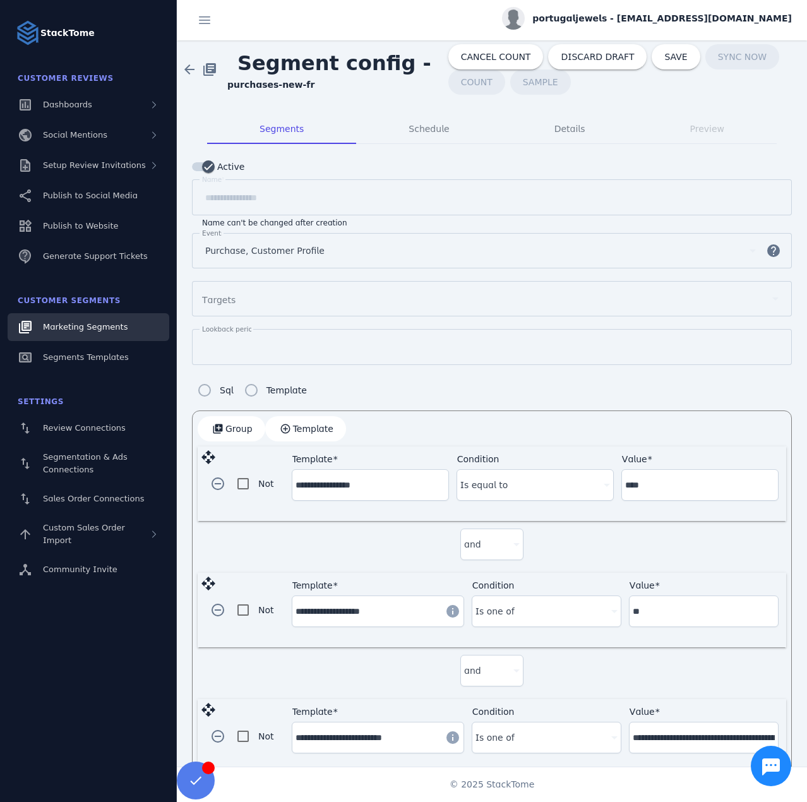
drag, startPoint x: 87, startPoint y: 333, endPoint x: 92, endPoint y: 325, distance: 9.5
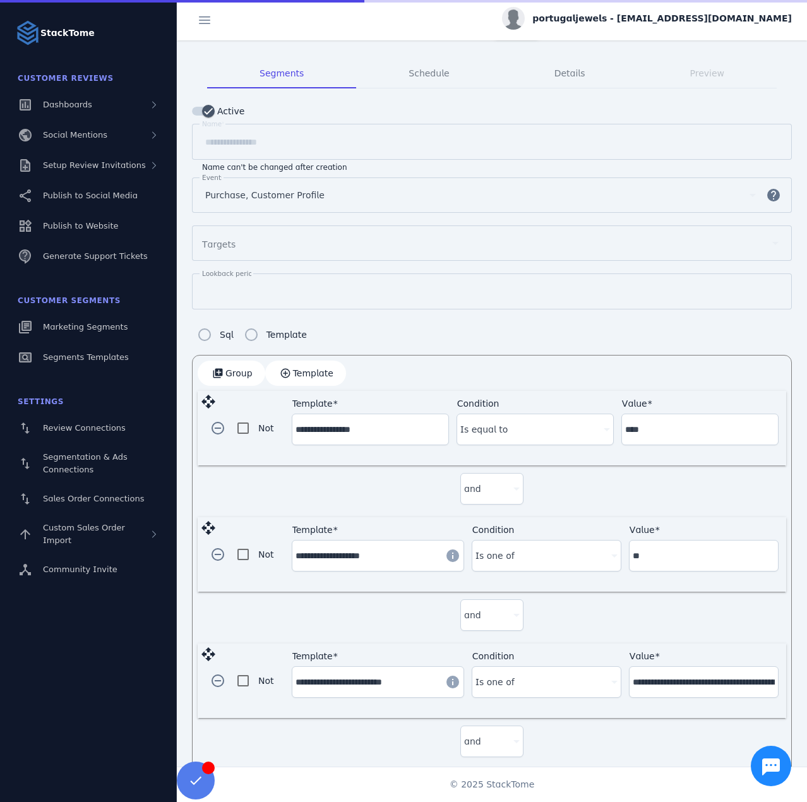
scroll to position [272, 0]
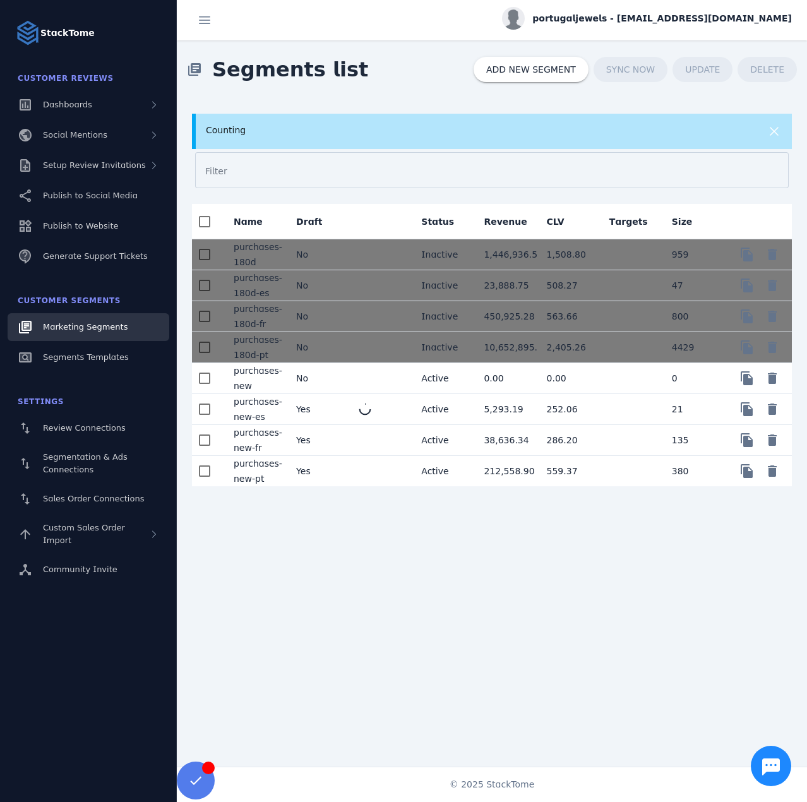
click at [358, 470] on mat-cell at bounding box center [380, 471] width 63 height 30
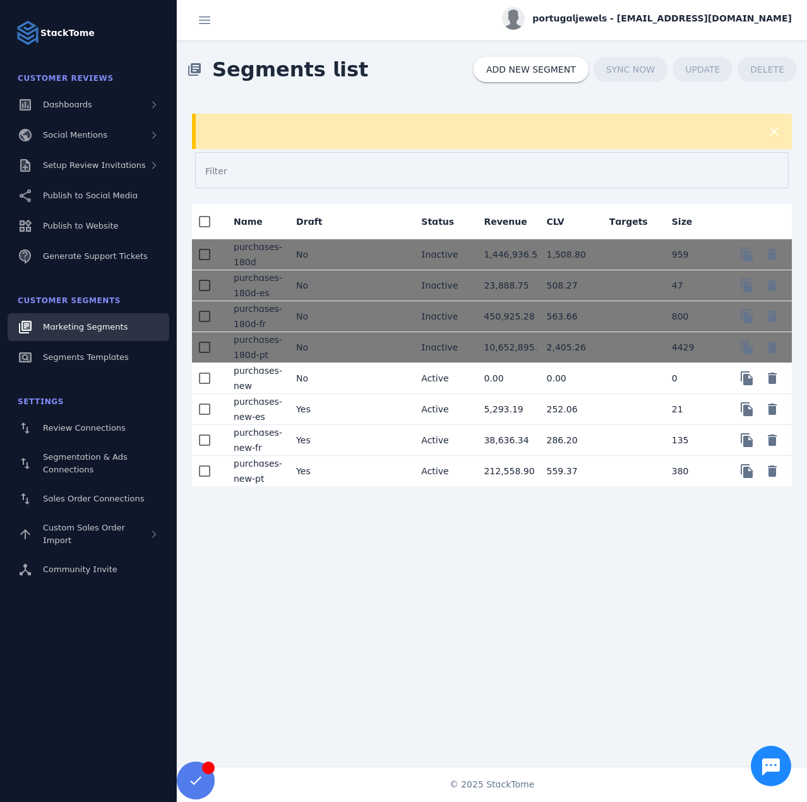
click at [337, 378] on mat-cell "No" at bounding box center [317, 378] width 63 height 31
